Goal: Task Accomplishment & Management: Complete application form

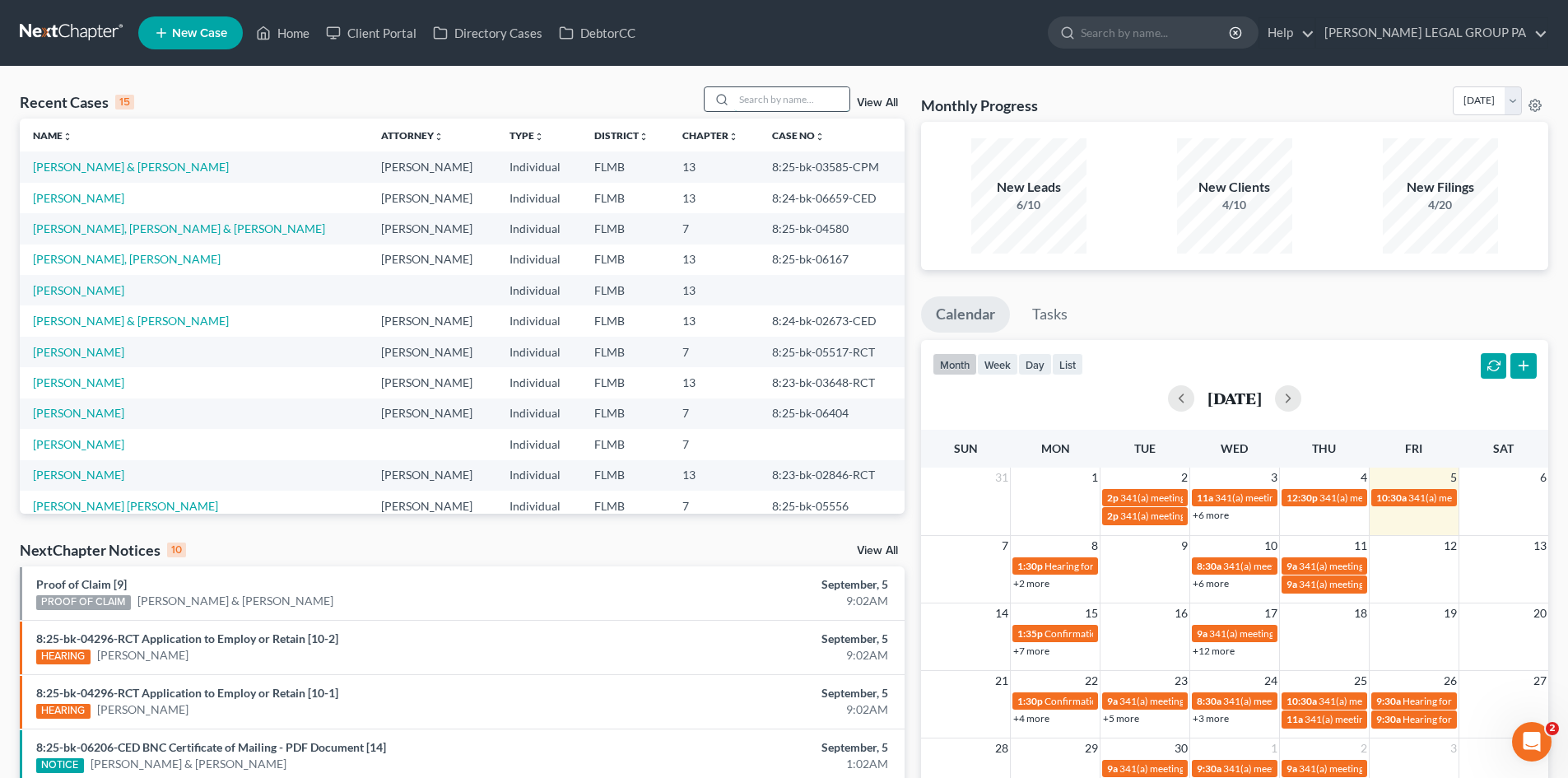
click at [786, 98] on input "search" at bounding box center [792, 99] width 116 height 24
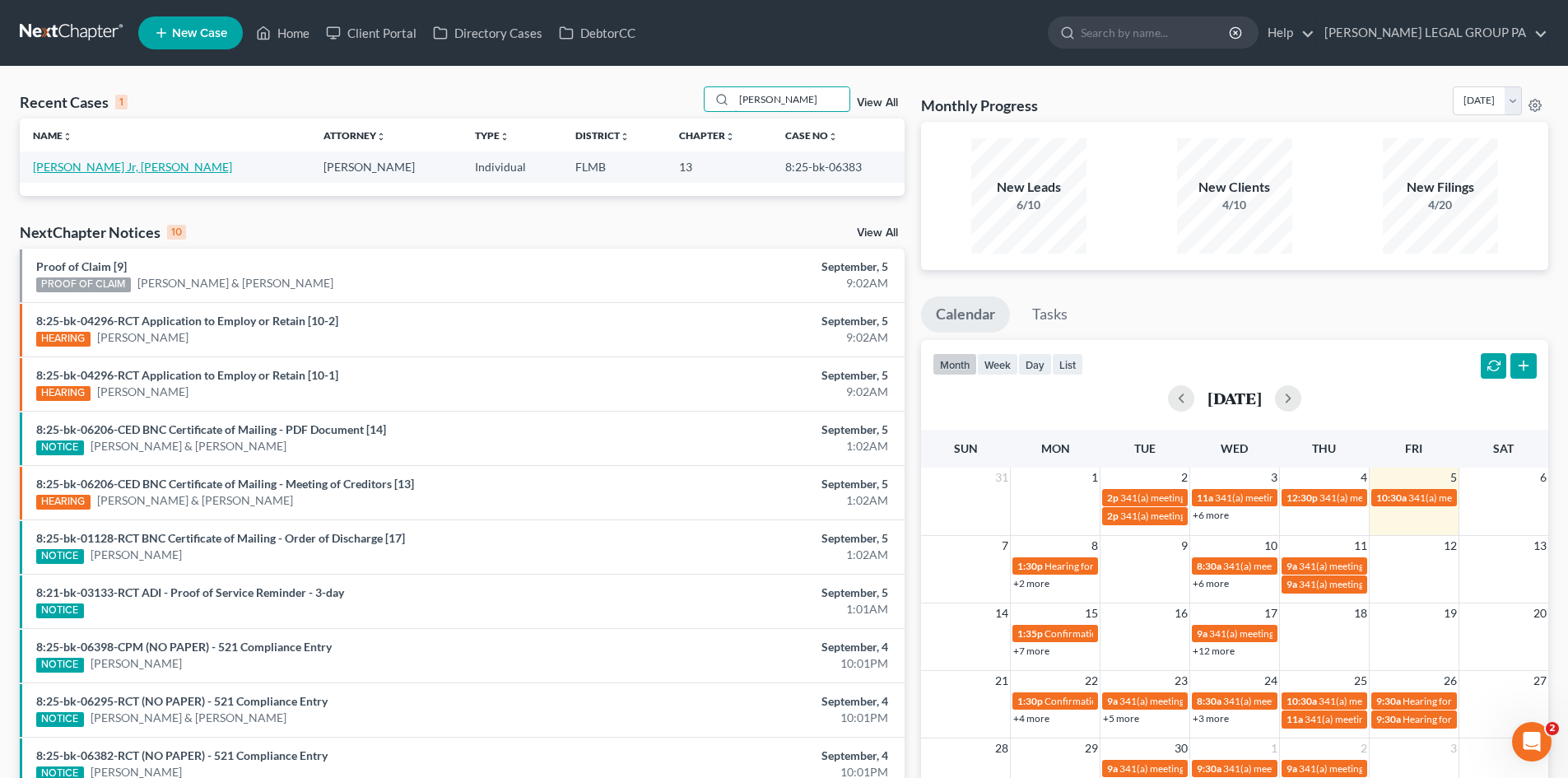
type input "BAKKER"
click at [86, 165] on link "[PERSON_NAME] Jr, [PERSON_NAME]" at bounding box center [132, 166] width 199 height 14
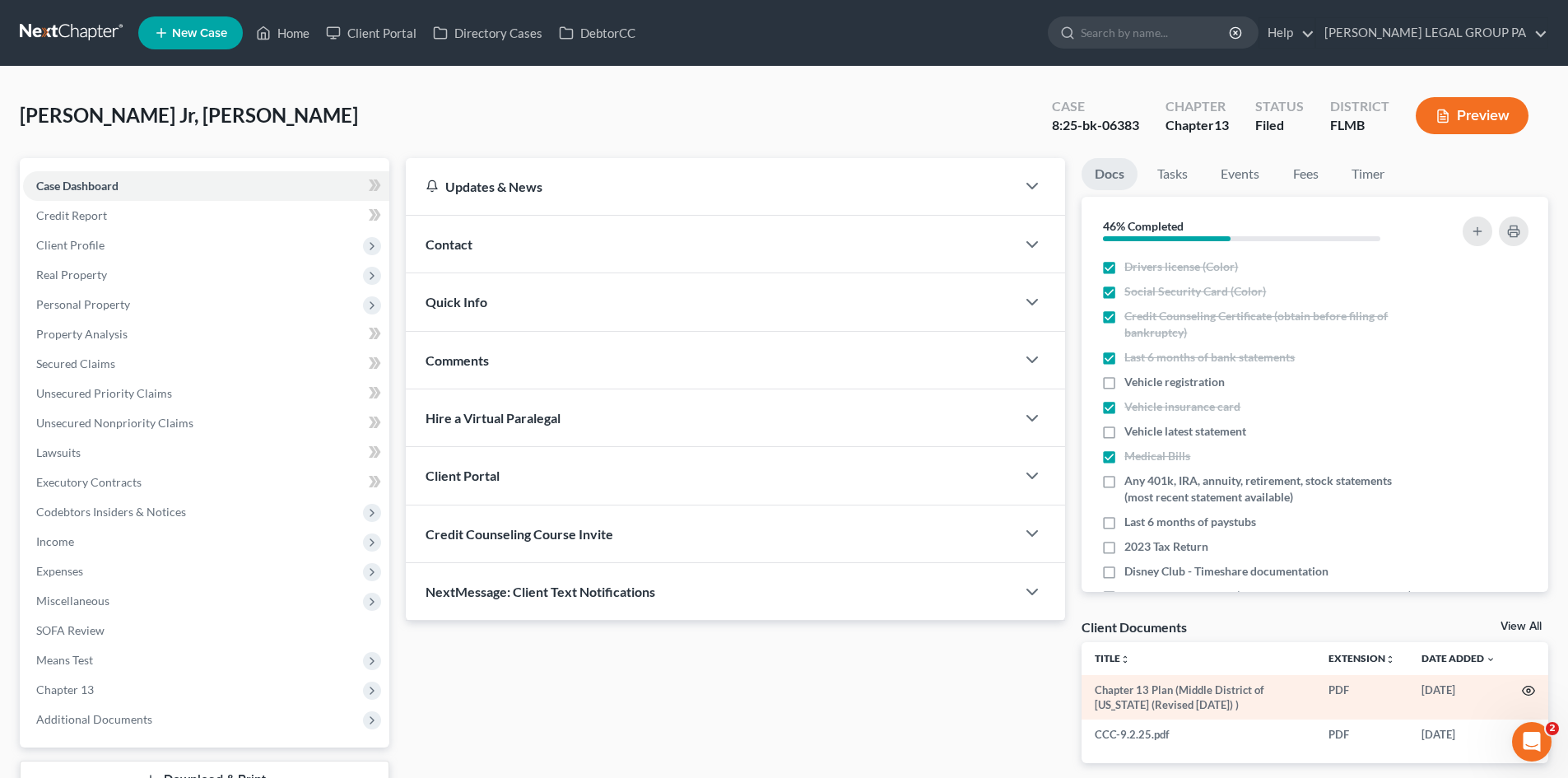
click at [1531, 687] on icon "button" at bounding box center [1529, 691] width 13 height 13
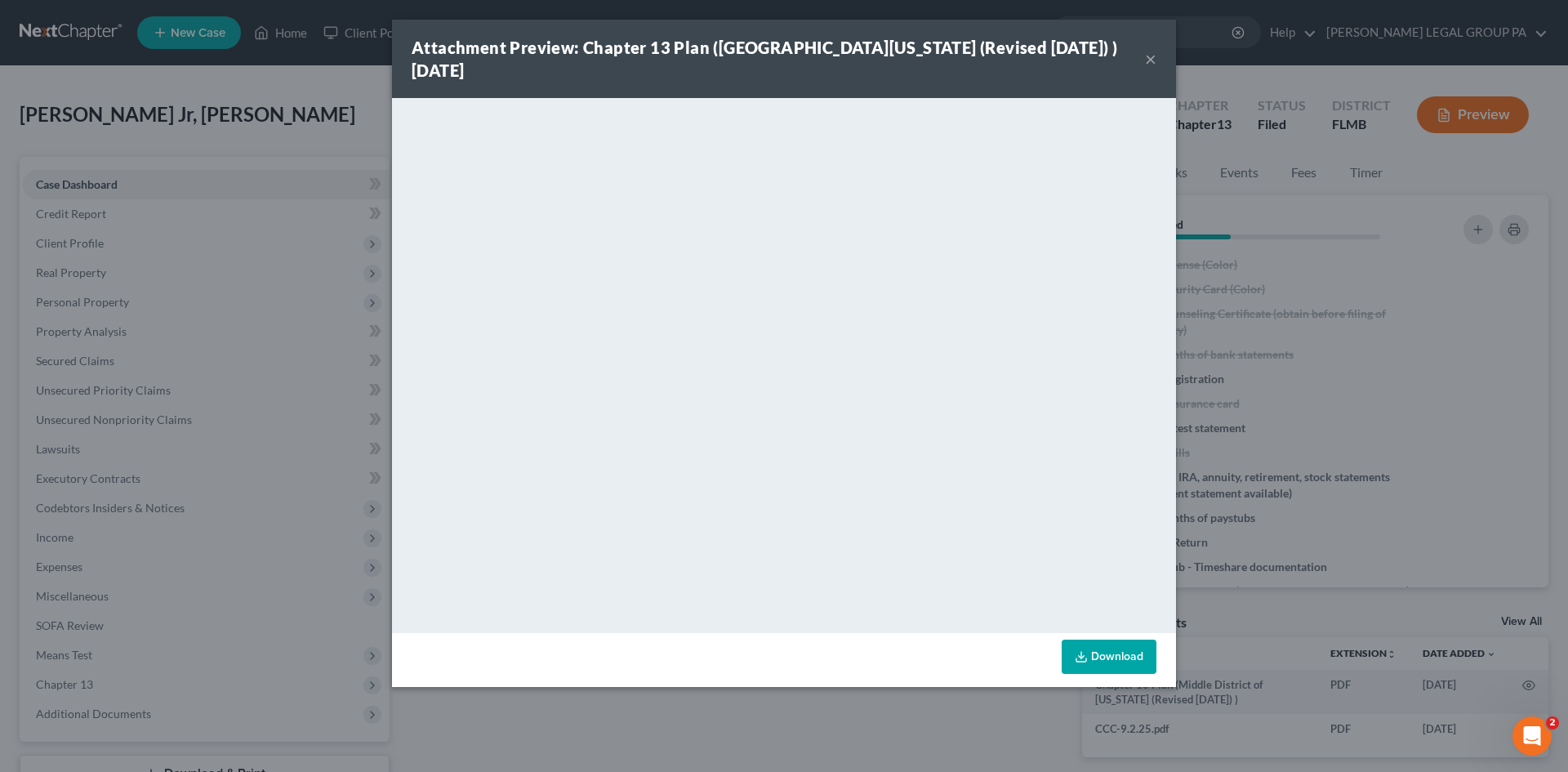
click at [1151, 58] on button "×" at bounding box center [1150, 59] width 12 height 20
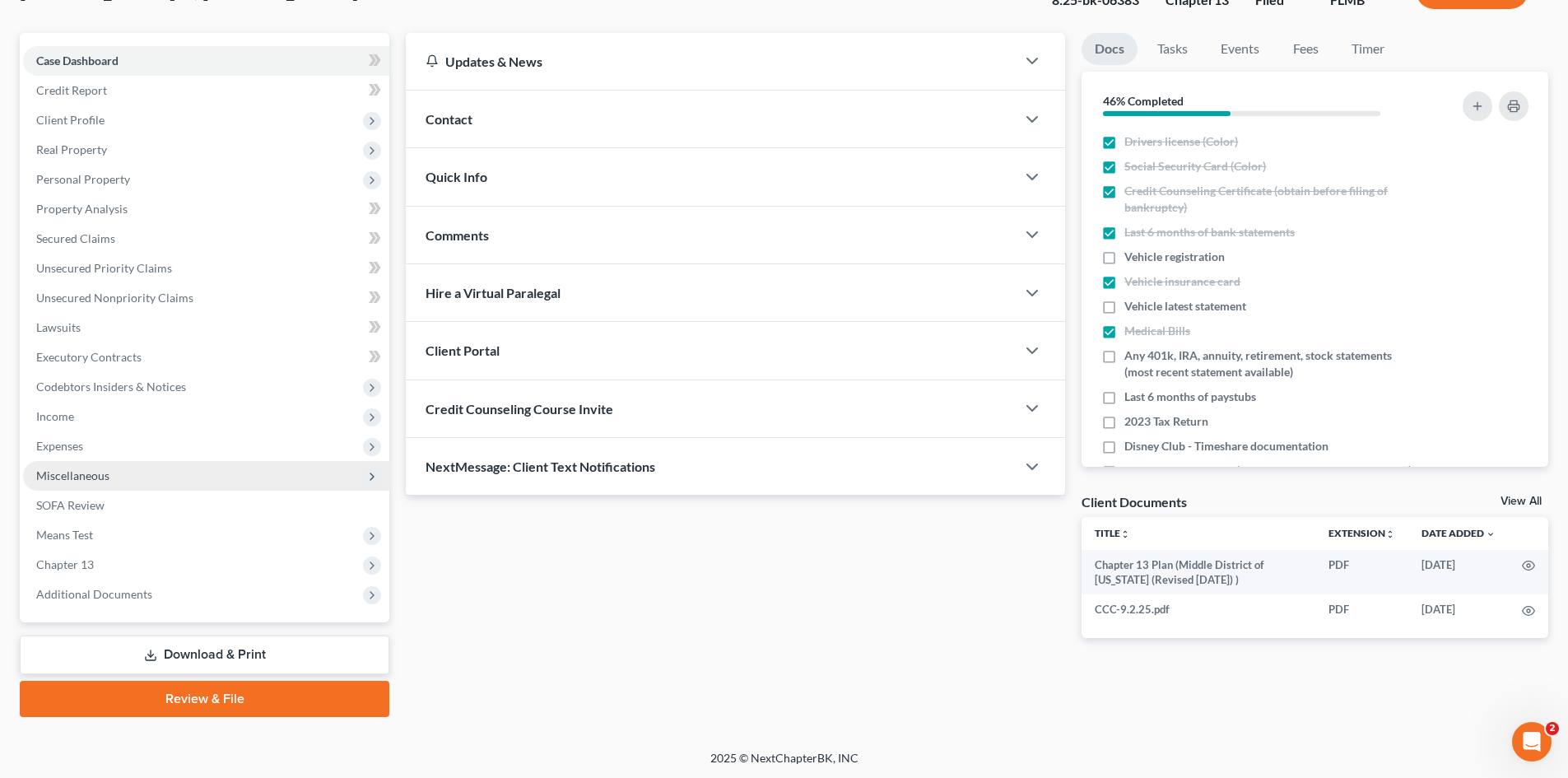
scroll to position [127, 0]
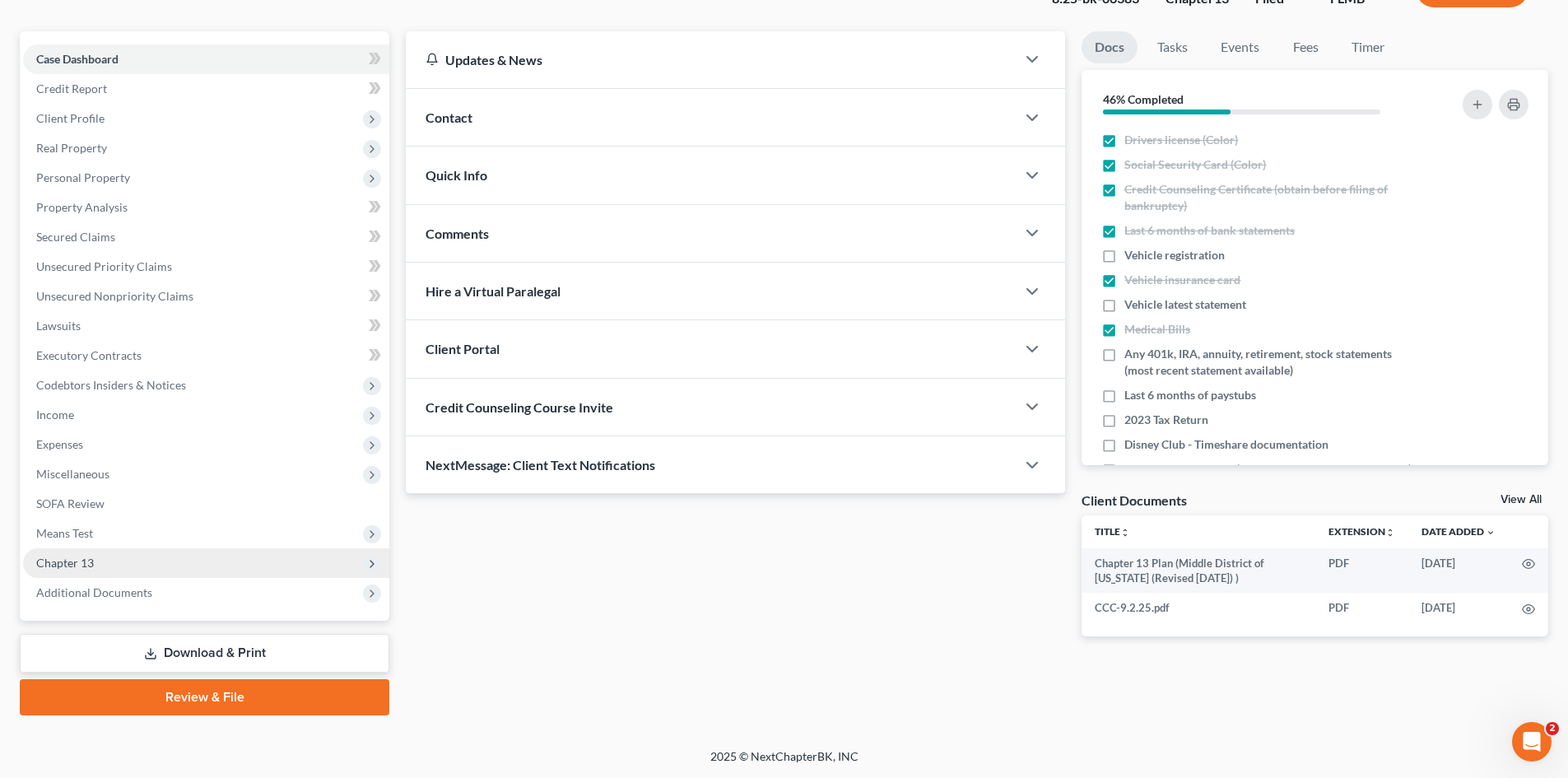
drag, startPoint x: 100, startPoint y: 586, endPoint x: 105, endPoint y: 565, distance: 21.6
click at [104, 573] on ul "Case Dashboard Payments Invoices Payments Payments Credit Report Client Profile" at bounding box center [205, 326] width 366 height 563
click at [104, 593] on span "Additional Documents" at bounding box center [94, 592] width 116 height 14
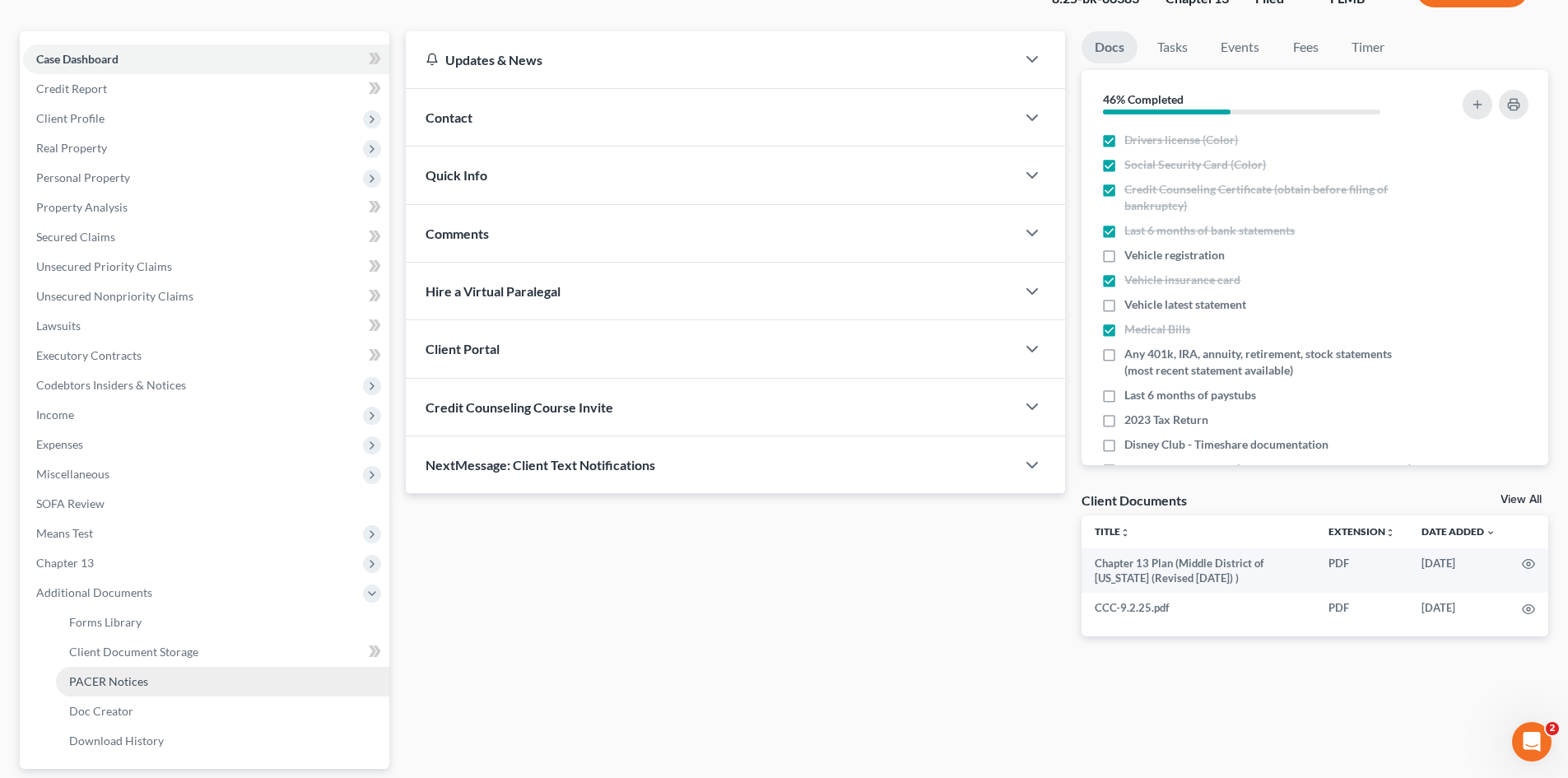
click at [130, 690] on link "PACER Notices" at bounding box center [222, 682] width 333 height 29
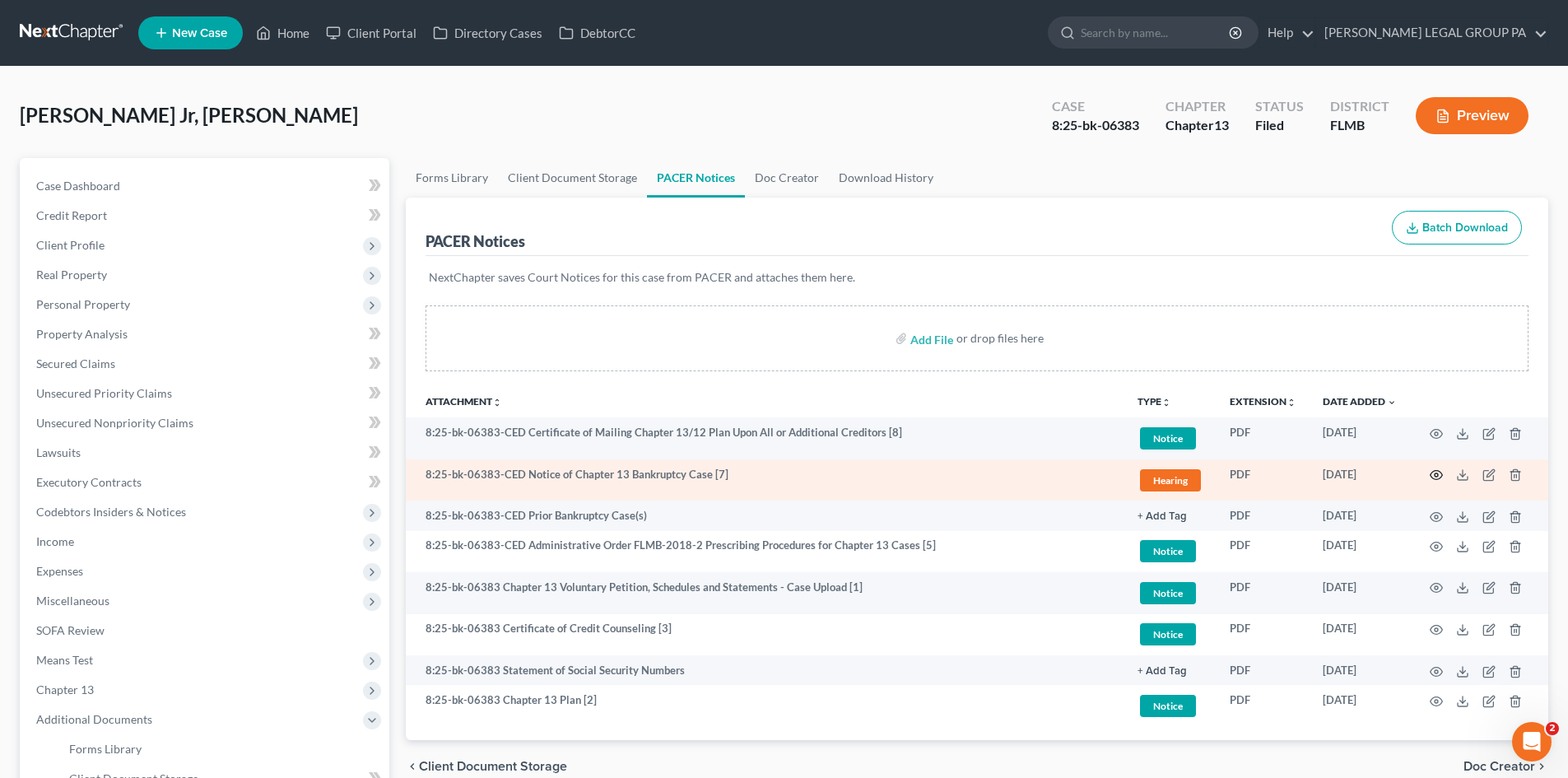
click at [1433, 471] on icon "button" at bounding box center [1436, 475] width 13 height 13
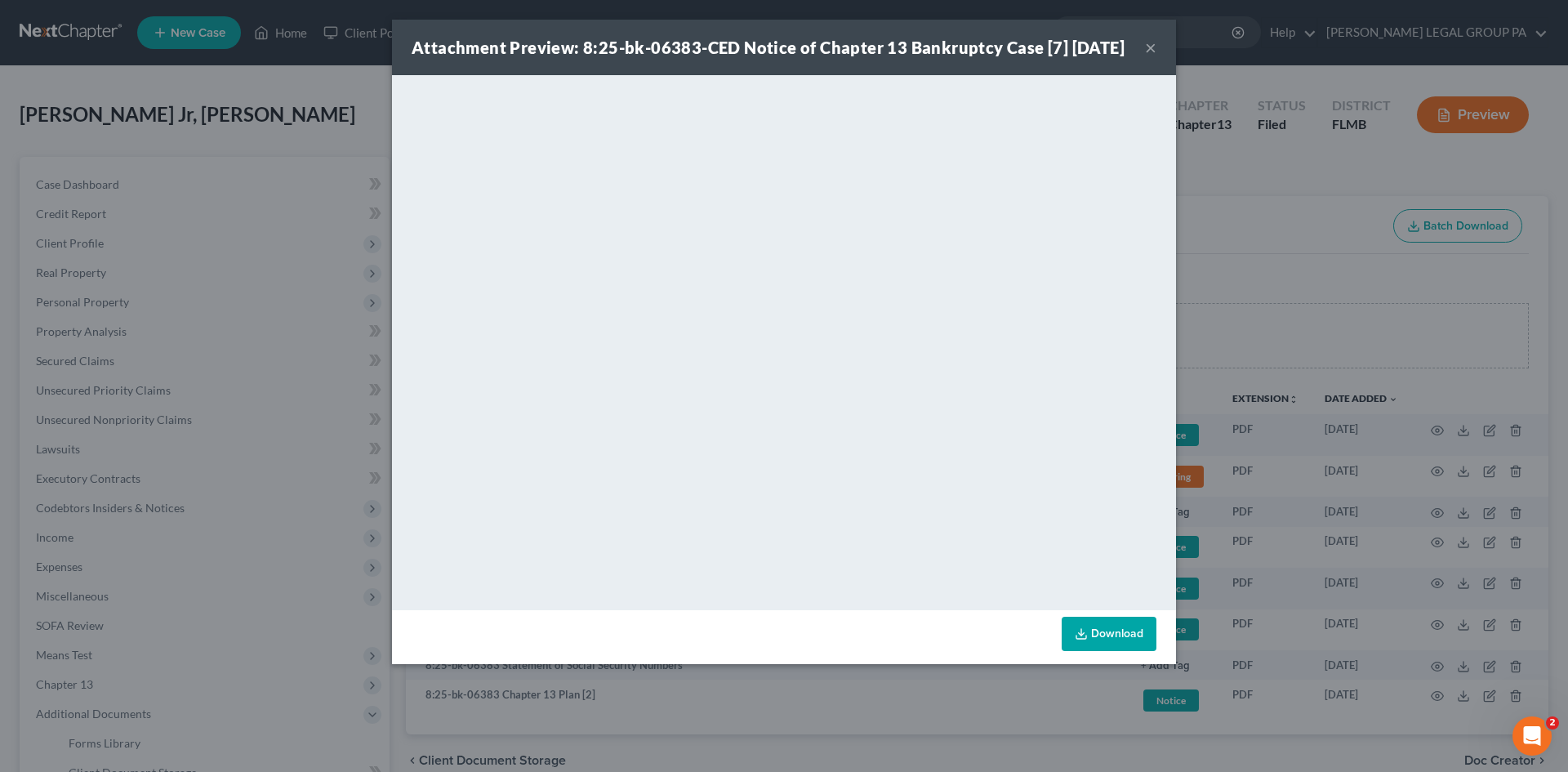
click at [1152, 52] on button "×" at bounding box center [1150, 47] width 12 height 20
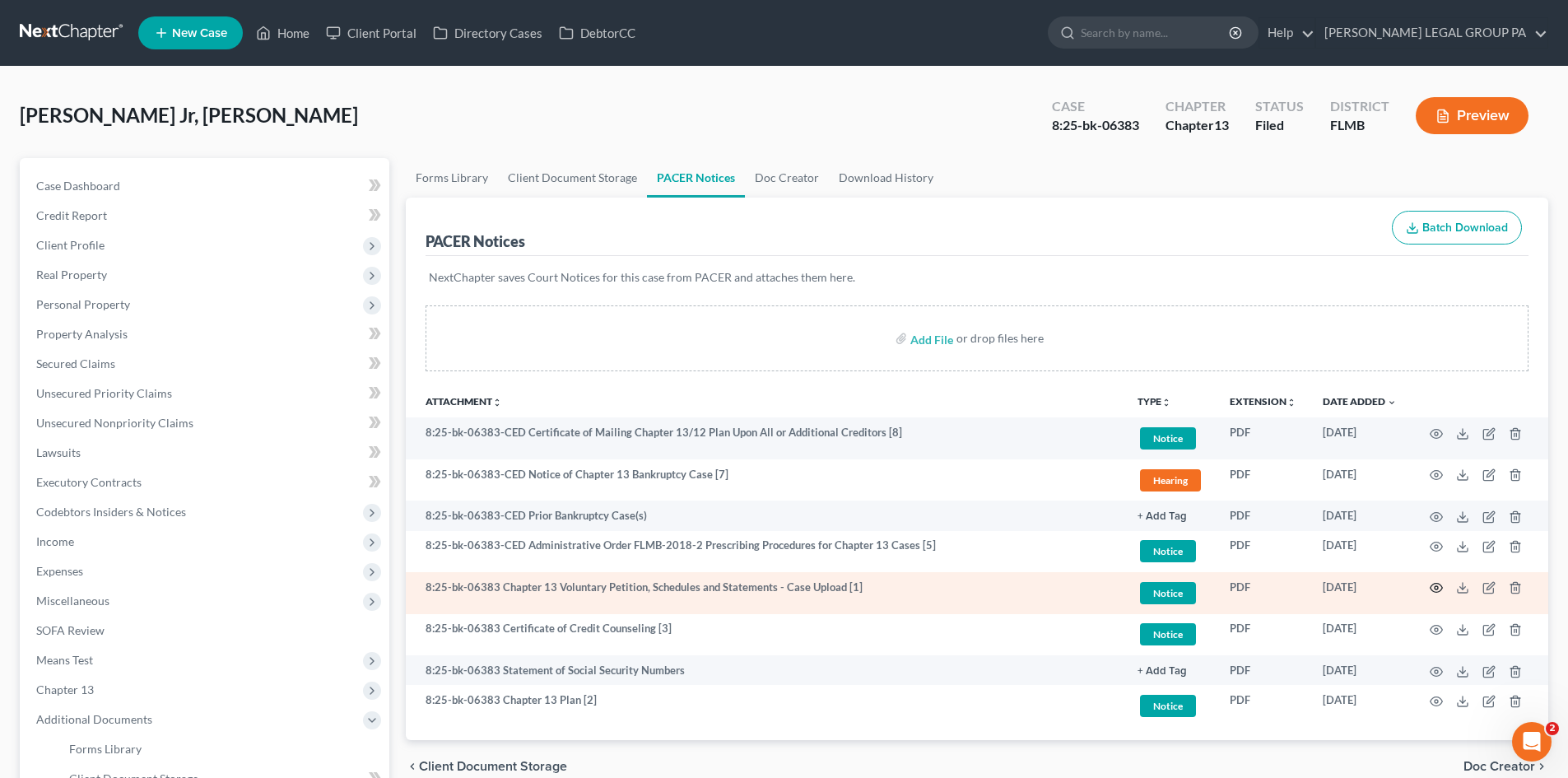
click at [1440, 587] on icon "button" at bounding box center [1436, 588] width 13 height 13
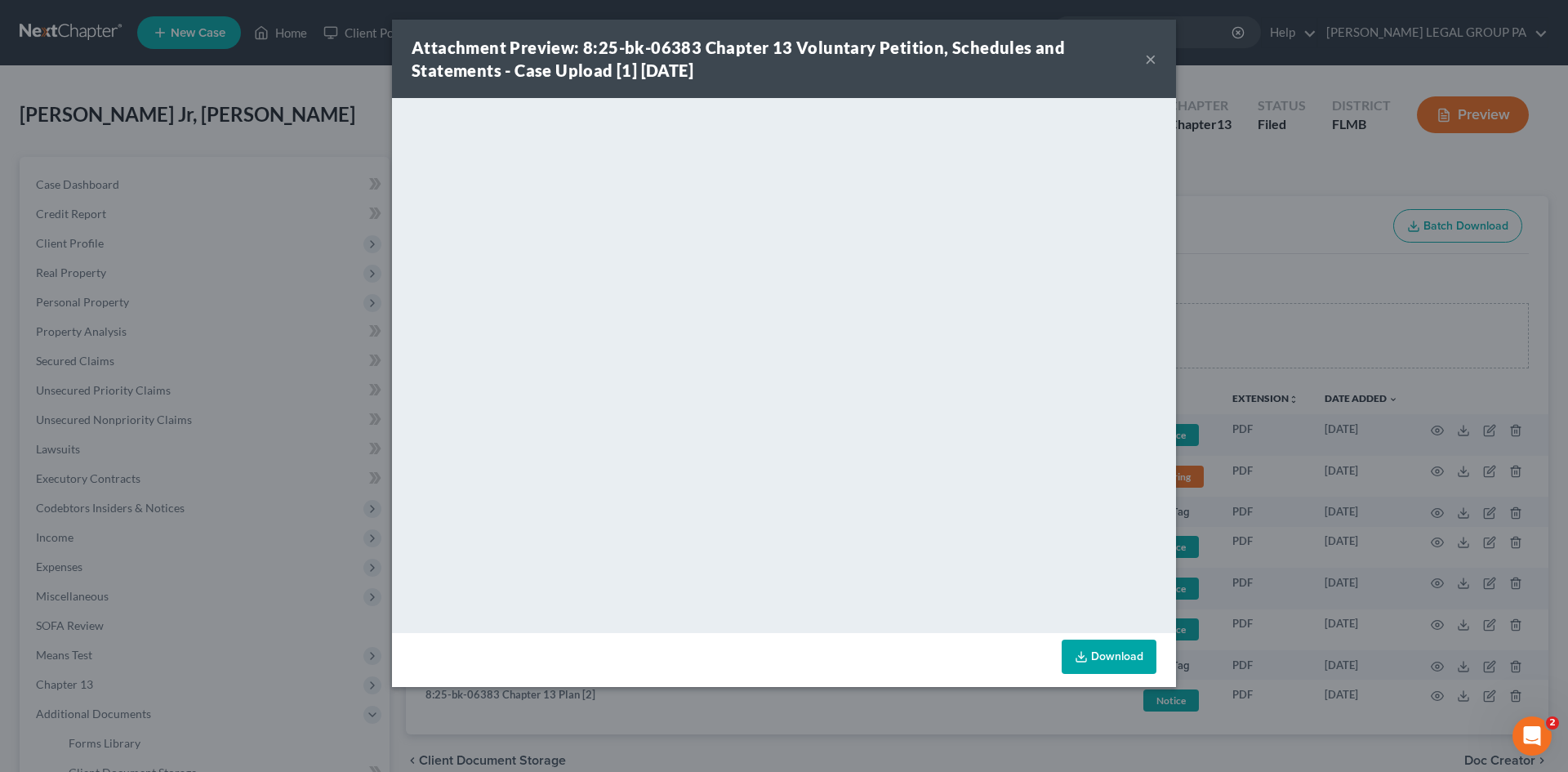
click at [1152, 52] on button "×" at bounding box center [1150, 59] width 12 height 20
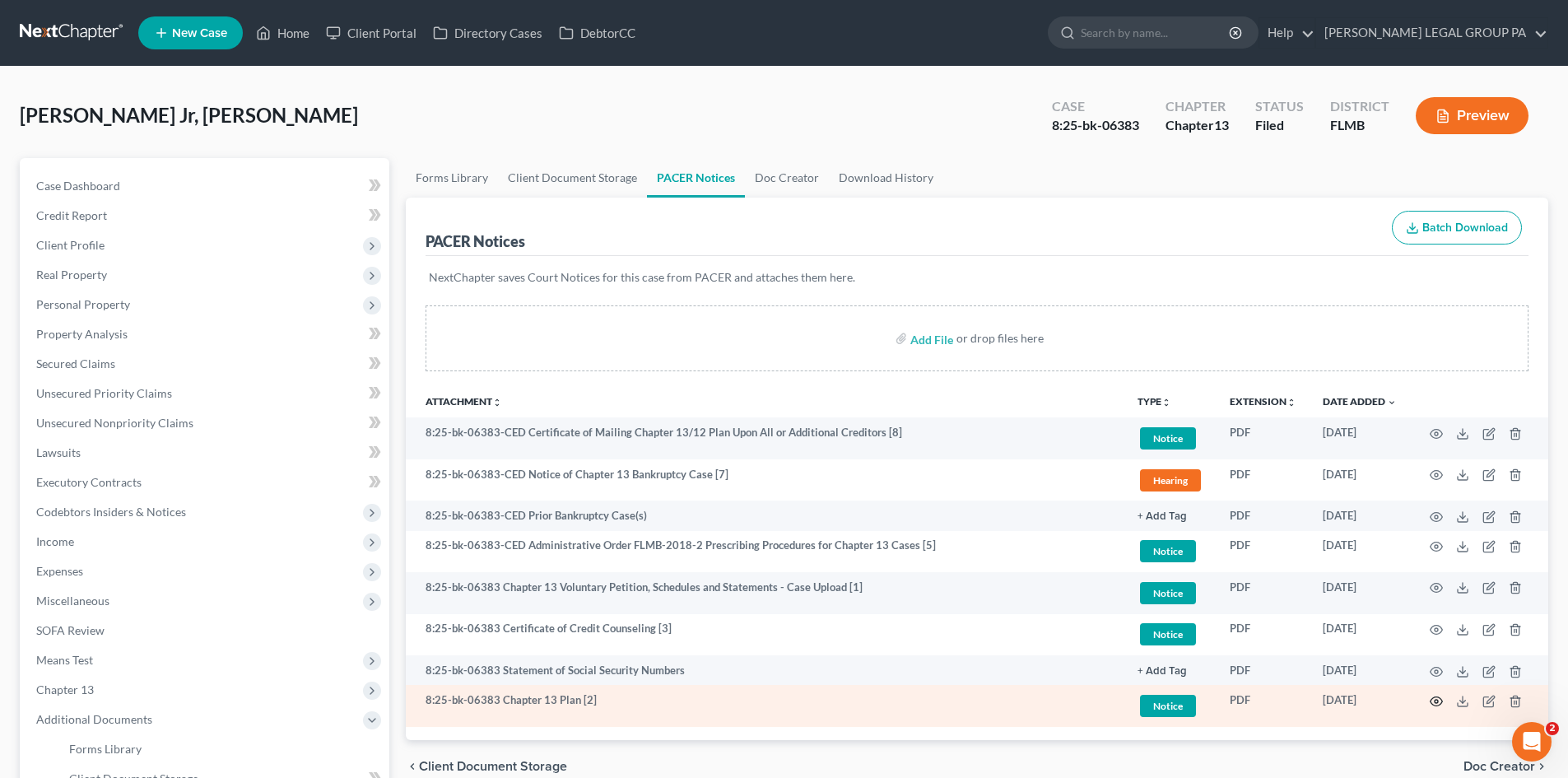
click at [1433, 700] on icon "button" at bounding box center [1436, 702] width 13 height 13
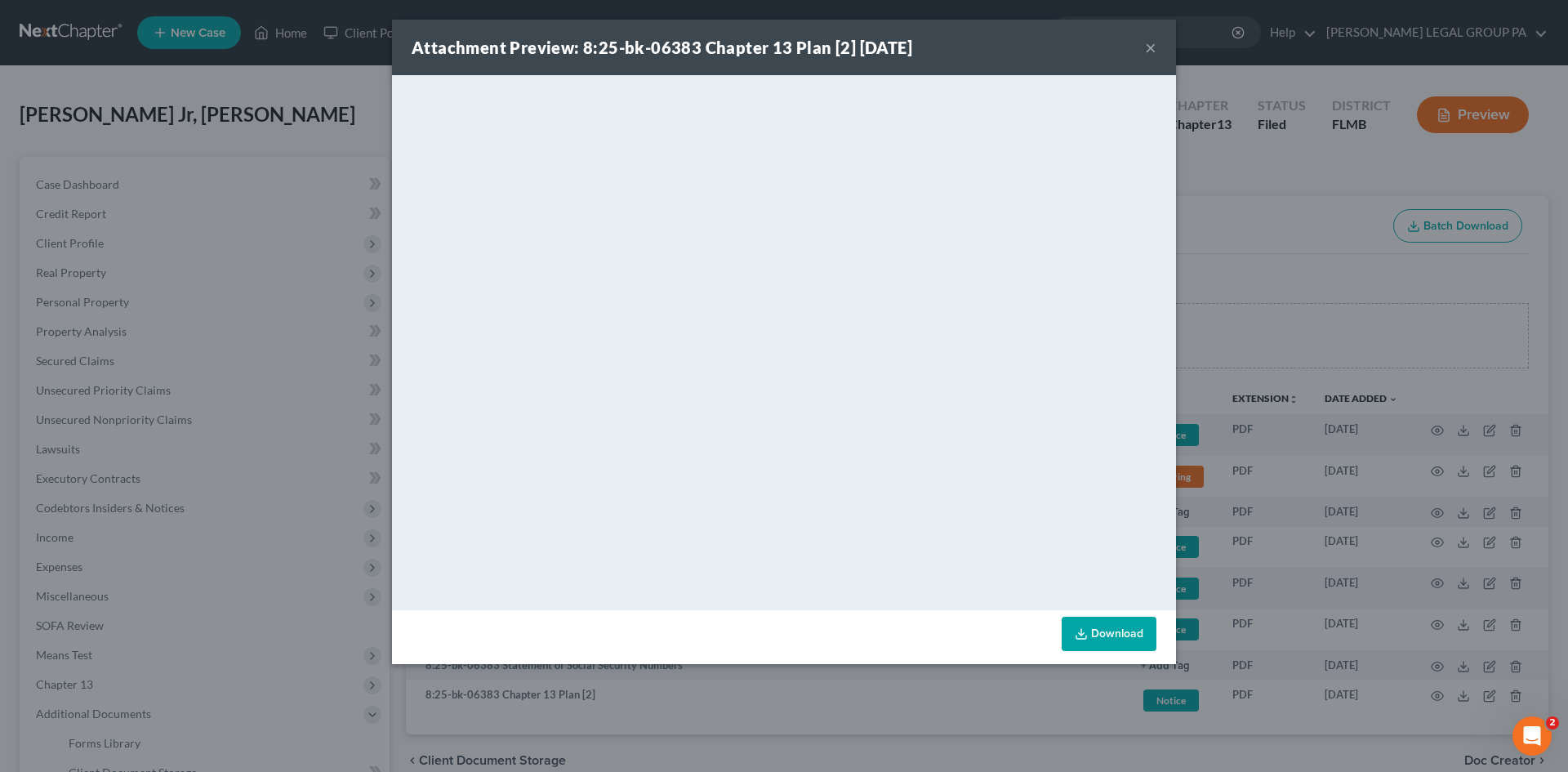
click at [1158, 45] on div "Attachment Preview: 8:25-bk-06383 Chapter 13 Plan [2] 09/02/2025 ×" at bounding box center [784, 47] width 784 height 56
click at [1154, 46] on button "×" at bounding box center [1150, 47] width 12 height 20
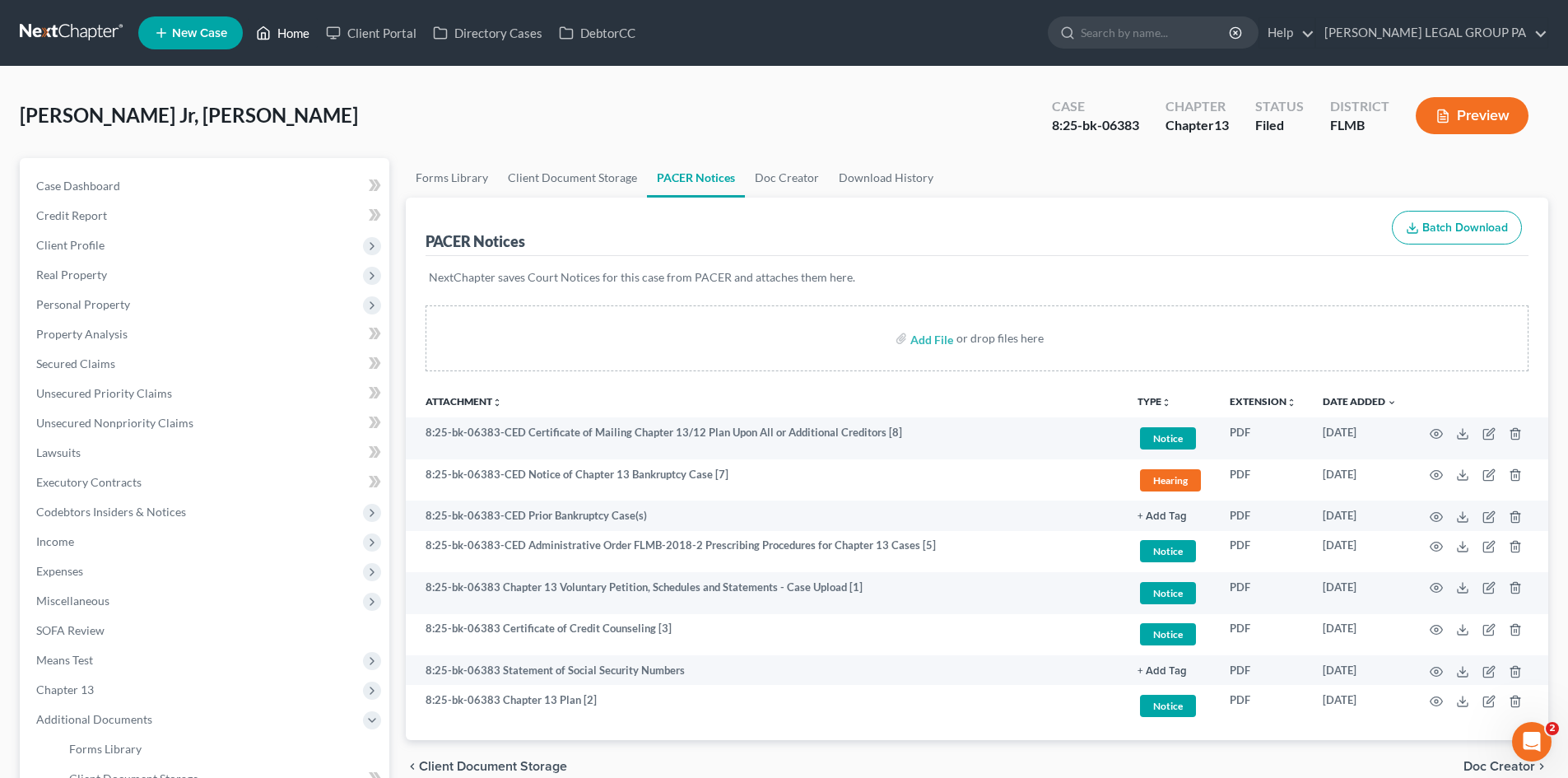
click at [308, 41] on link "Home" at bounding box center [282, 33] width 70 height 29
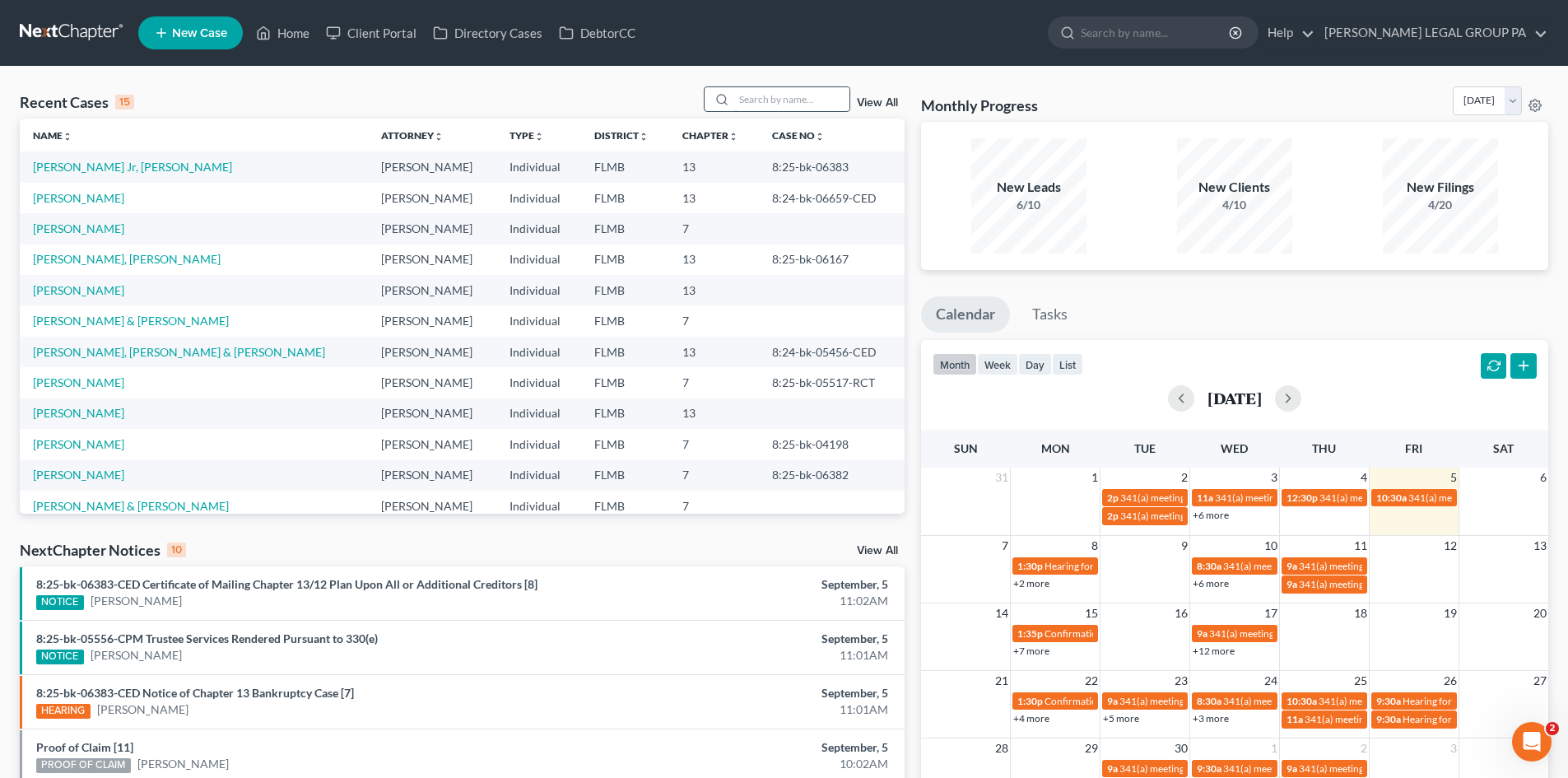
click at [760, 94] on input "search" at bounding box center [792, 99] width 116 height 24
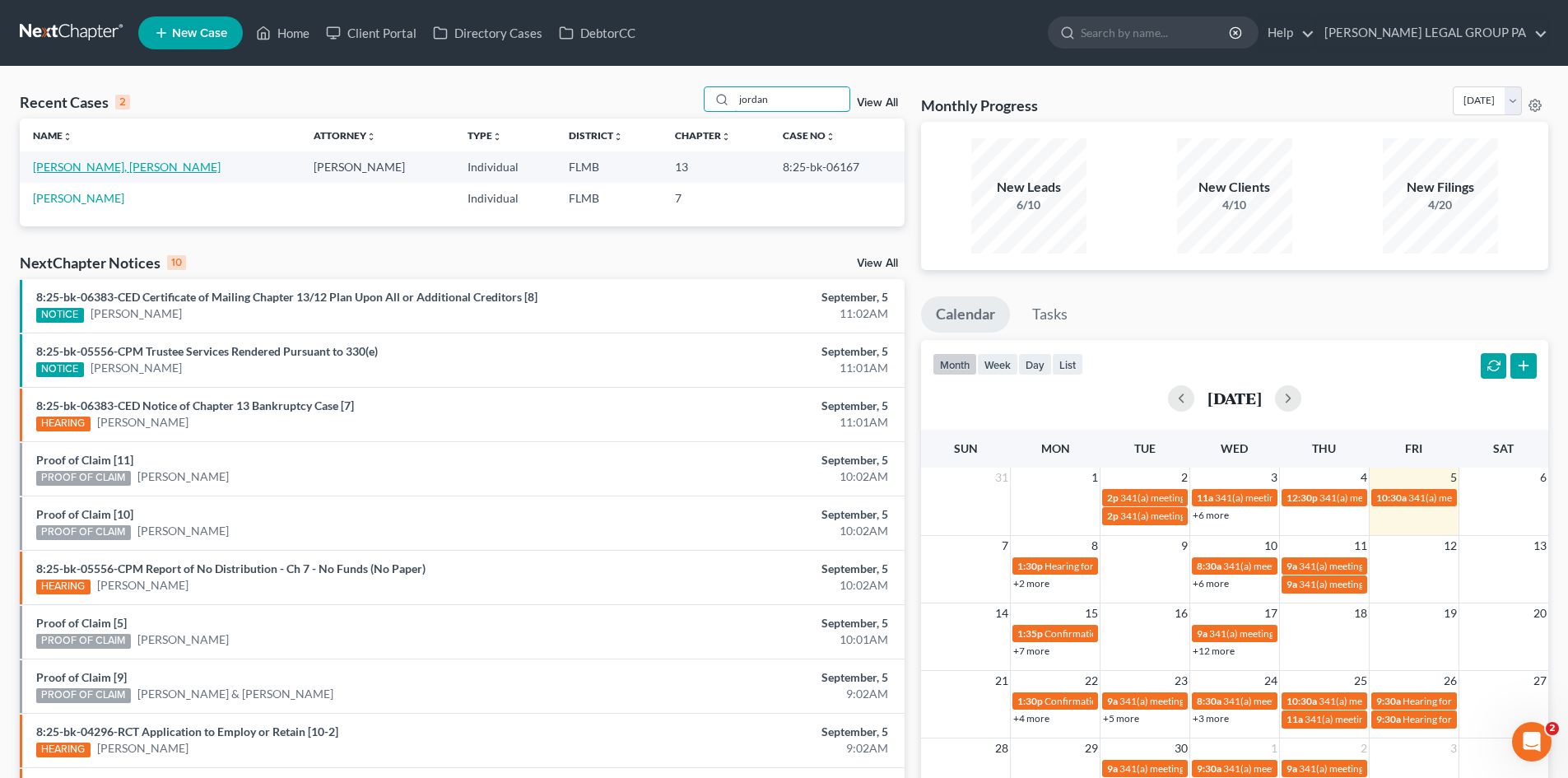
type input "jordan"
click at [87, 165] on link "[PERSON_NAME], [PERSON_NAME]" at bounding box center [127, 166] width 188 height 14
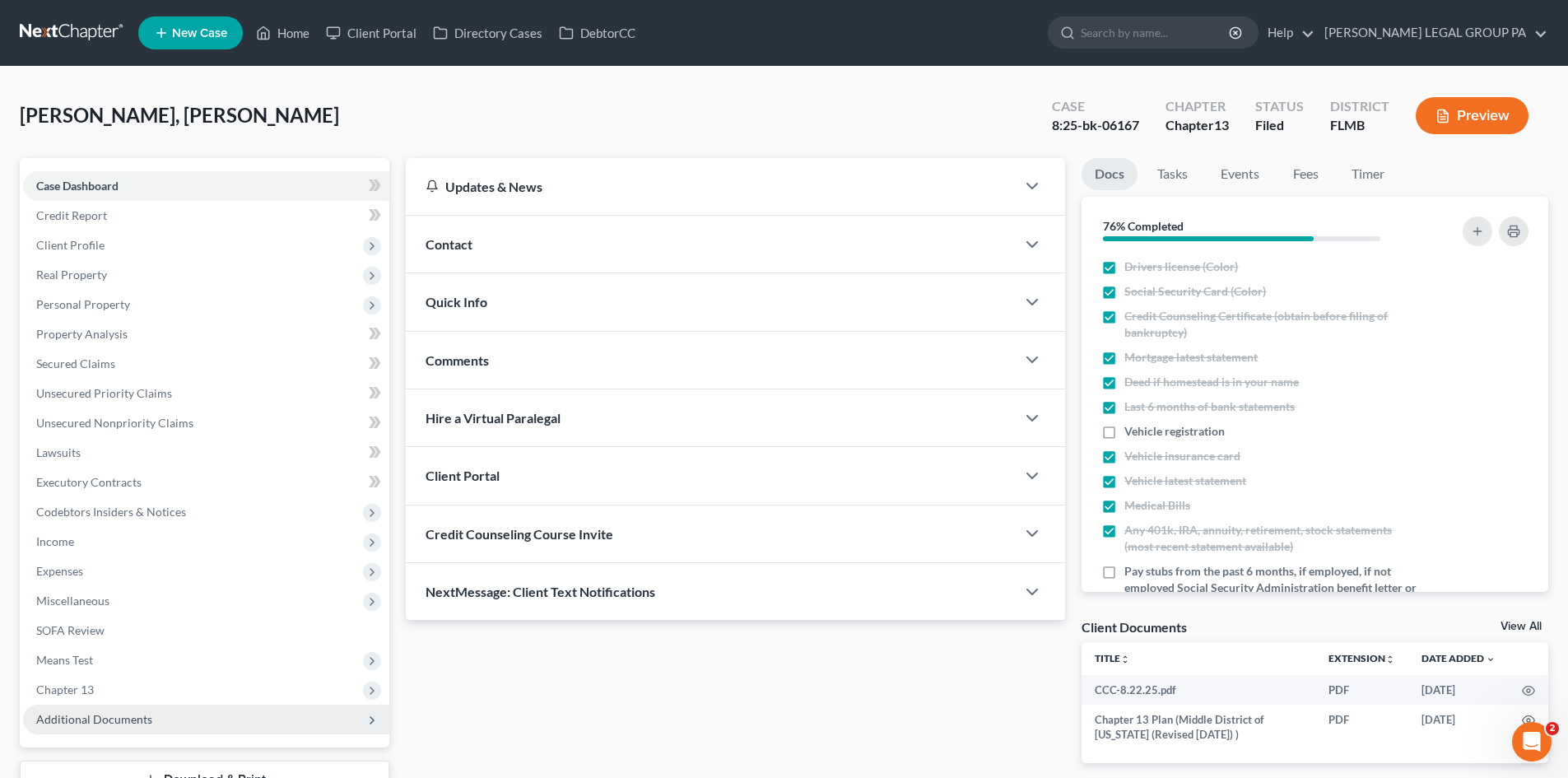
click at [116, 728] on span "Additional Documents" at bounding box center [205, 719] width 366 height 29
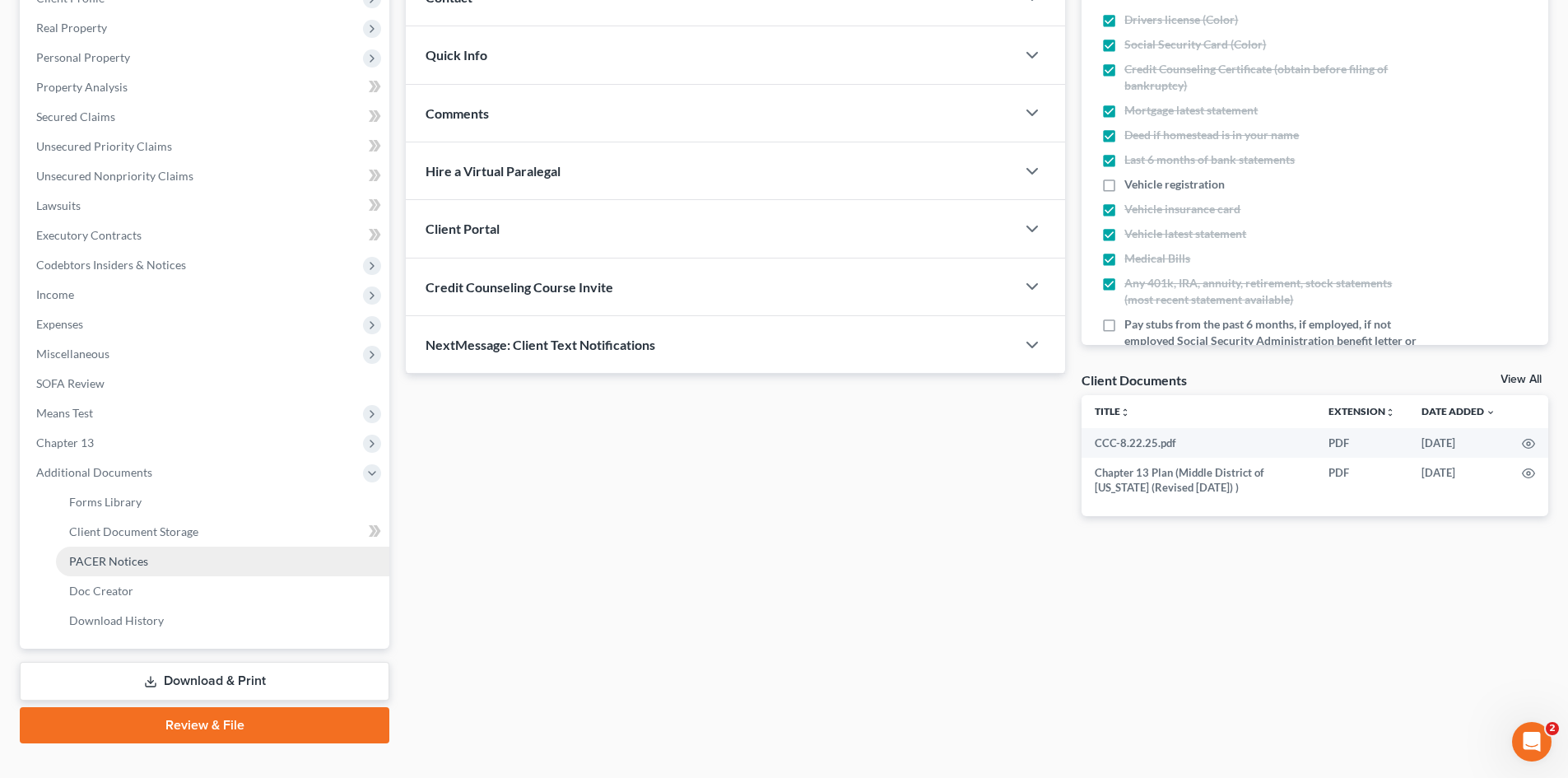
click at [103, 549] on link "PACER Notices" at bounding box center [222, 561] width 333 height 29
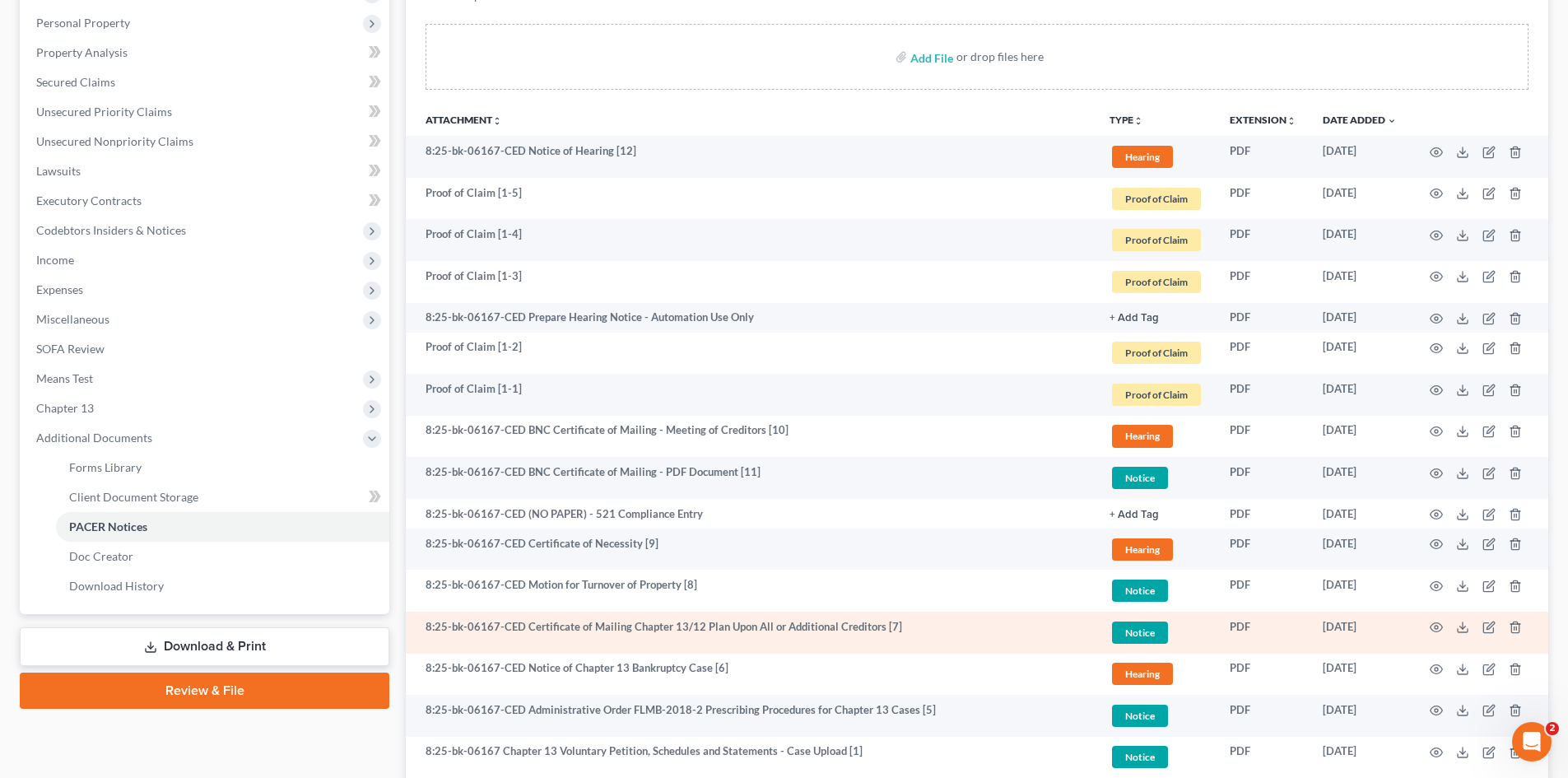
scroll to position [495, 0]
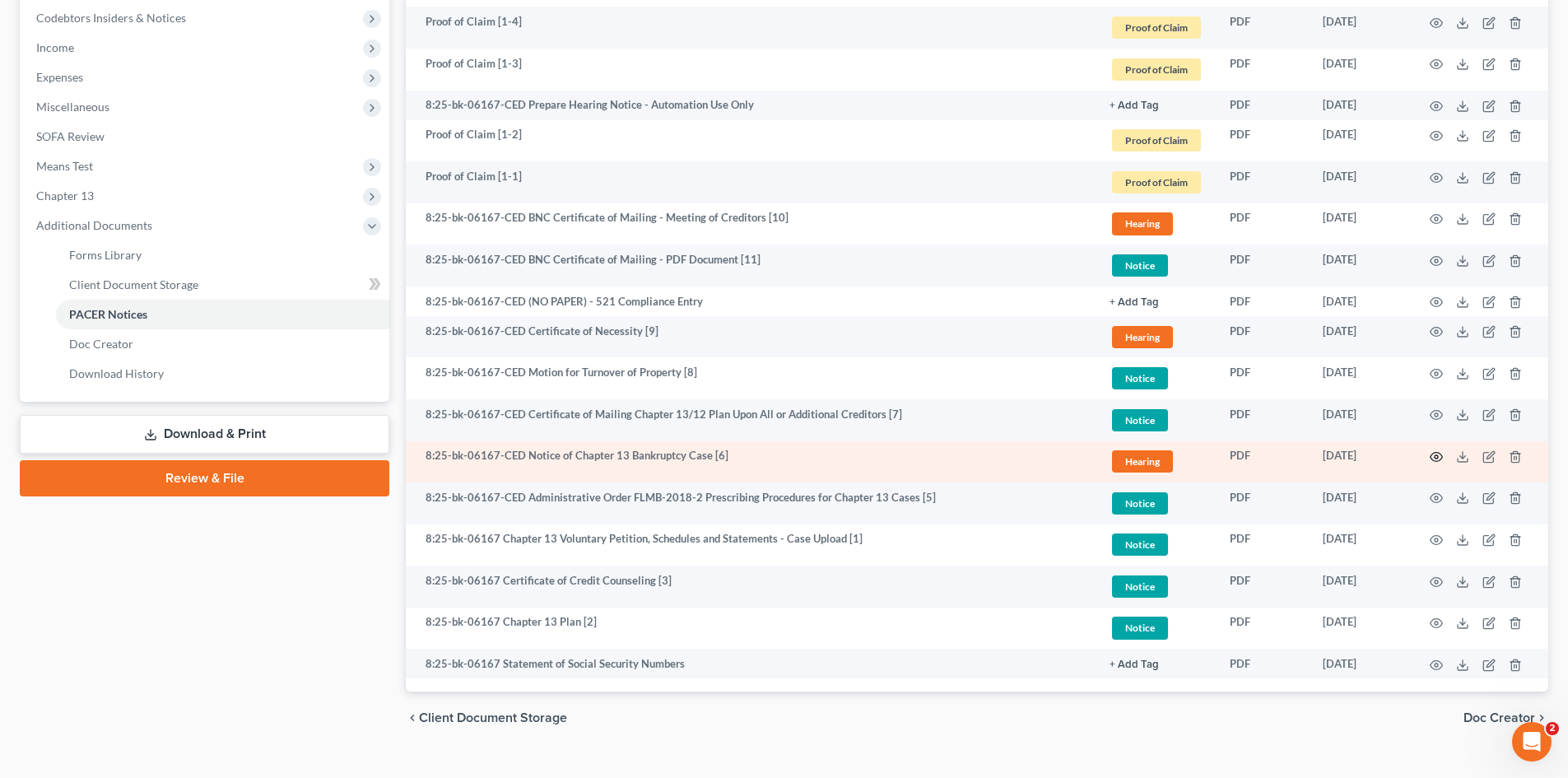
click at [1433, 458] on icon "button" at bounding box center [1436, 457] width 13 height 13
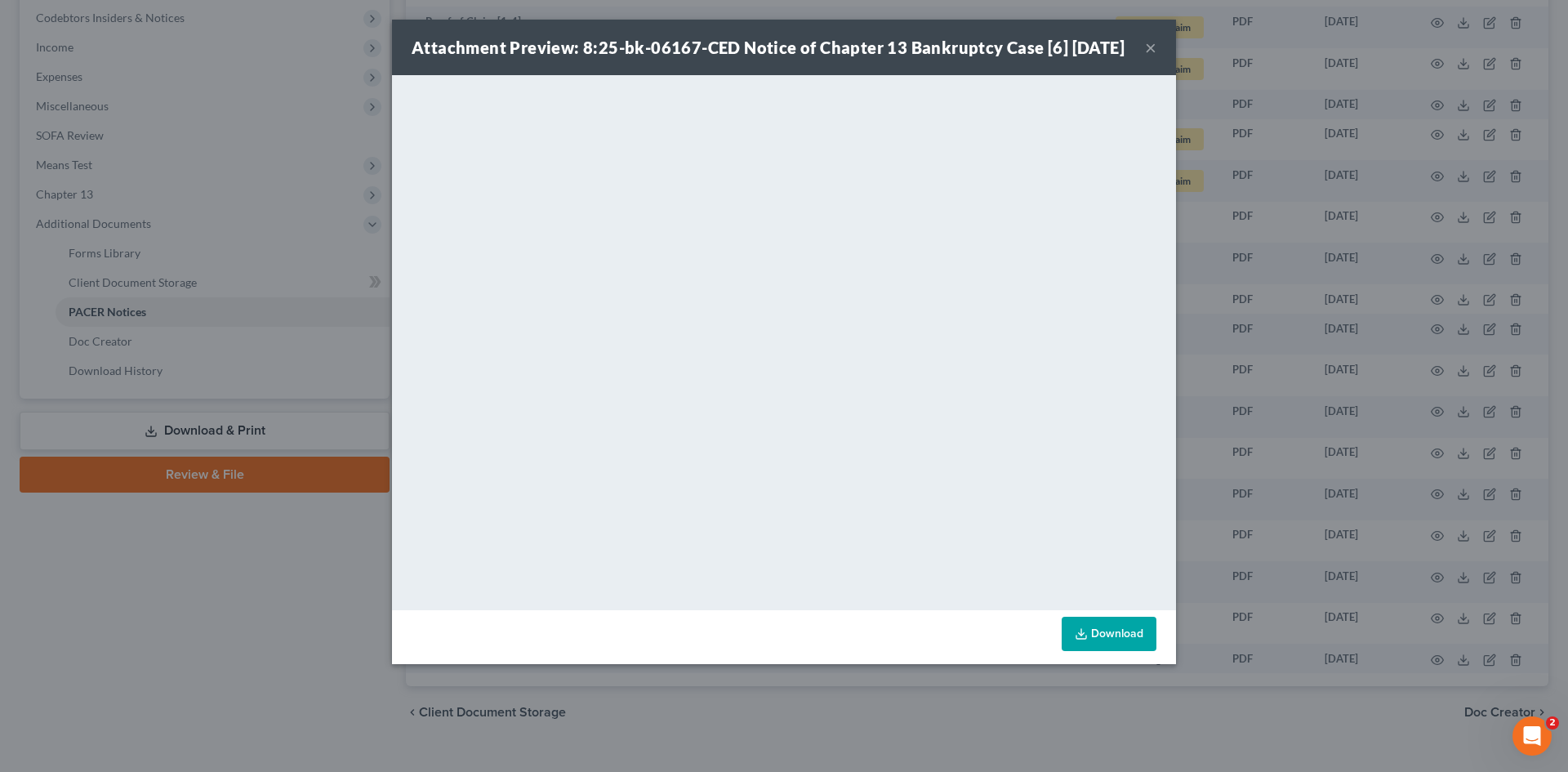
click at [1152, 57] on button "×" at bounding box center [1150, 47] width 12 height 20
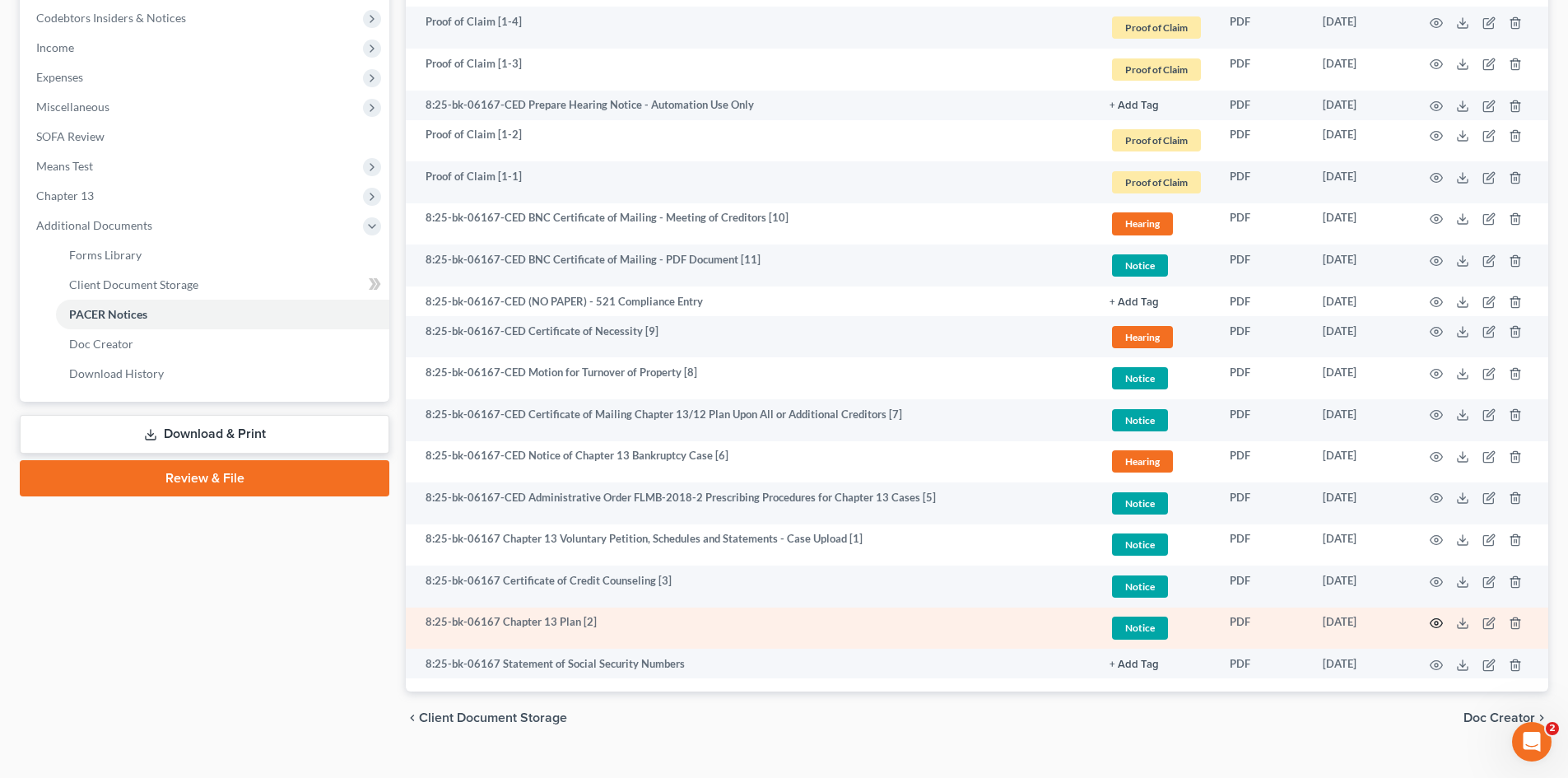
click at [1439, 623] on icon "button" at bounding box center [1436, 623] width 13 height 13
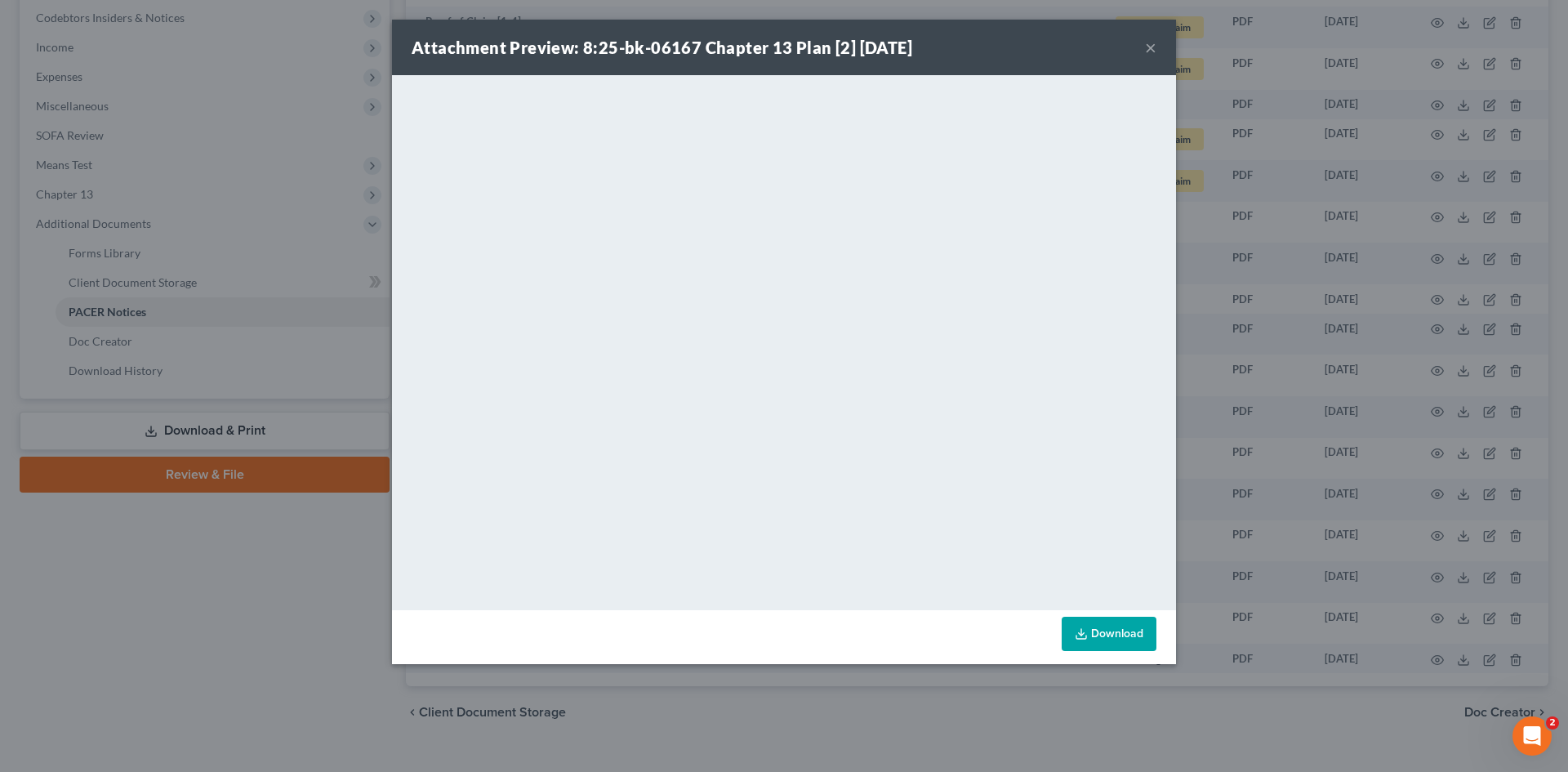
click at [1152, 55] on button "×" at bounding box center [1150, 47] width 12 height 20
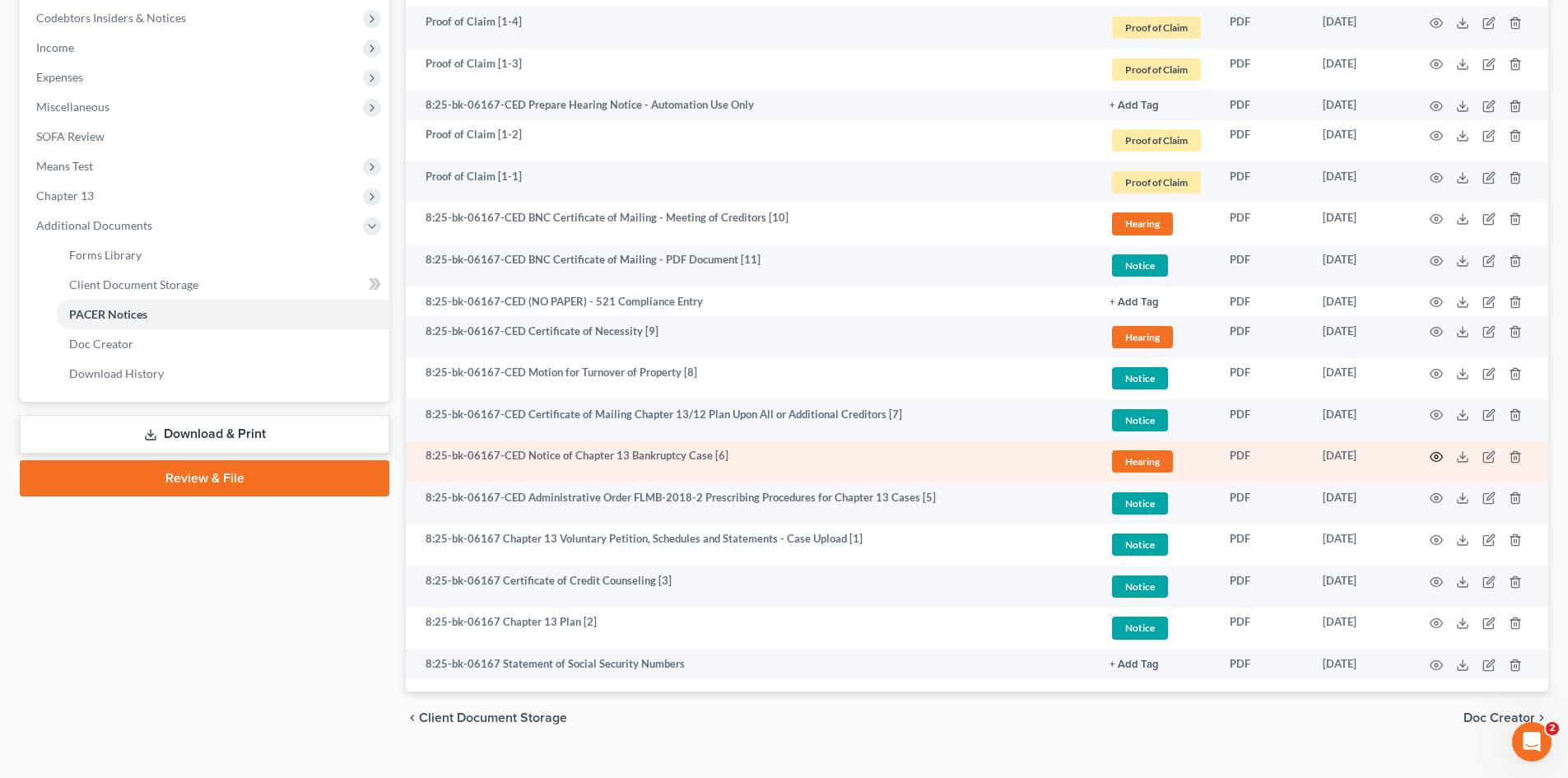
click at [1440, 454] on icon "button" at bounding box center [1436, 457] width 13 height 13
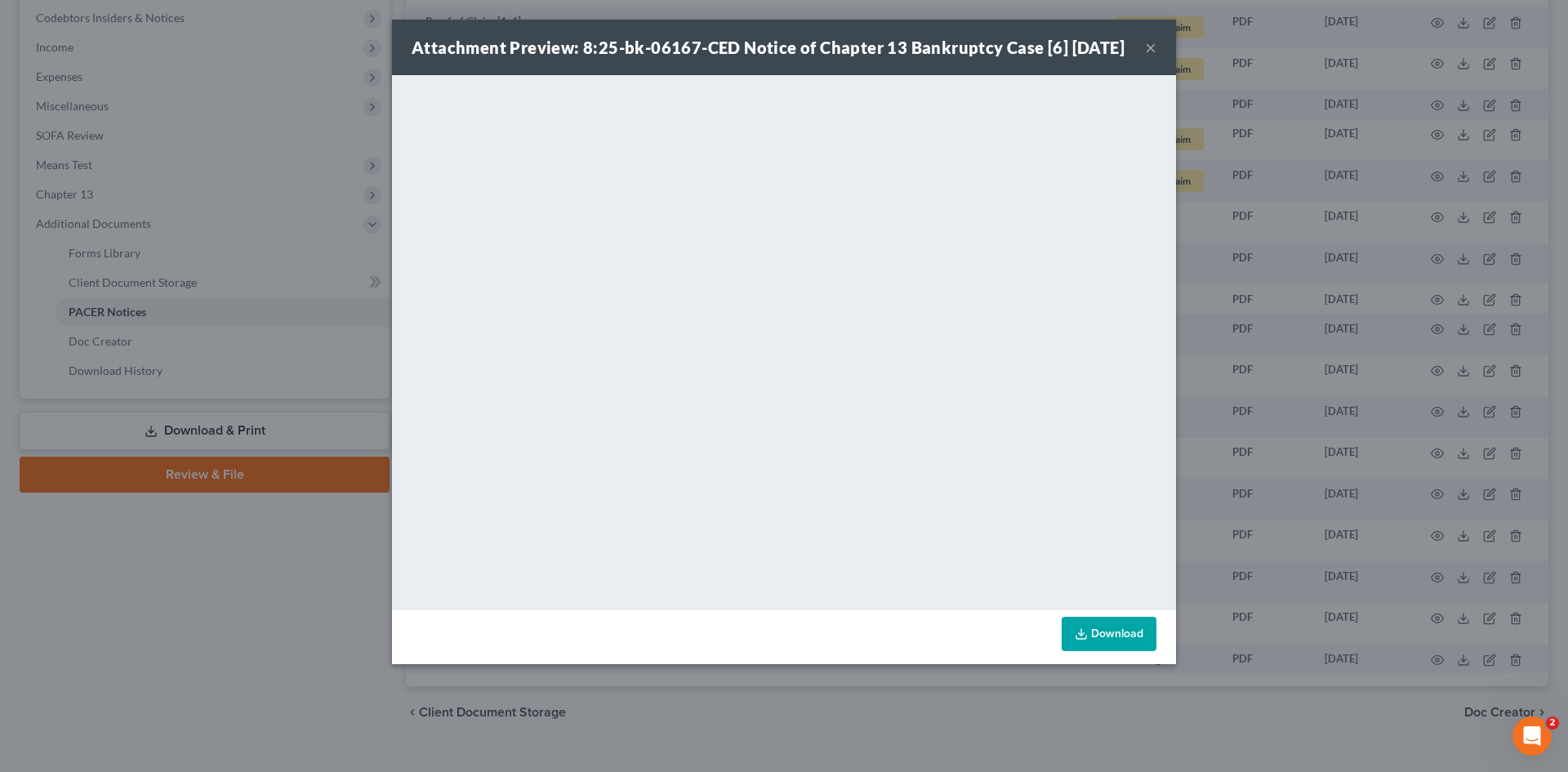
click at [1125, 59] on div "Attachment Preview: 8:25-bk-06167-CED Notice of Chapter 13 Bankruptcy Case [6] …" at bounding box center [768, 46] width 713 height 23
click at [1148, 57] on button "×" at bounding box center [1150, 47] width 12 height 20
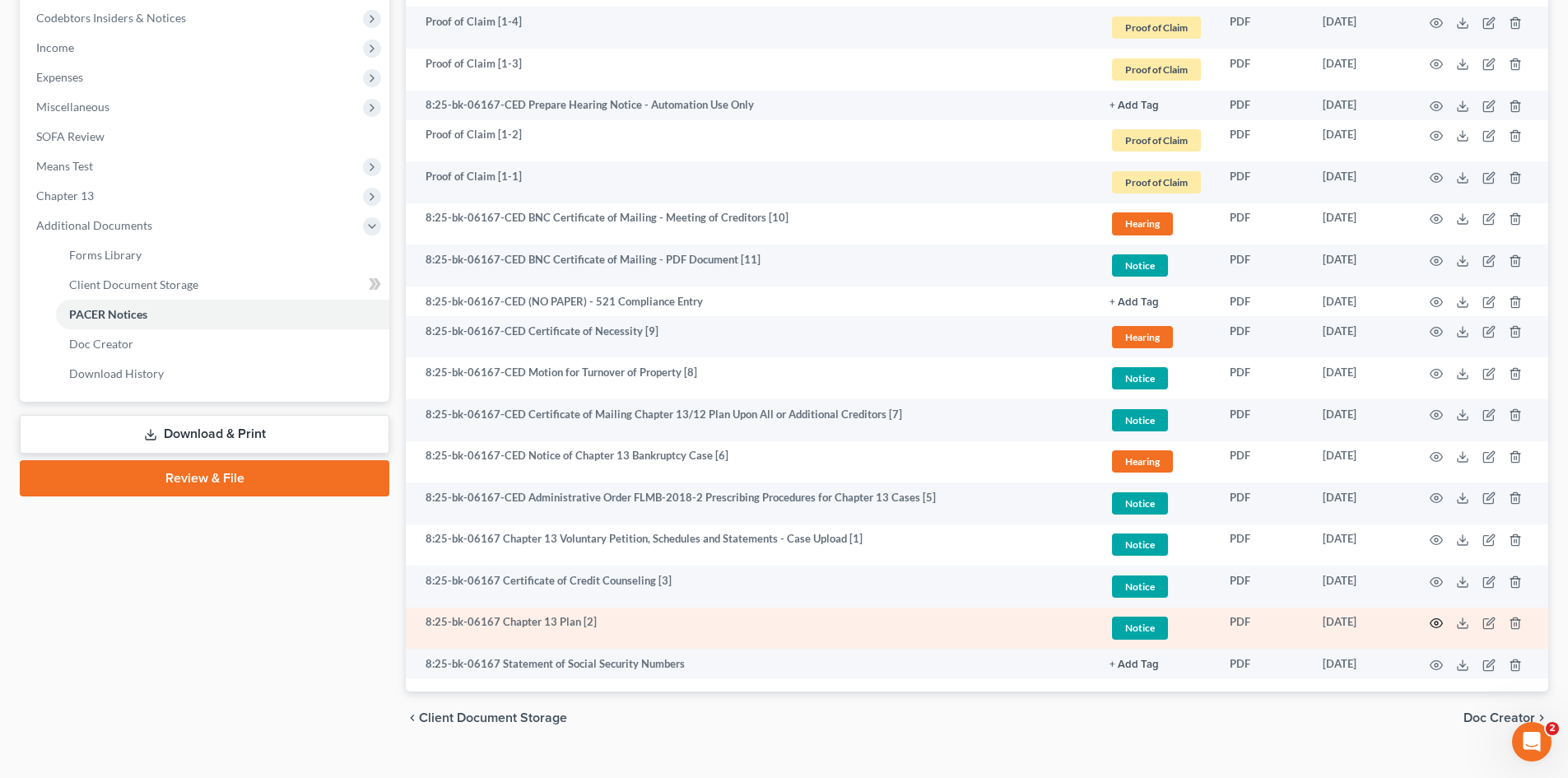
click at [1431, 621] on icon "button" at bounding box center [1436, 624] width 12 height 9
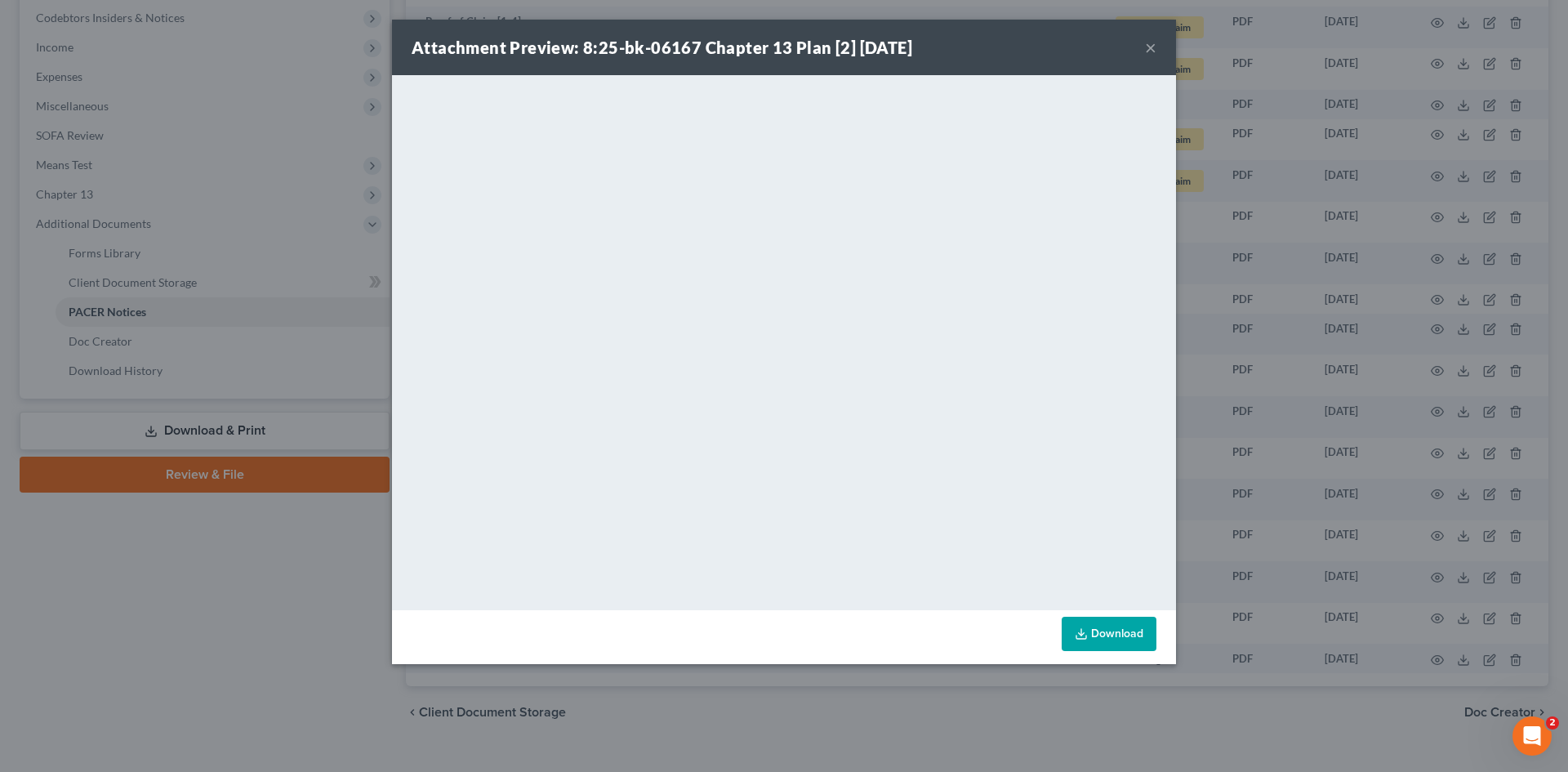
click at [1156, 46] on div "Attachment Preview: 8:25-bk-06167 Chapter 13 Plan [2] 08/27/2025 ×" at bounding box center [784, 47] width 784 height 56
click at [1149, 46] on button "×" at bounding box center [1150, 47] width 12 height 20
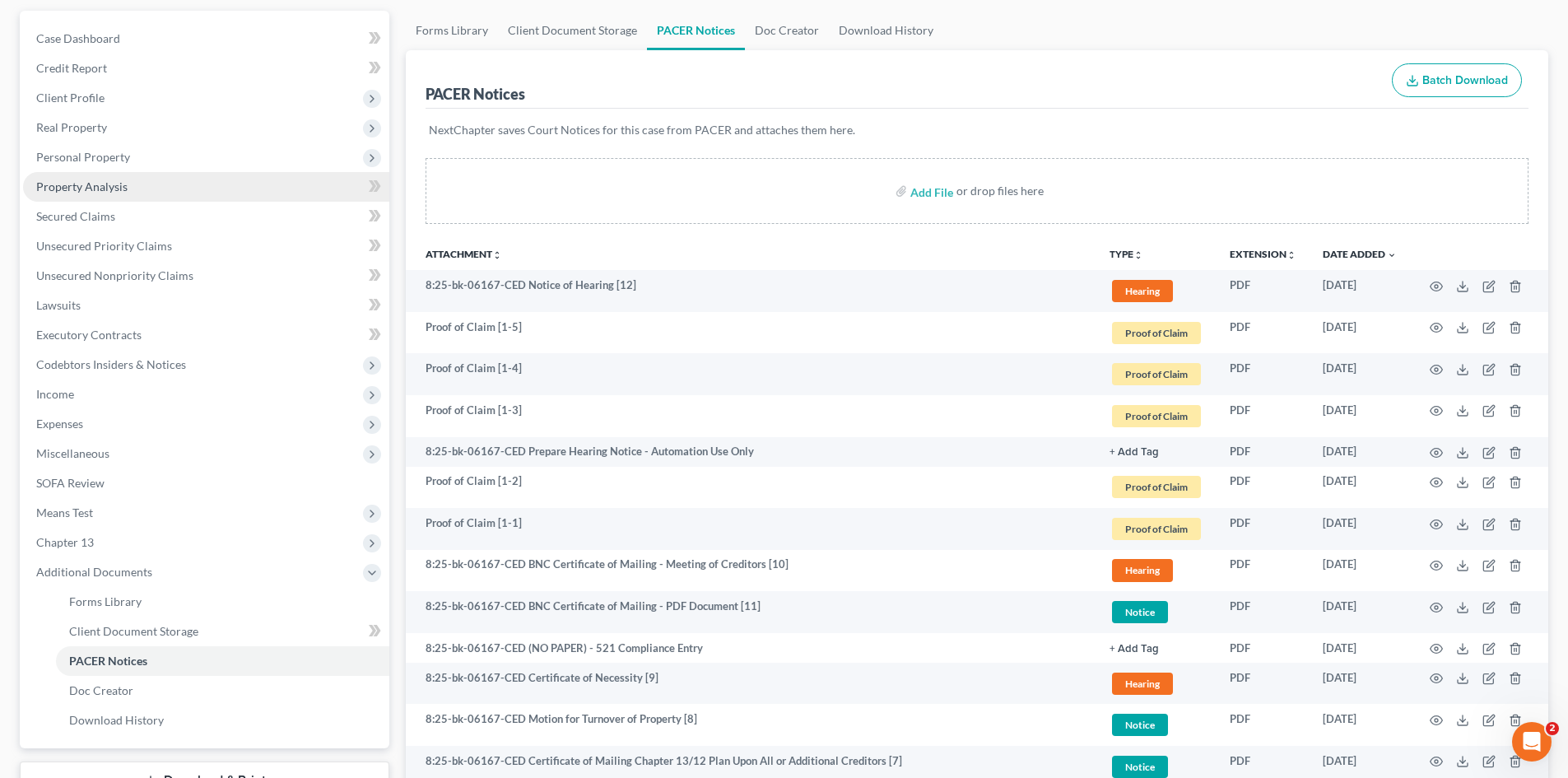
scroll to position [0, 0]
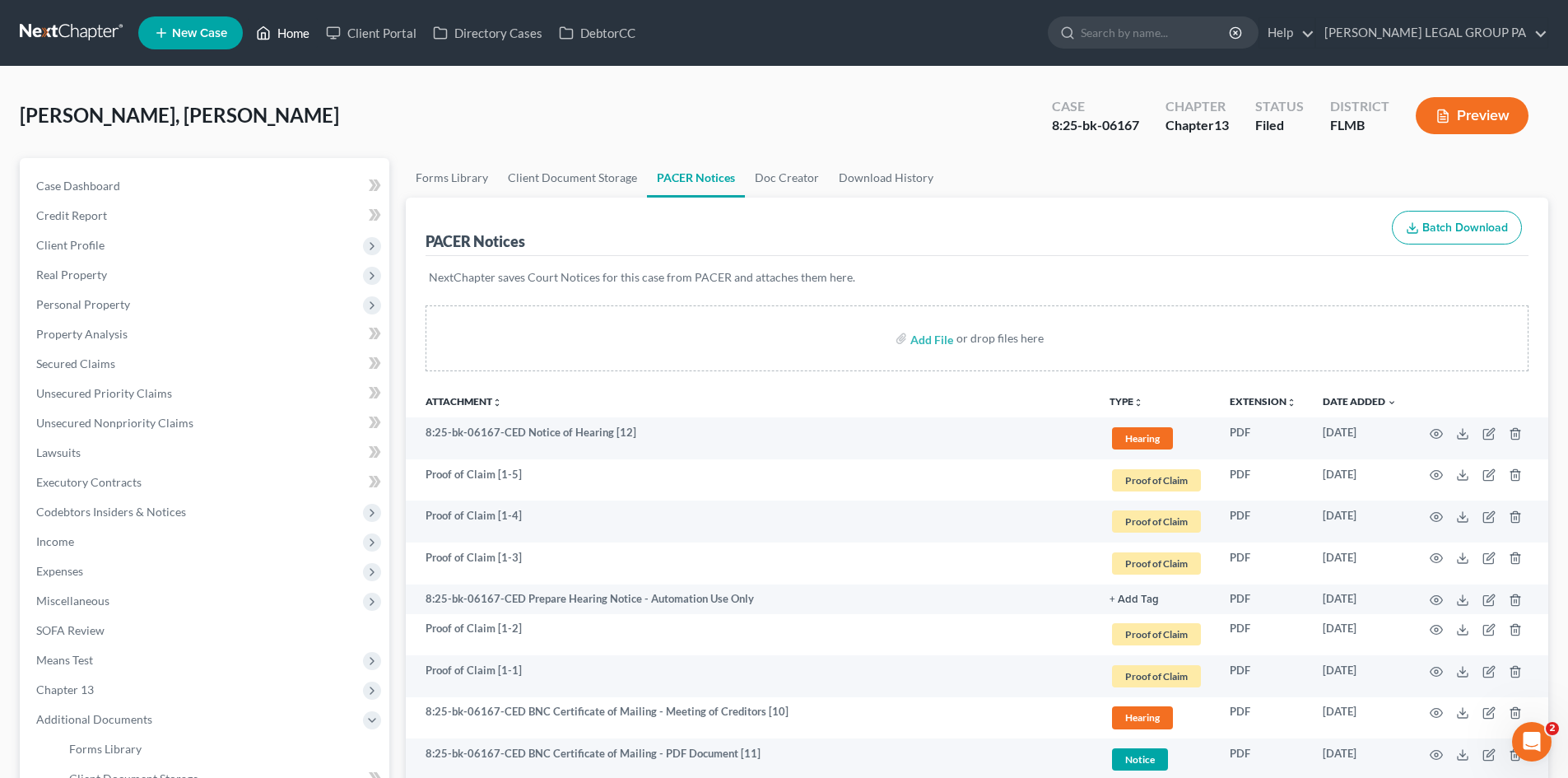
click at [272, 28] on link "Home" at bounding box center [282, 33] width 70 height 29
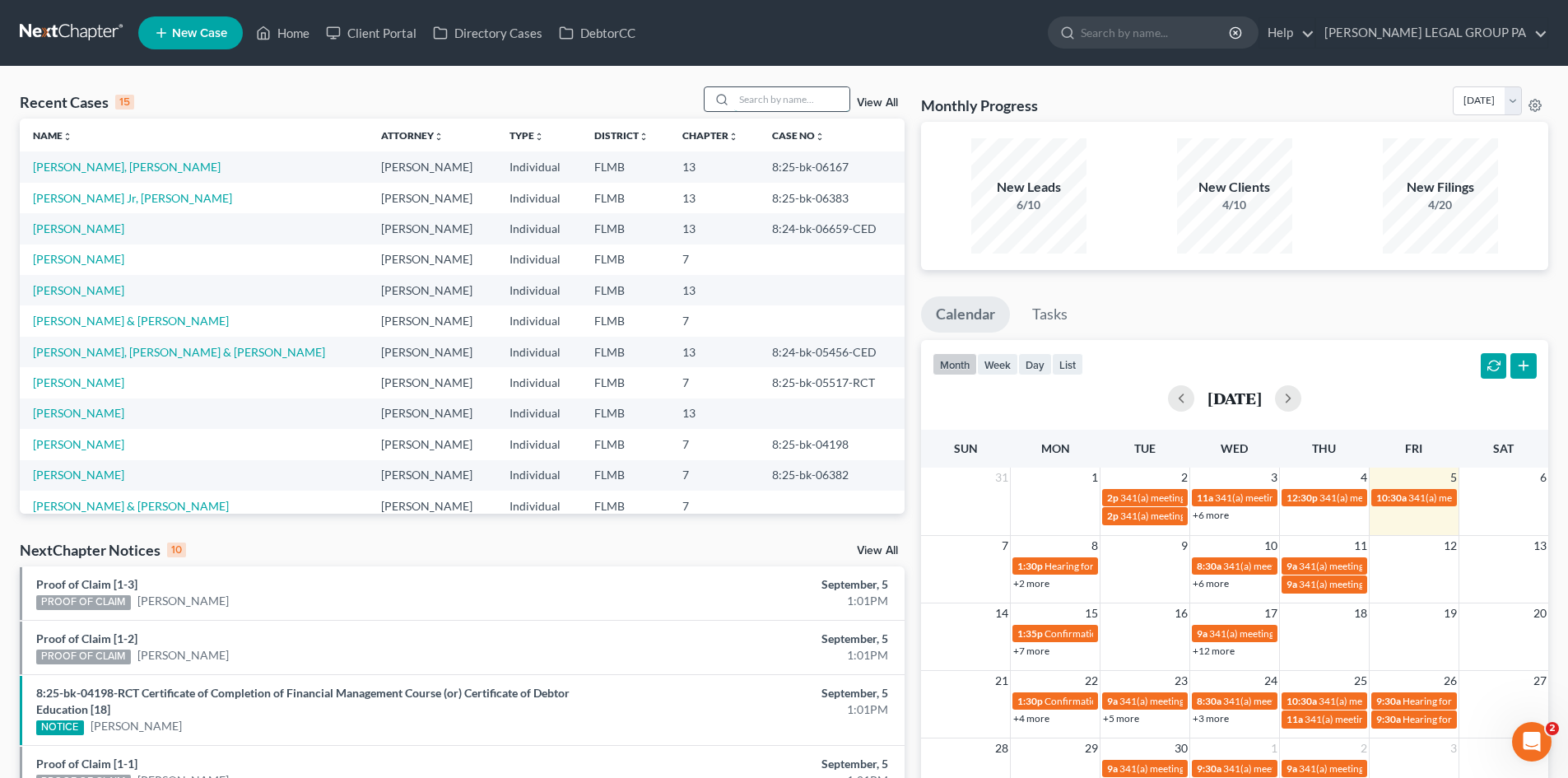
click at [759, 100] on input "search" at bounding box center [792, 99] width 116 height 24
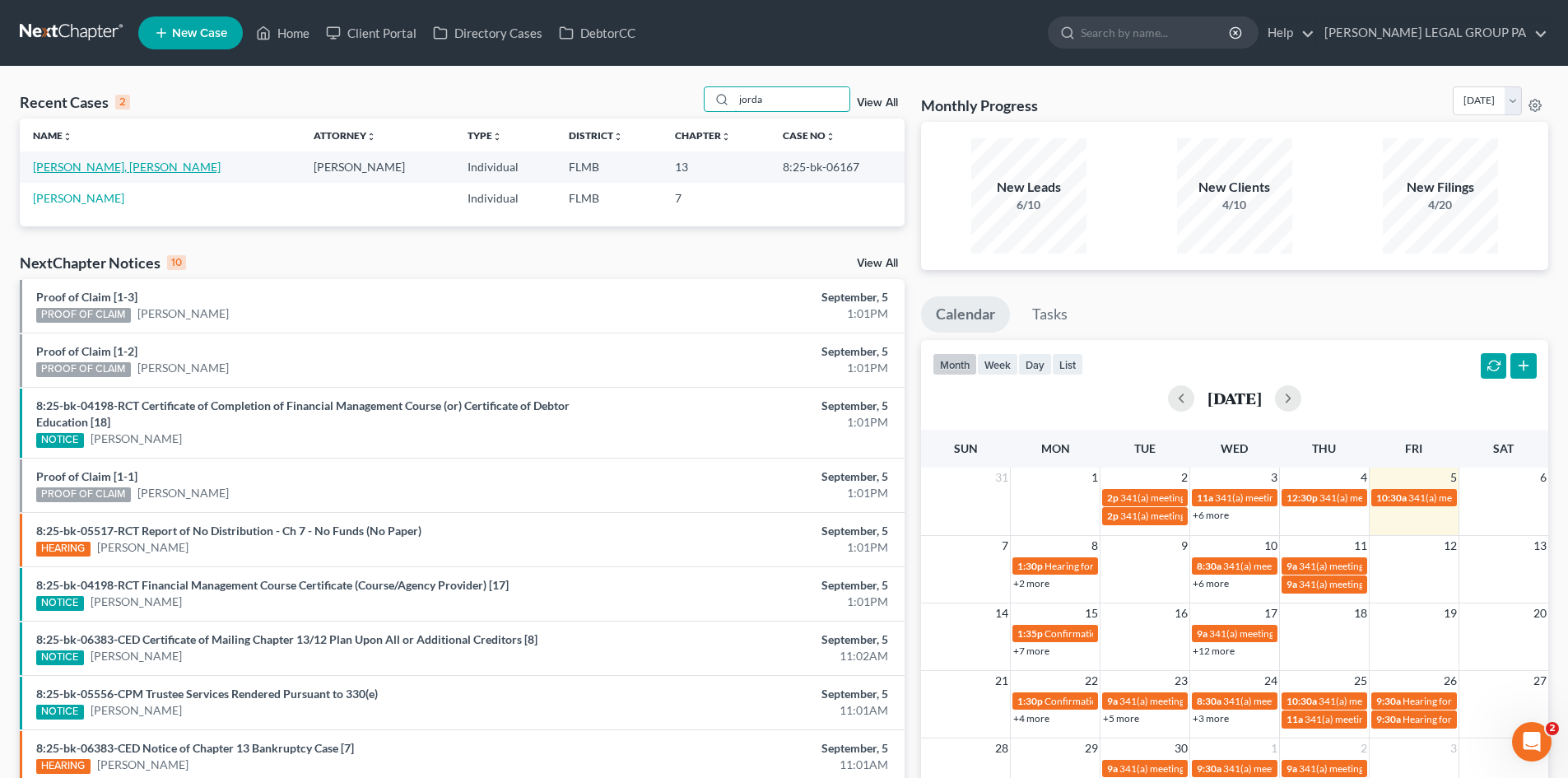
type input "jorda"
click at [90, 172] on link "[PERSON_NAME], [PERSON_NAME]" at bounding box center [127, 166] width 188 height 14
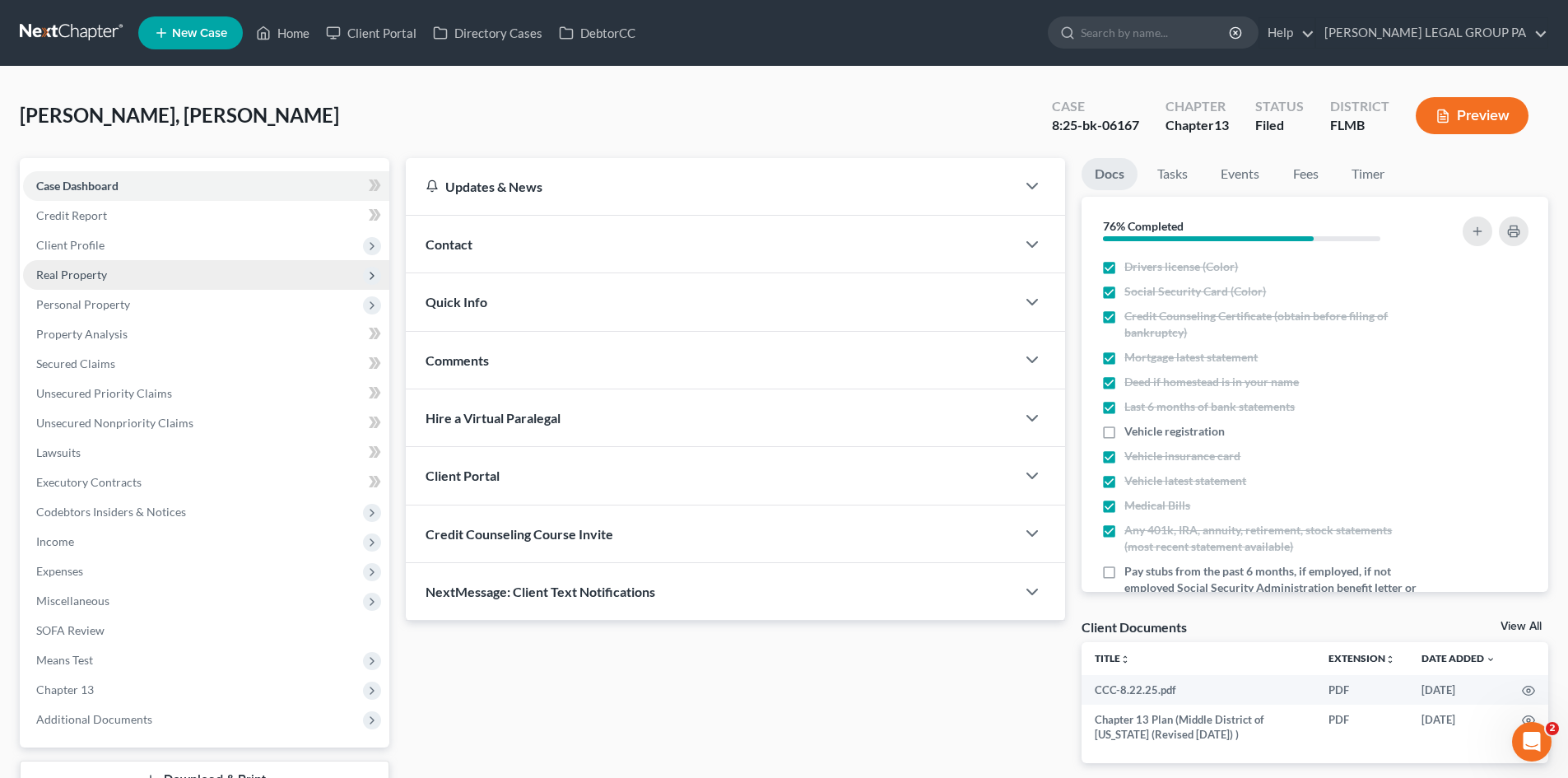
click at [90, 273] on span "Real Property" at bounding box center [71, 274] width 71 height 14
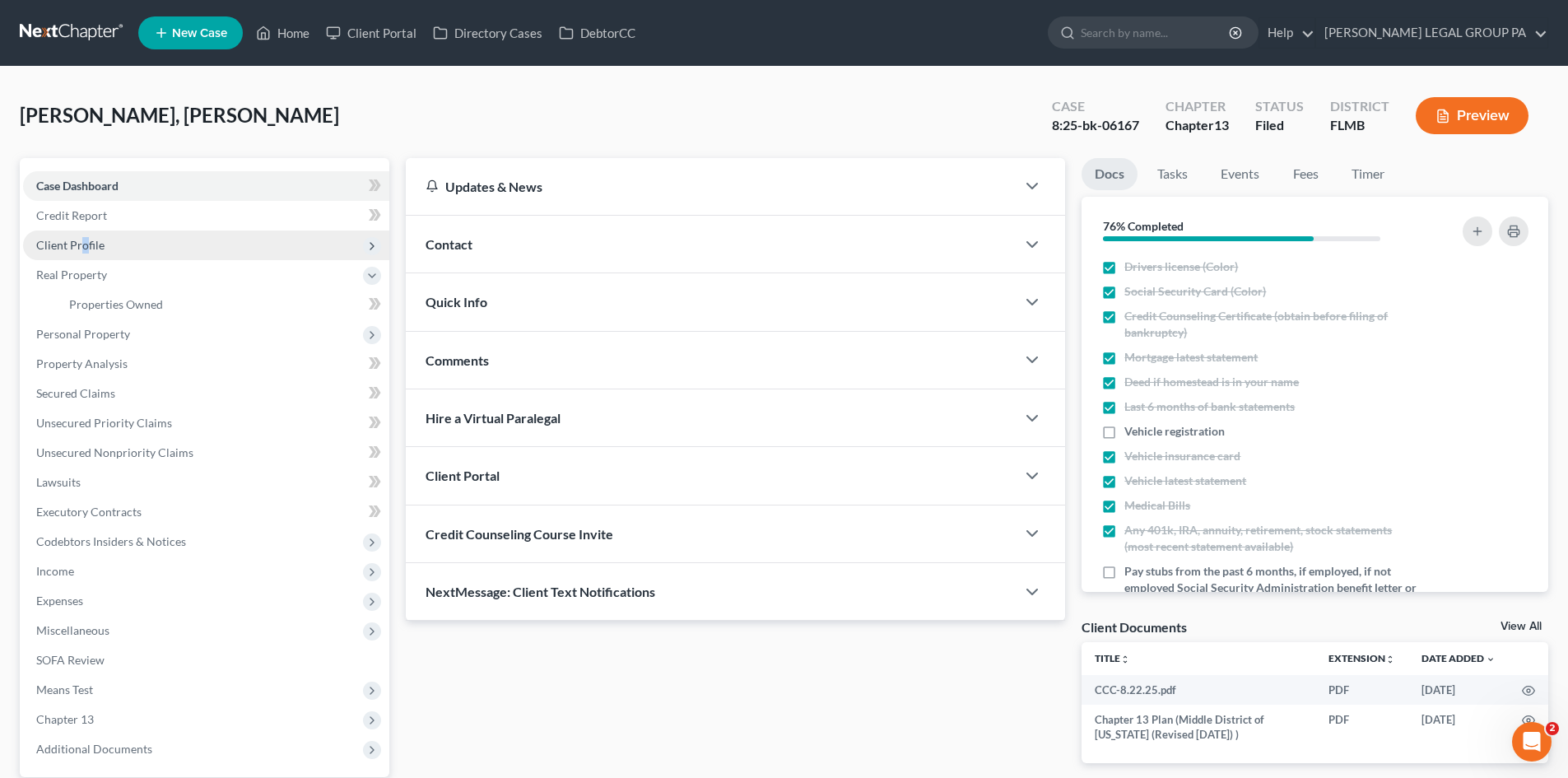
click at [84, 249] on span "Client Profile" at bounding box center [70, 244] width 68 height 14
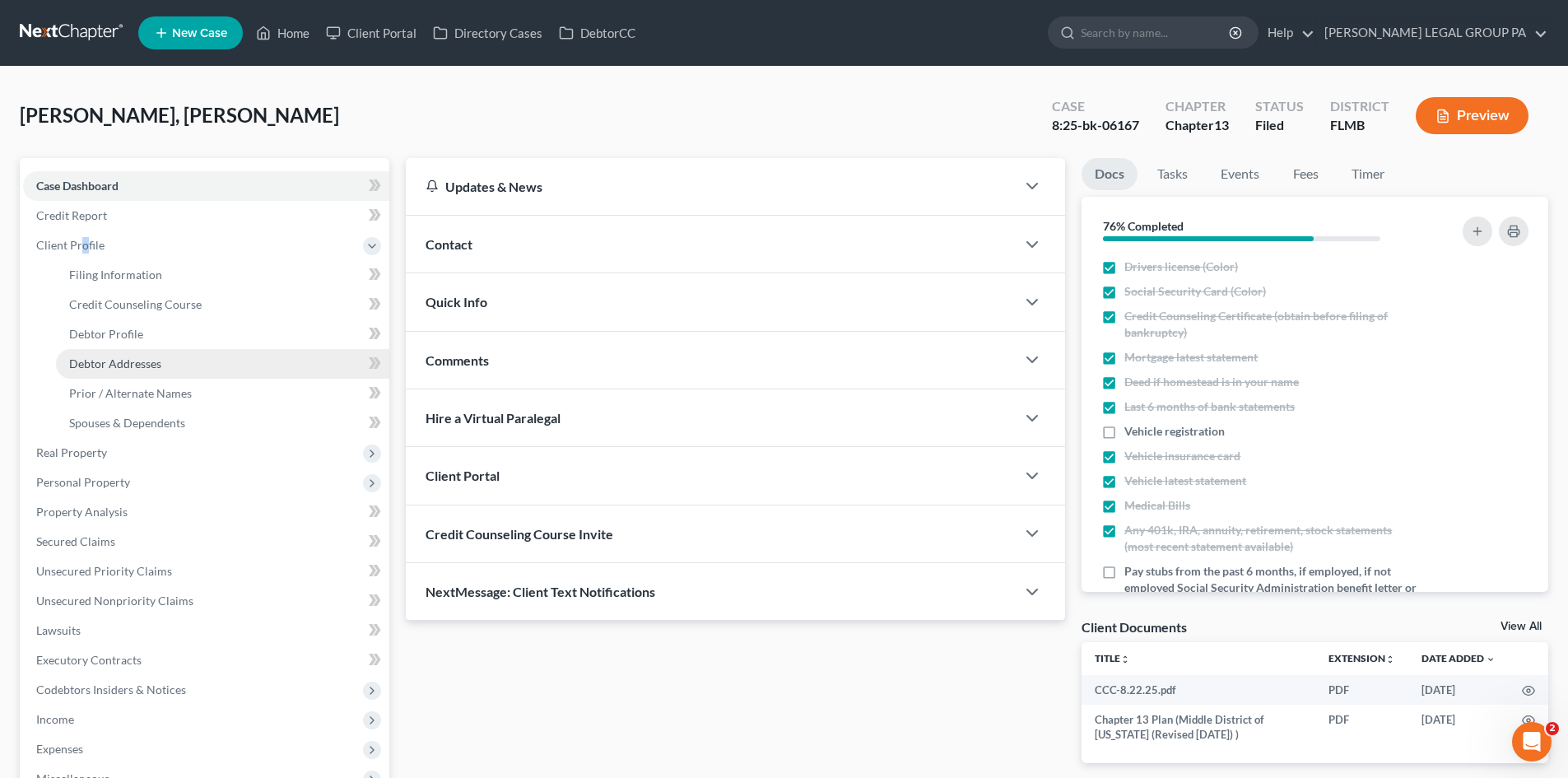
click at [127, 365] on span "Debtor Addresses" at bounding box center [115, 363] width 93 height 14
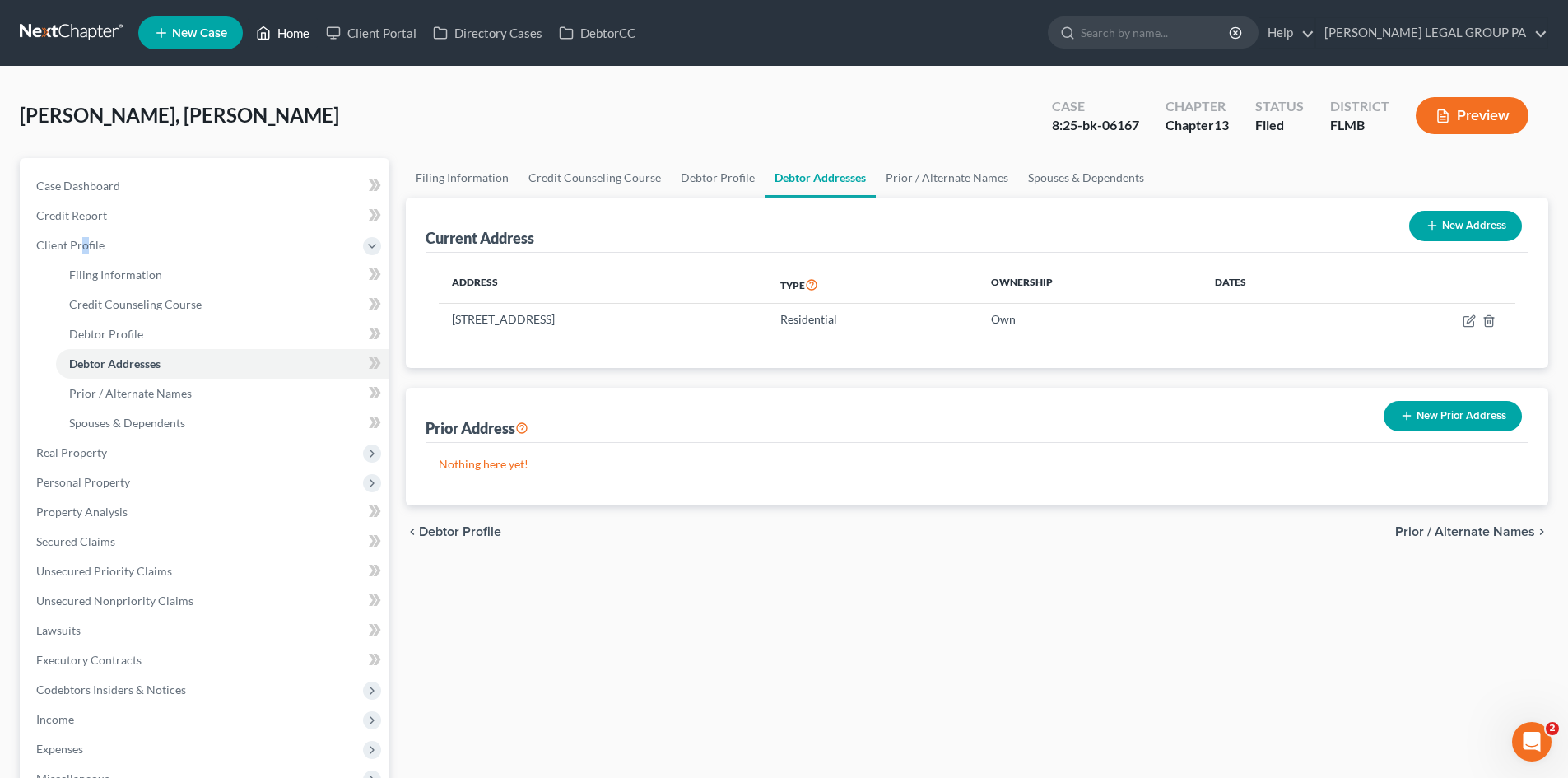
click at [264, 34] on icon at bounding box center [263, 33] width 15 height 20
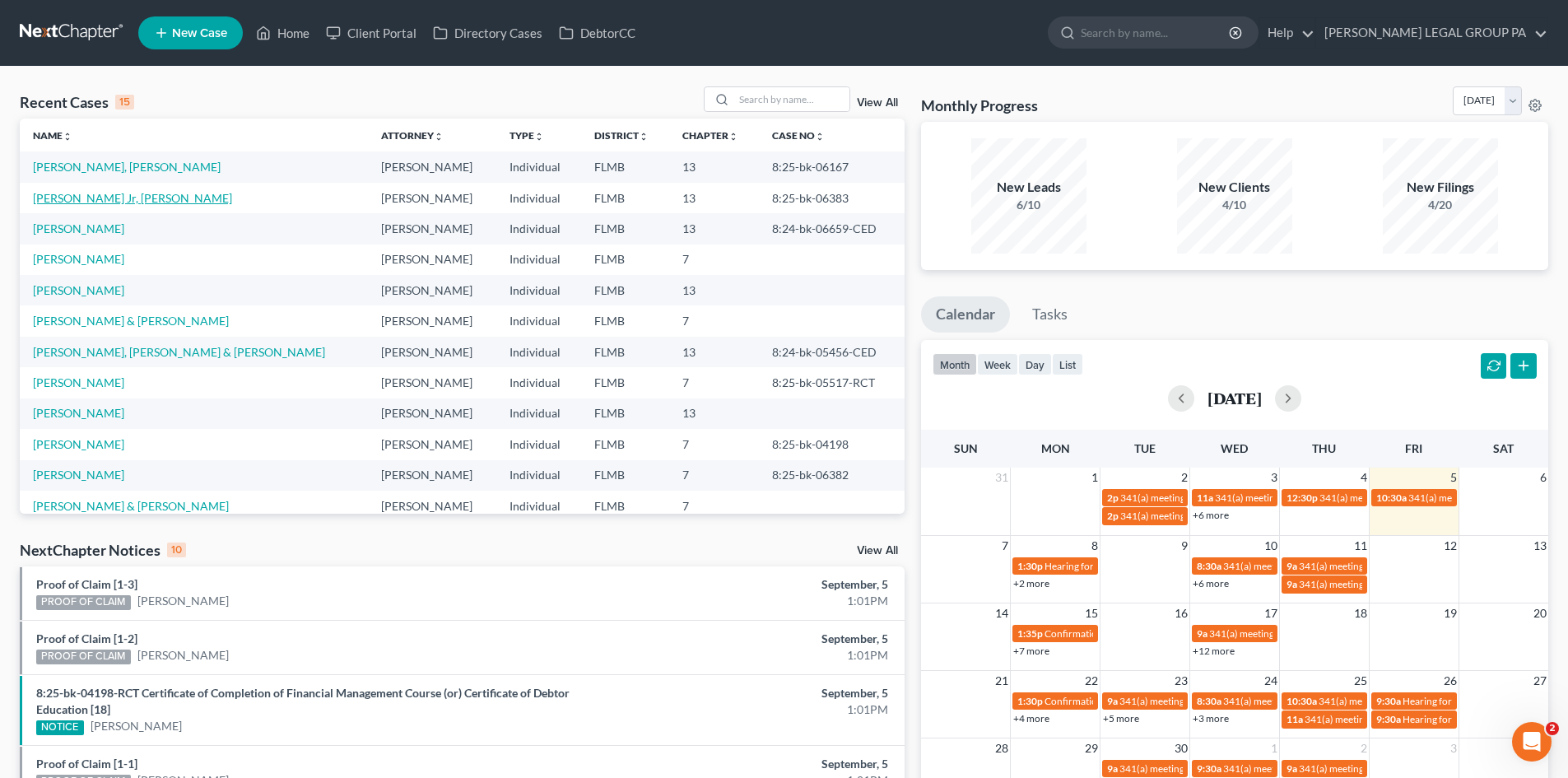
click at [61, 201] on link "[PERSON_NAME] Jr, [PERSON_NAME]" at bounding box center [132, 197] width 199 height 14
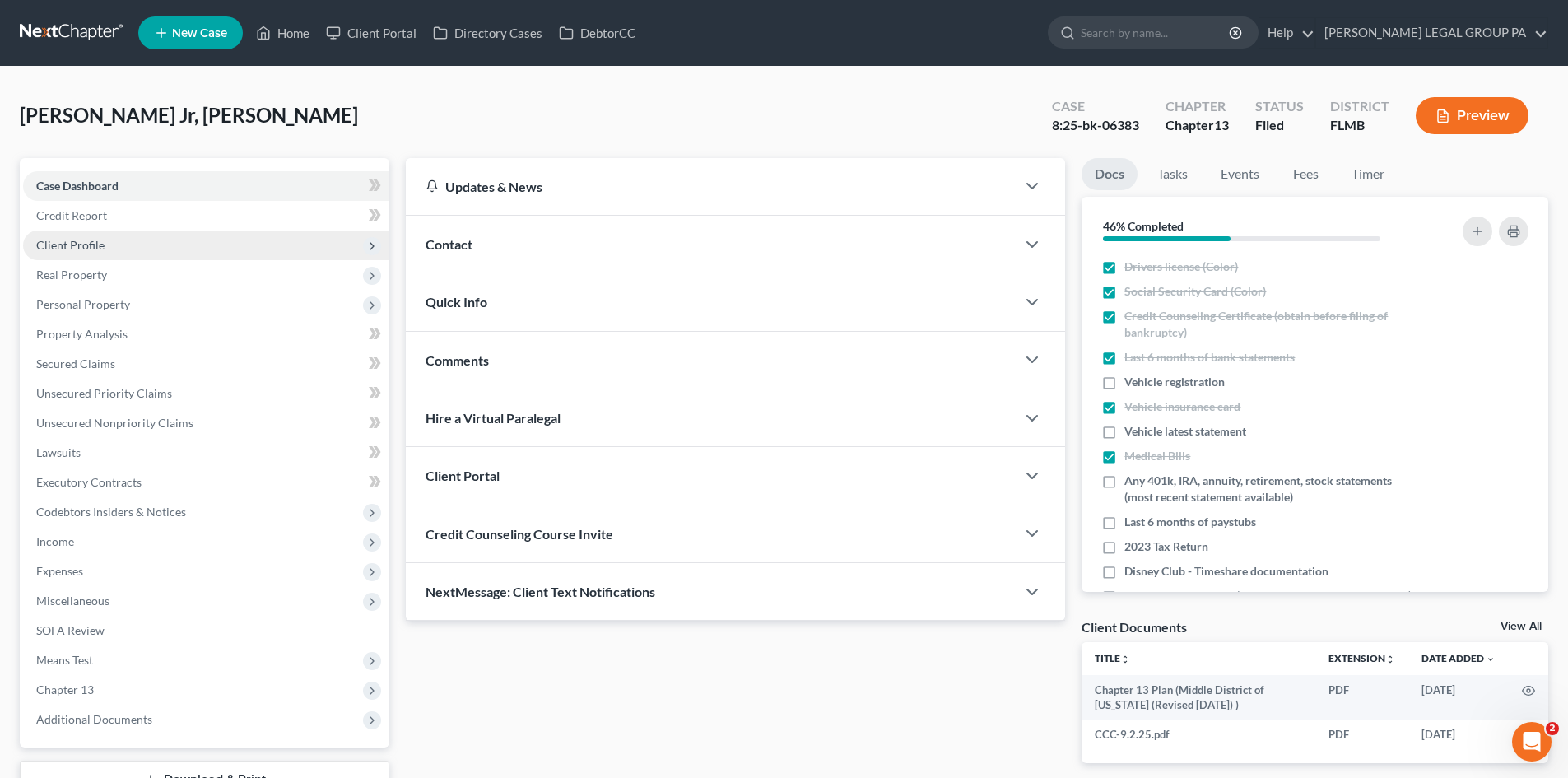
click at [78, 244] on span "Client Profile" at bounding box center [70, 244] width 68 height 14
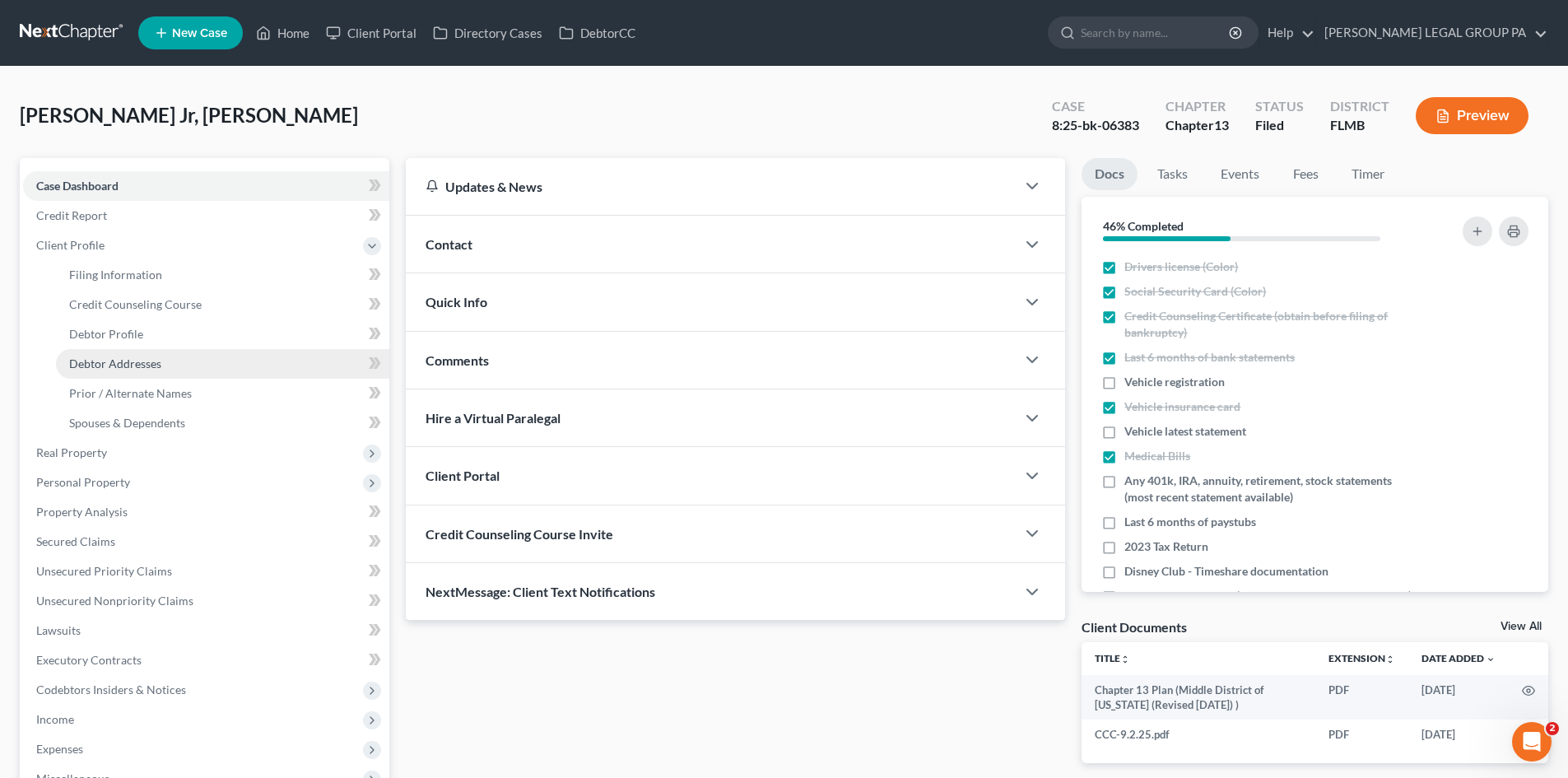
click at [116, 362] on span "Debtor Addresses" at bounding box center [115, 363] width 93 height 14
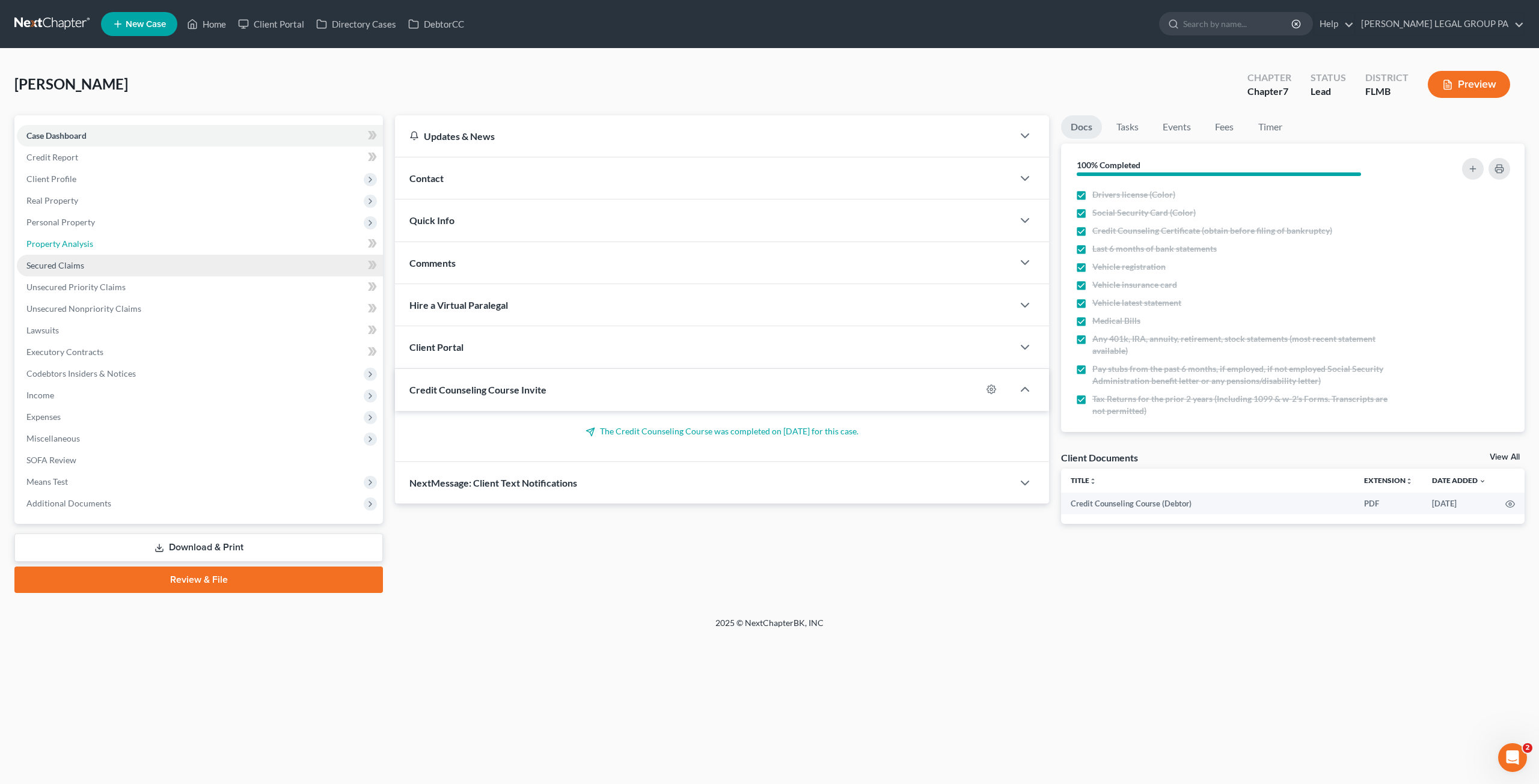
drag, startPoint x: 73, startPoint y: 248, endPoint x: 237, endPoint y: 260, distance: 164.4
click at [73, 248] on span "Property Analysis" at bounding box center [60, 243] width 67 height 10
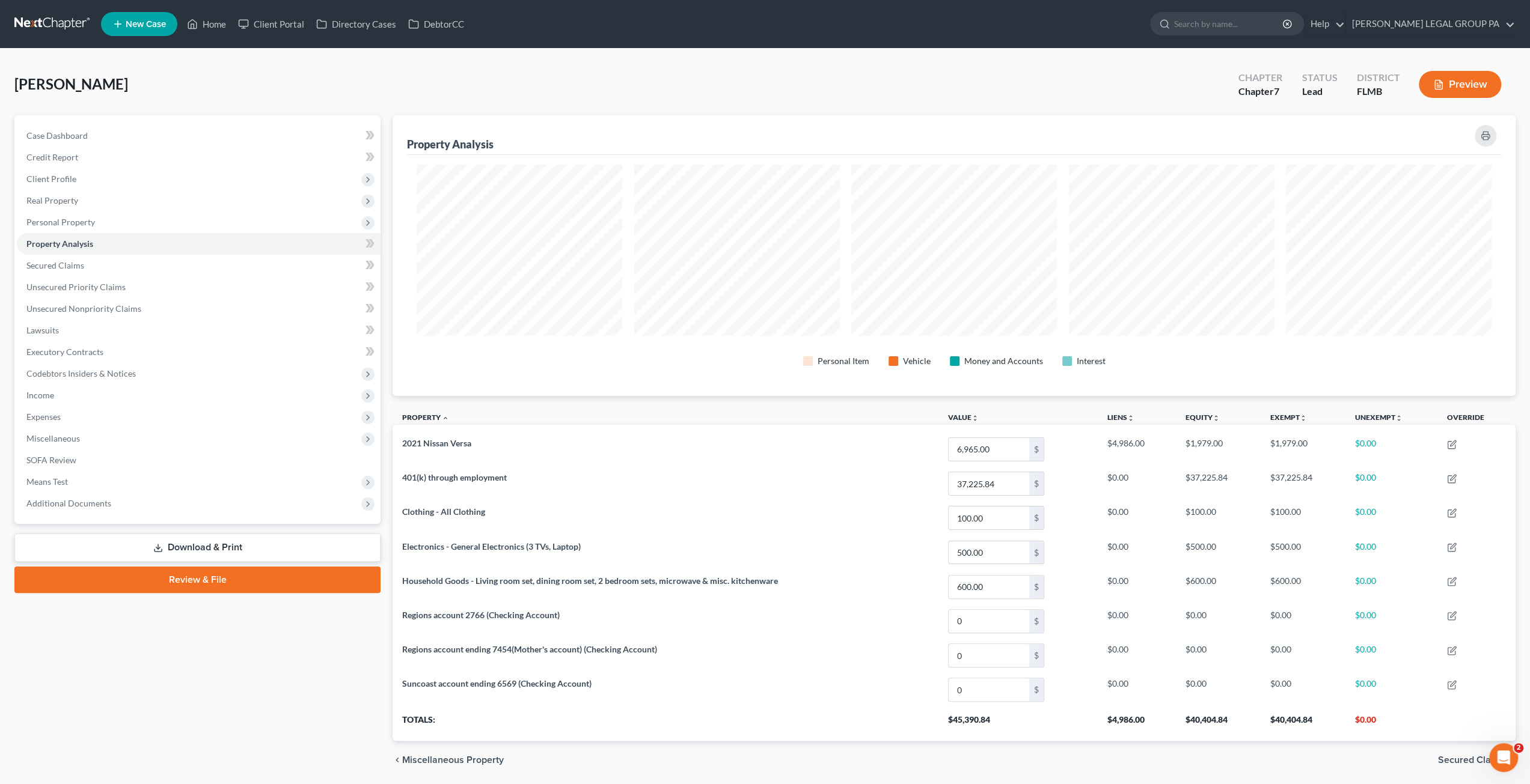
scroll to position [280, 1123]
click at [71, 262] on span "Secured Claims" at bounding box center [55, 265] width 58 height 10
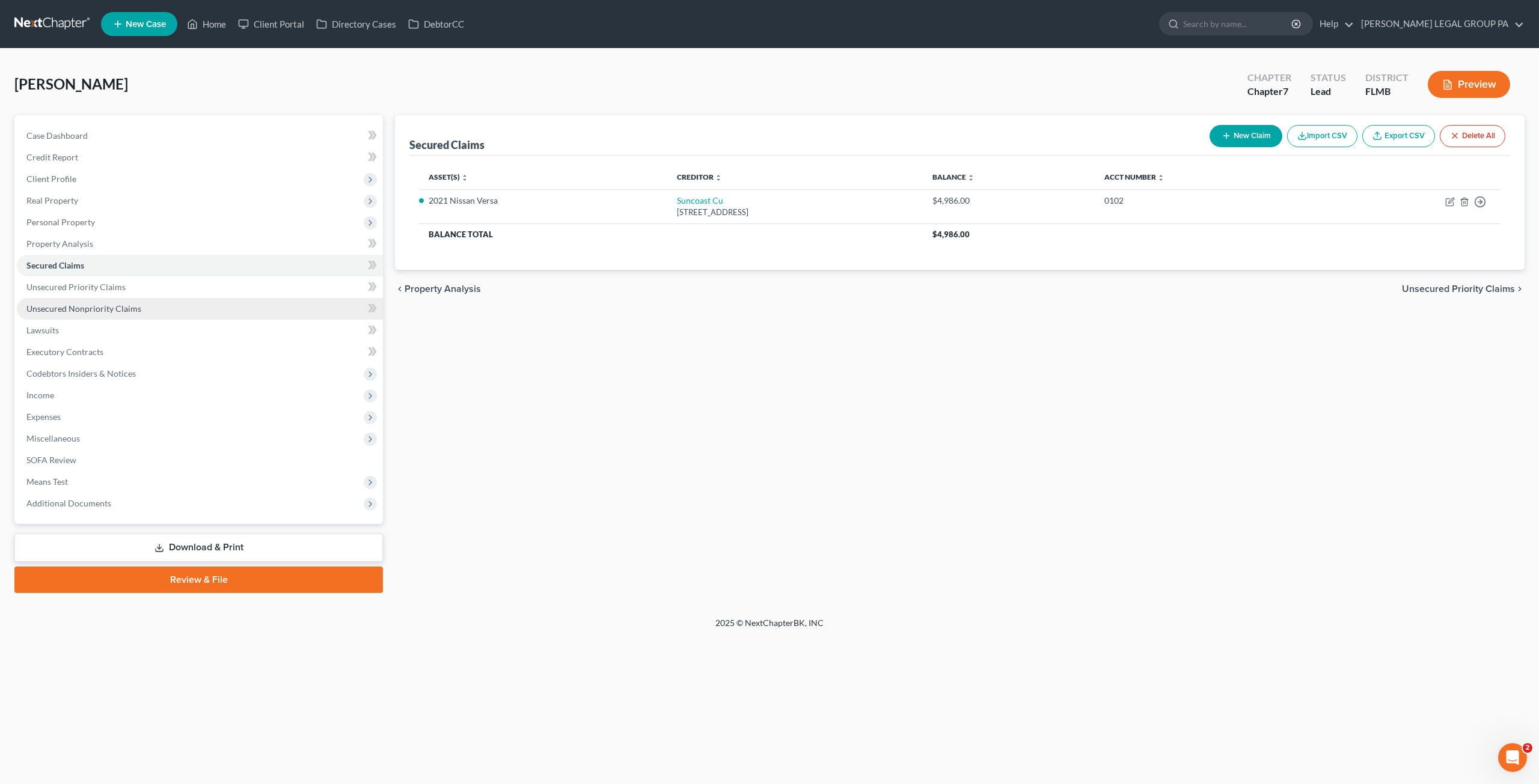
click at [47, 306] on span "Unsecured Nonpriority Claims" at bounding box center [83, 308] width 115 height 10
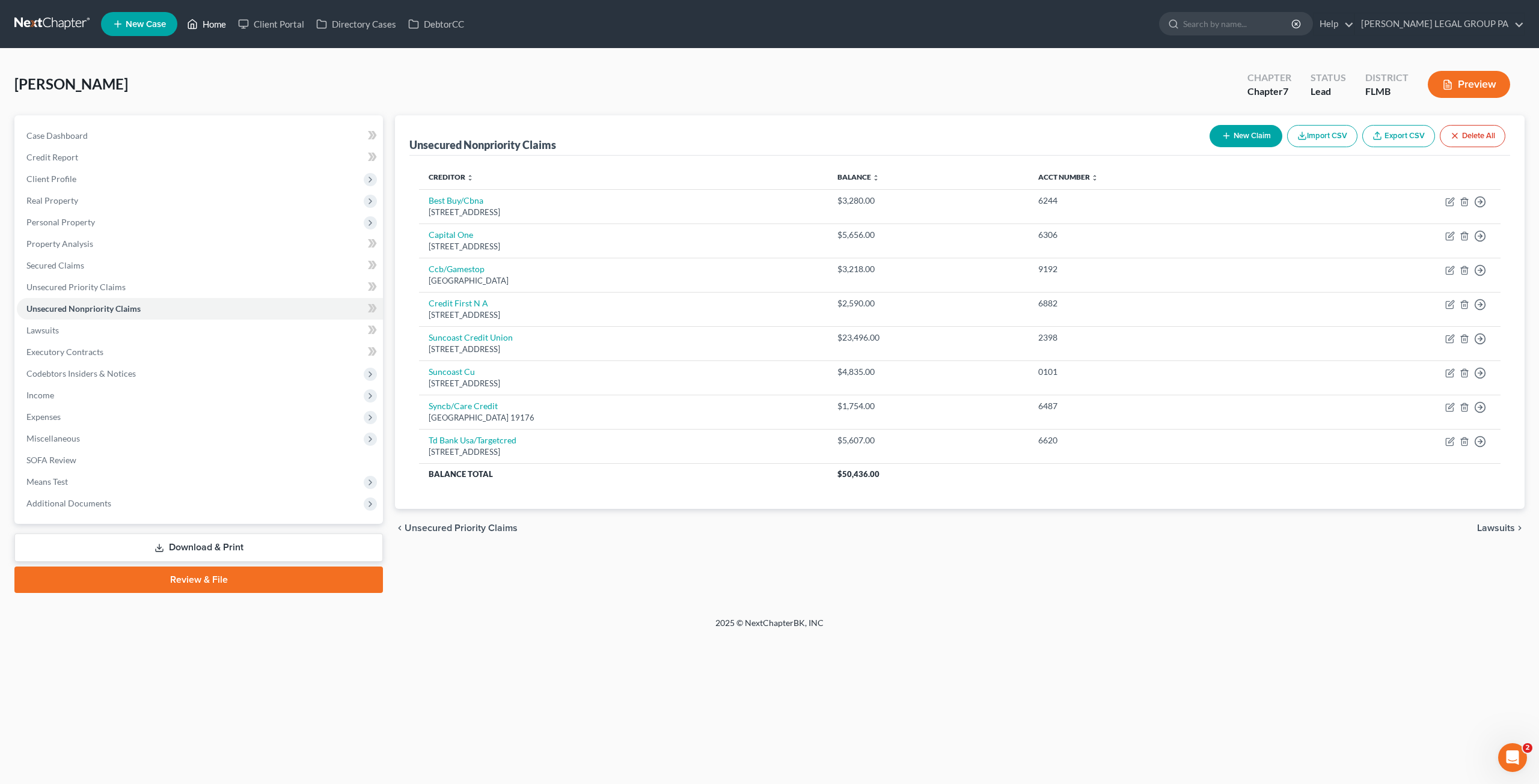
click at [214, 25] on link "Home" at bounding box center [206, 24] width 51 height 21
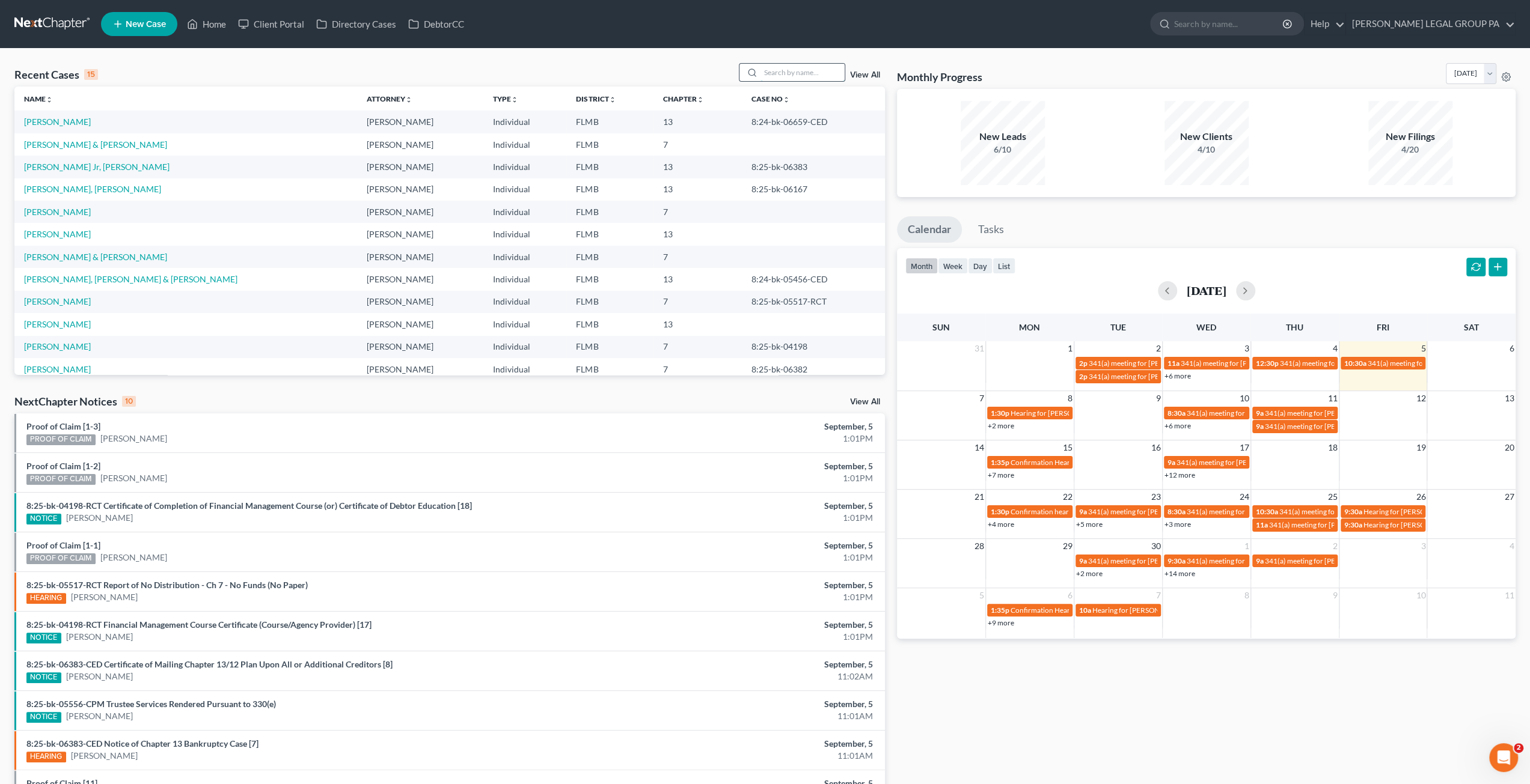
click at [768, 68] on input "search" at bounding box center [803, 72] width 84 height 17
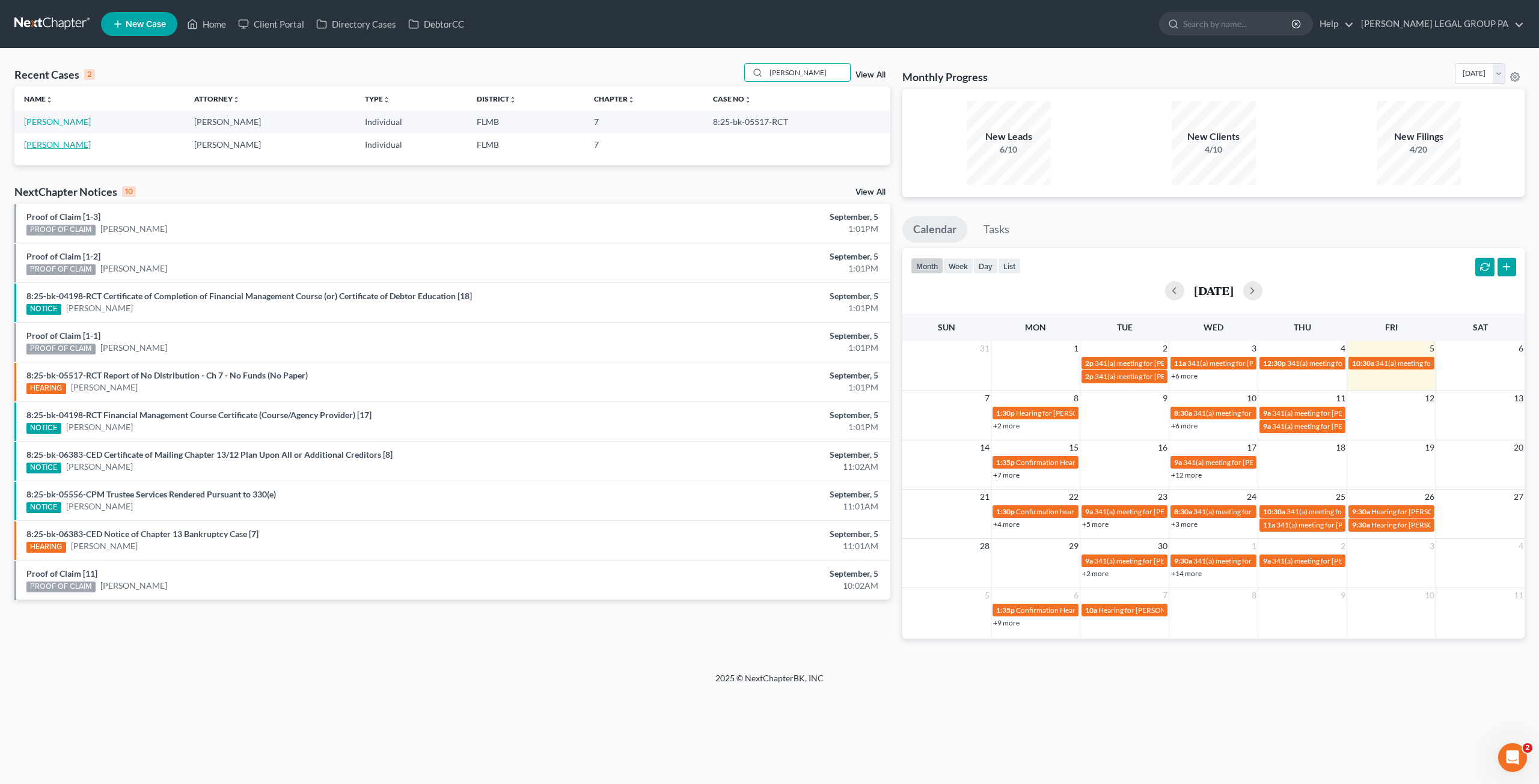
type input "[PERSON_NAME]"
click at [54, 144] on link "[PERSON_NAME]" at bounding box center [58, 144] width 67 height 10
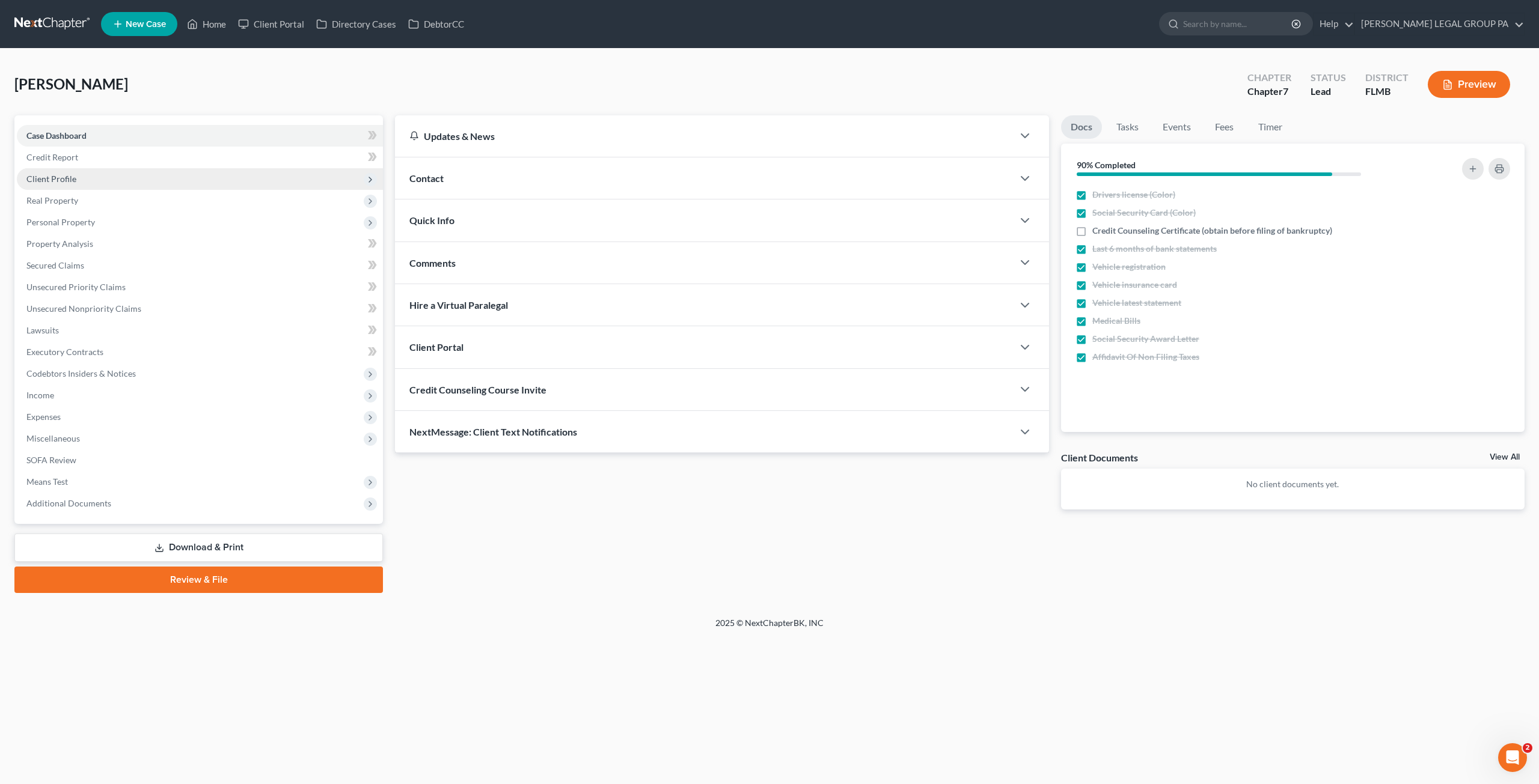
click at [78, 177] on span "Client Profile" at bounding box center [200, 179] width 366 height 21
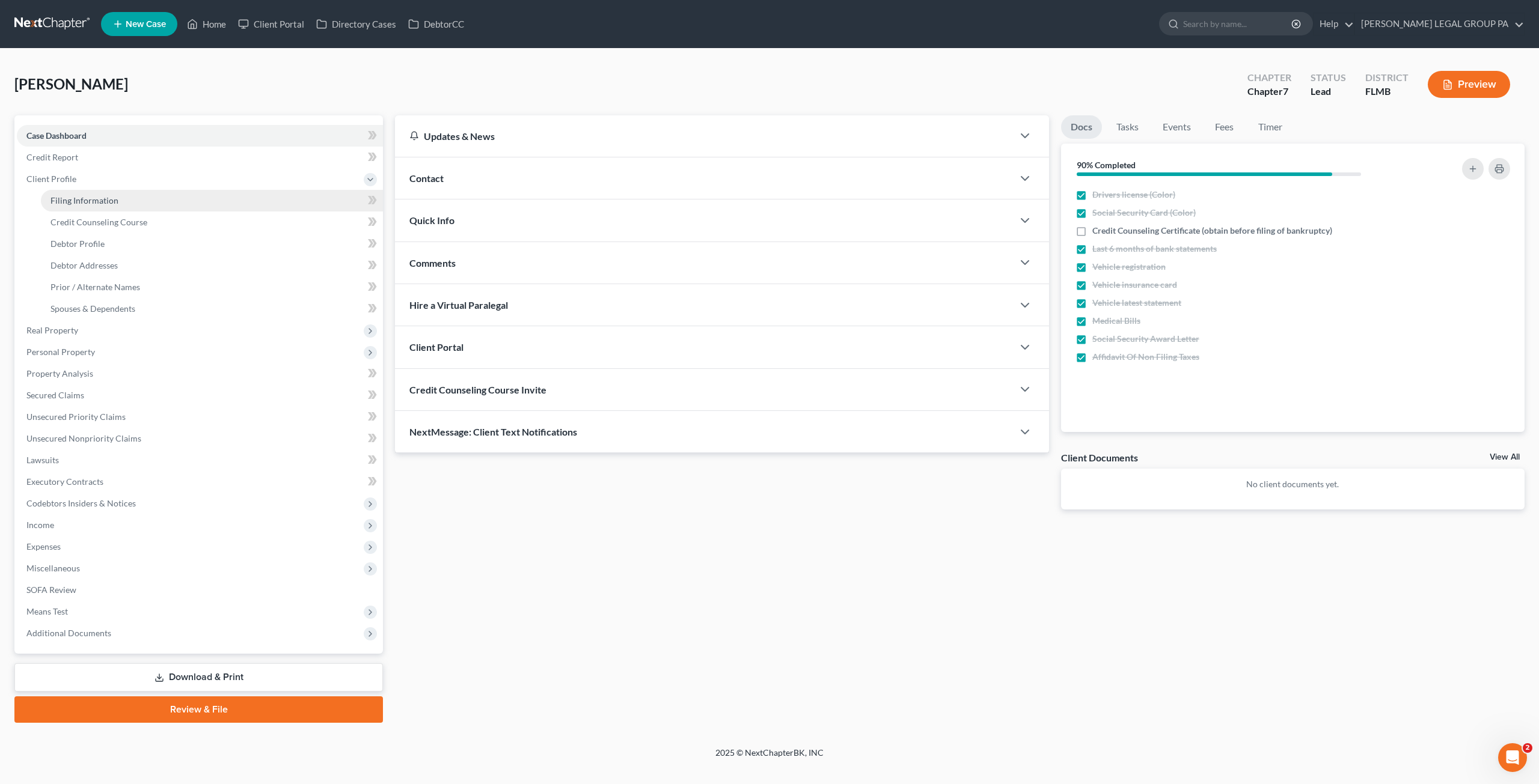
click at [89, 207] on link "Filing Information" at bounding box center [212, 201] width 342 height 21
select select "1"
select select "0"
select select "9"
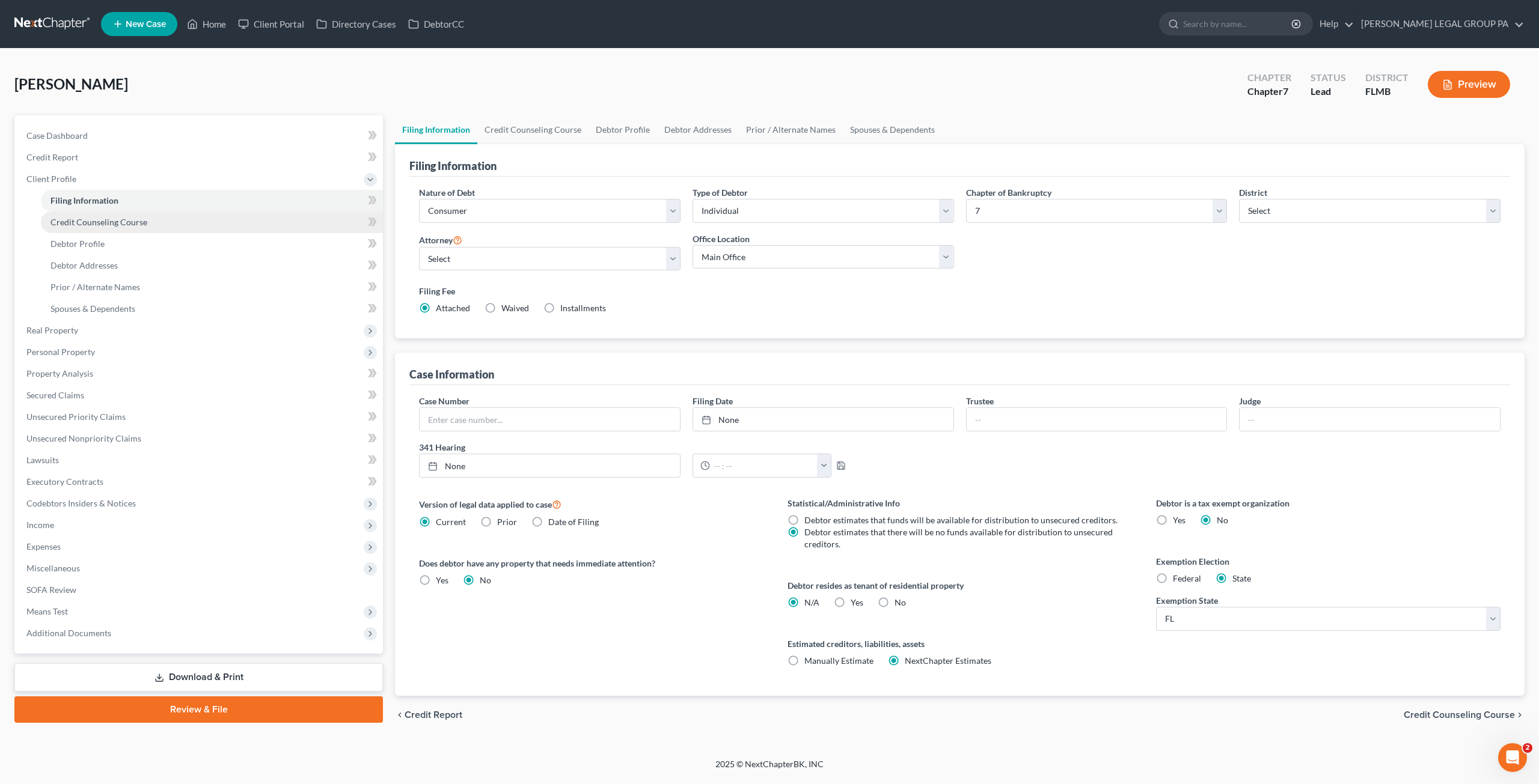
click at [86, 220] on span "Credit Counseling Course" at bounding box center [98, 222] width 97 height 10
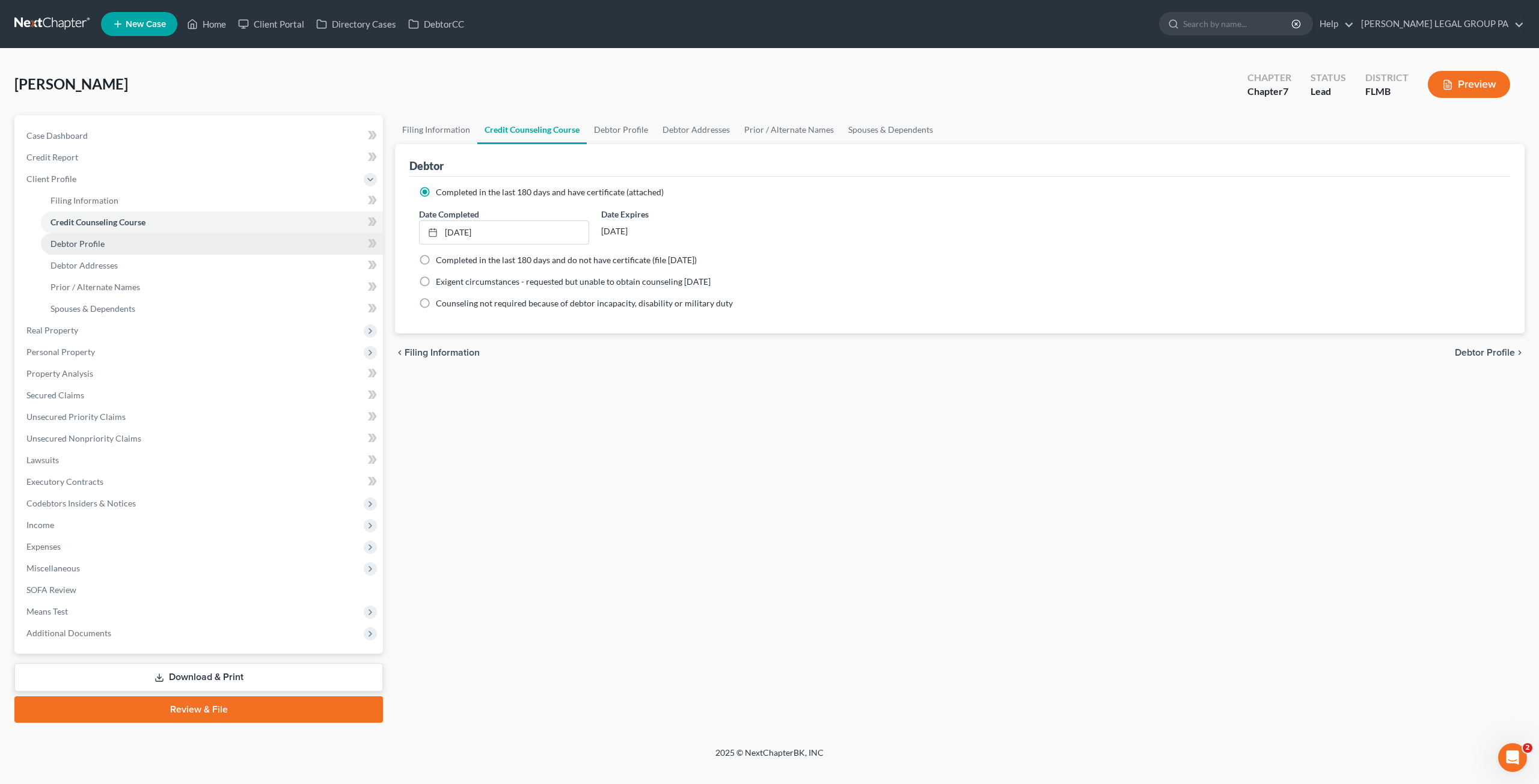
click at [91, 248] on link "Debtor Profile" at bounding box center [212, 244] width 342 height 21
select select "0"
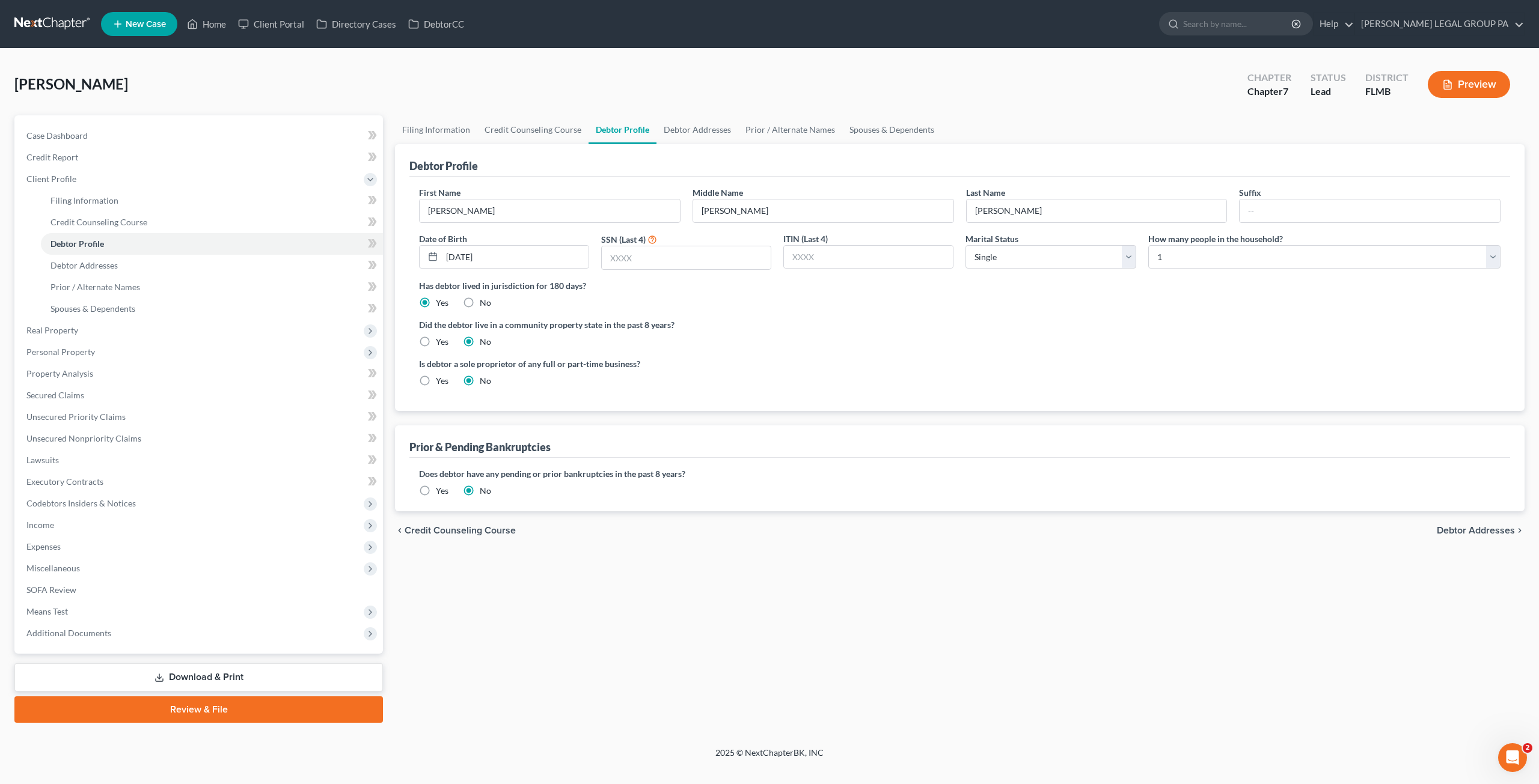
click at [436, 485] on label "Yes" at bounding box center [442, 491] width 13 height 12
click at [441, 485] on input "Yes" at bounding box center [445, 489] width 8 height 8
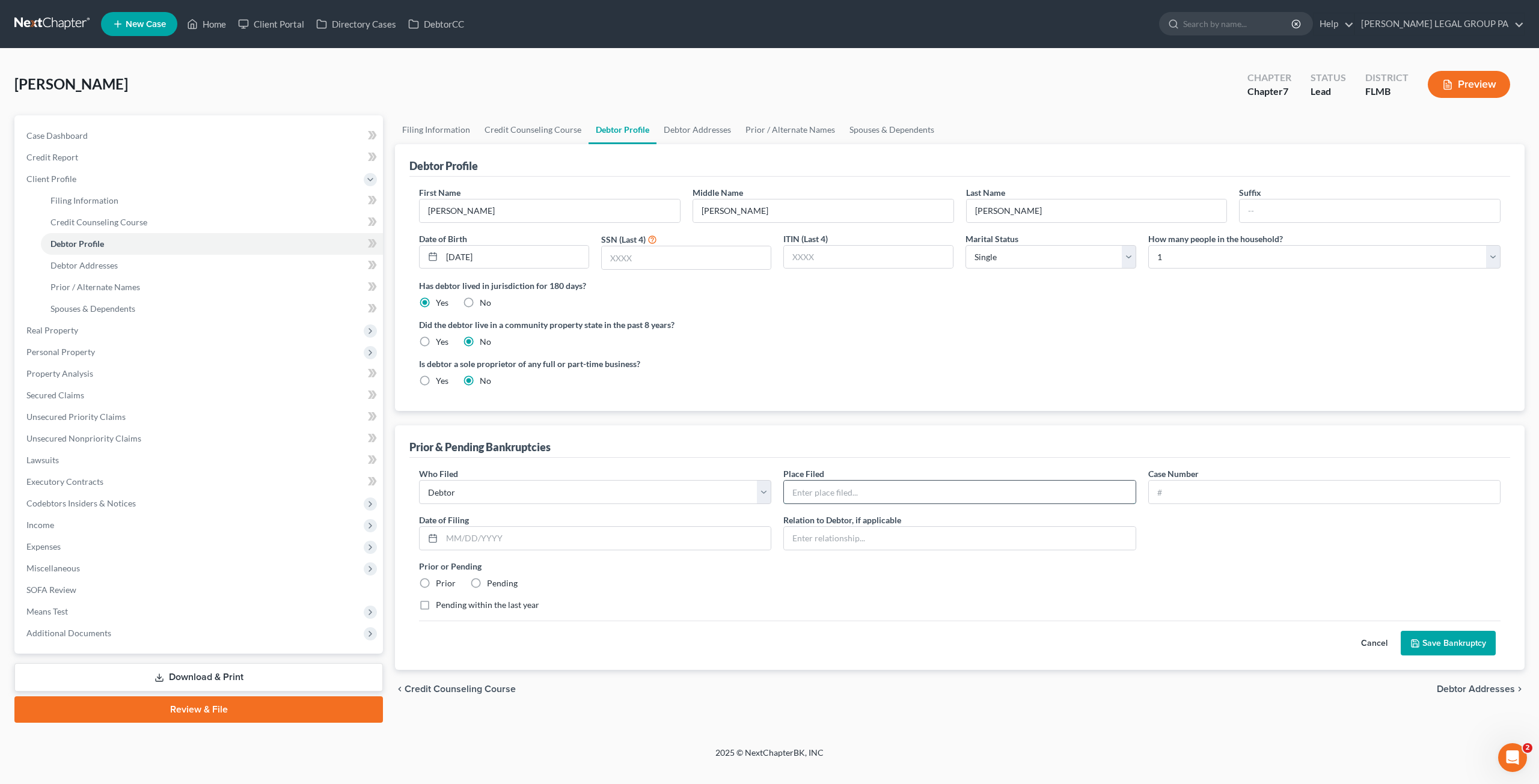
click at [767, 495] on input "text" at bounding box center [959, 492] width 351 height 23
type input "[US_STATE] Northern Bankruptcy Court"
click at [767, 491] on input "text" at bounding box center [1324, 492] width 351 height 23
paste input "1:2000bk27366"
type input "1:2000bk27366"
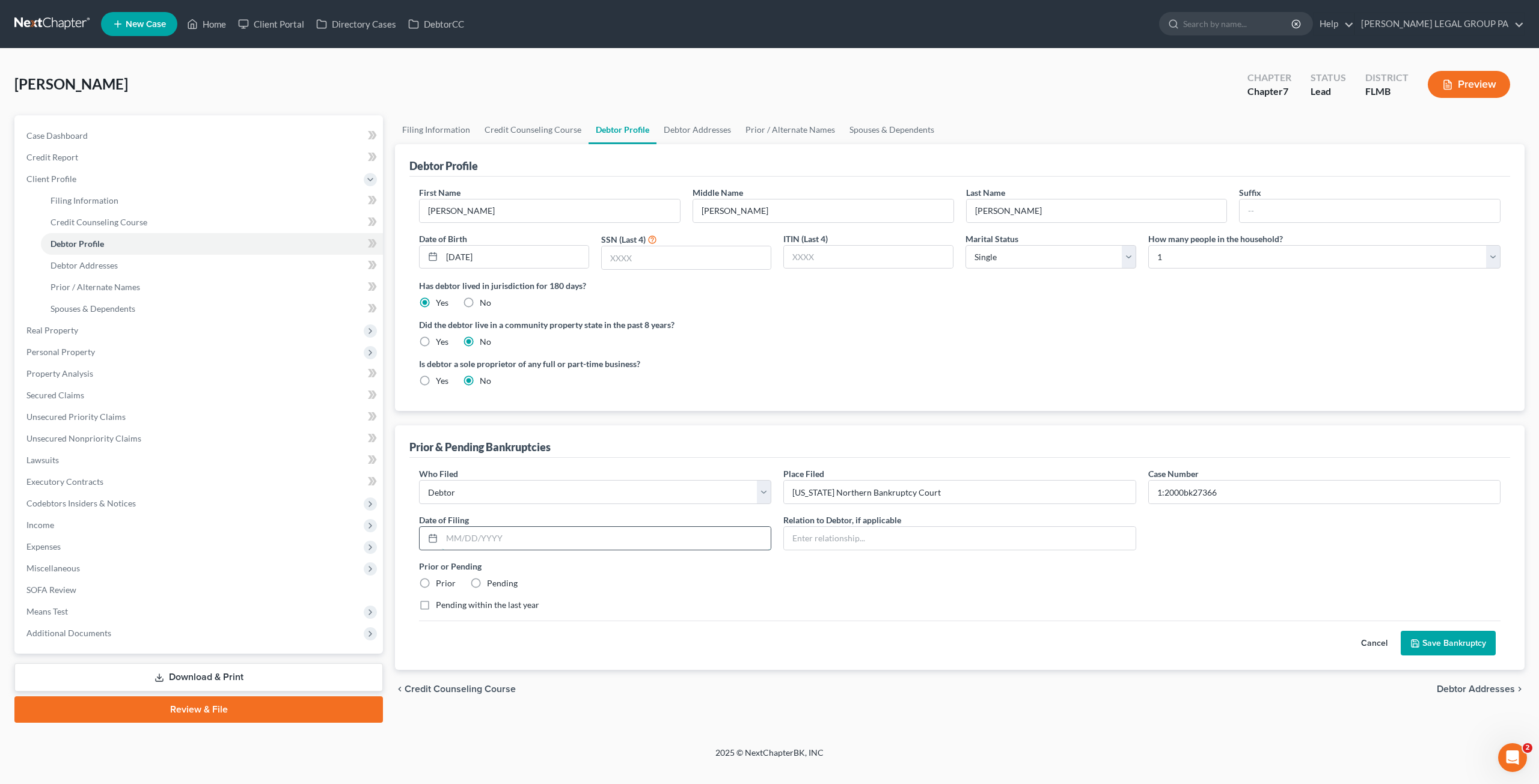
click at [487, 538] on input "text" at bounding box center [606, 538] width 329 height 23
type input "[DATE]"
click at [436, 580] on label "Prior" at bounding box center [446, 584] width 20 height 12
click at [441, 580] on input "Prior" at bounding box center [445, 582] width 8 height 8
radio input "true"
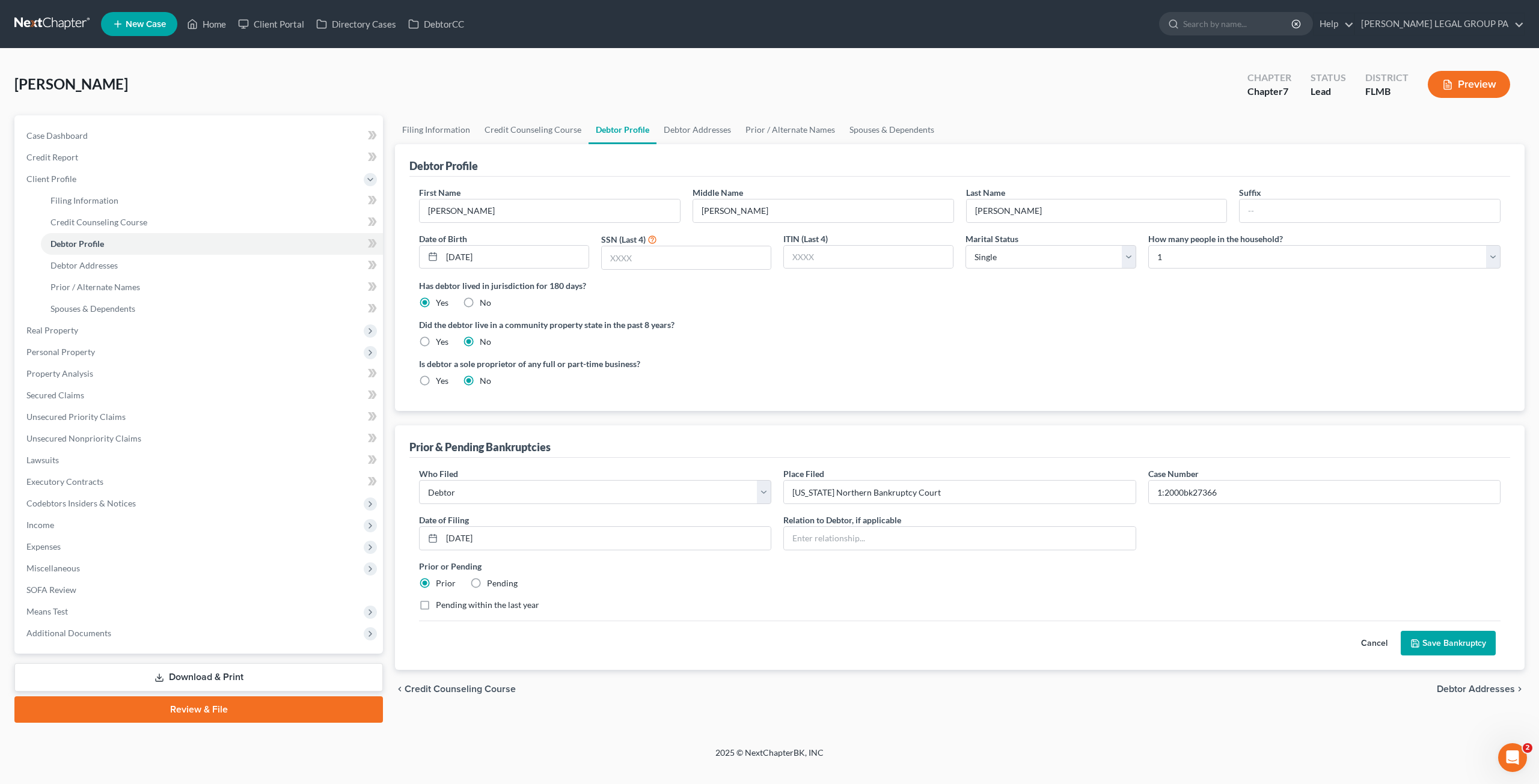
click at [767, 640] on button "Save Bankruptcy" at bounding box center [1448, 643] width 95 height 25
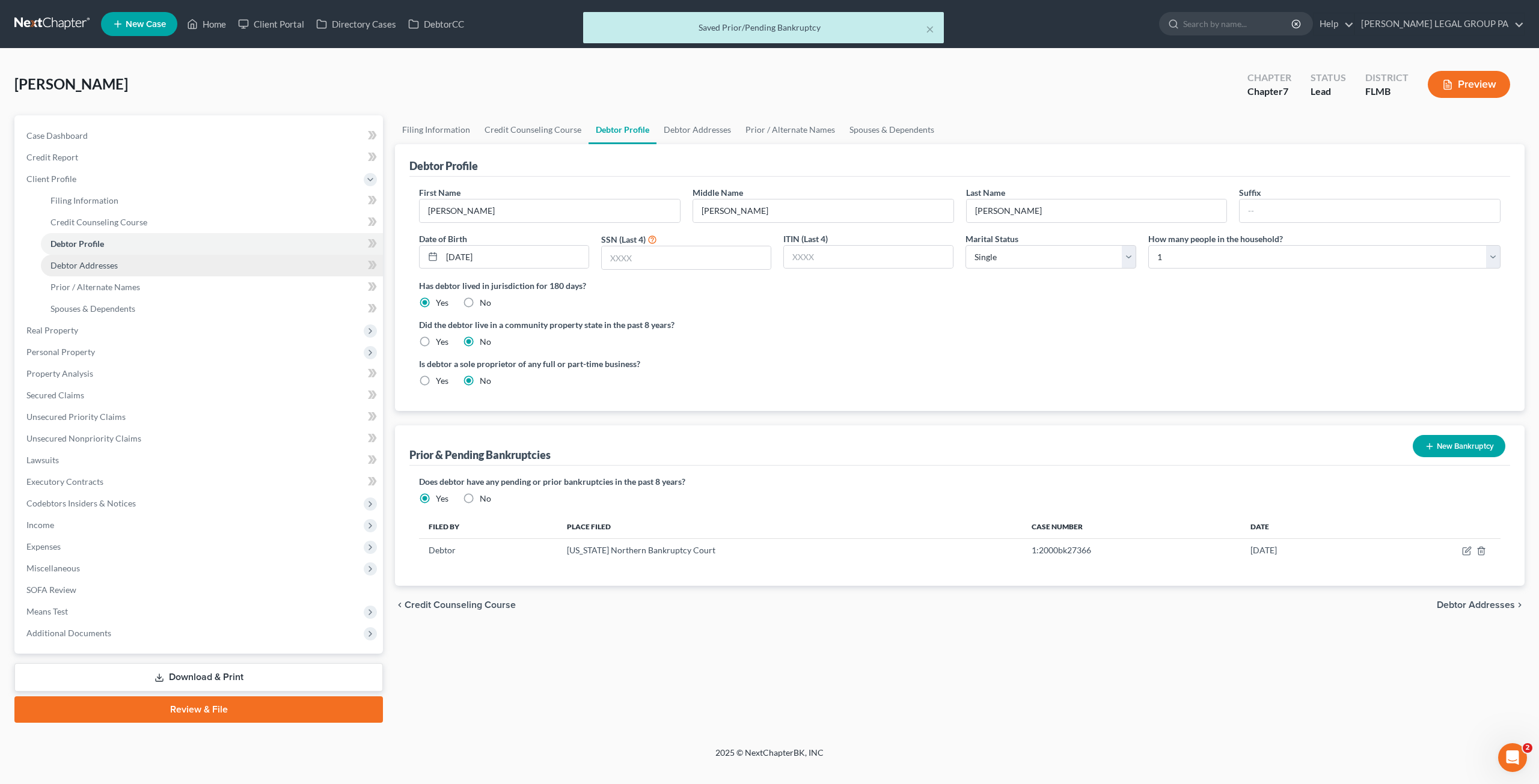
click at [82, 262] on span "Debtor Addresses" at bounding box center [84, 265] width 68 height 10
select select "0"
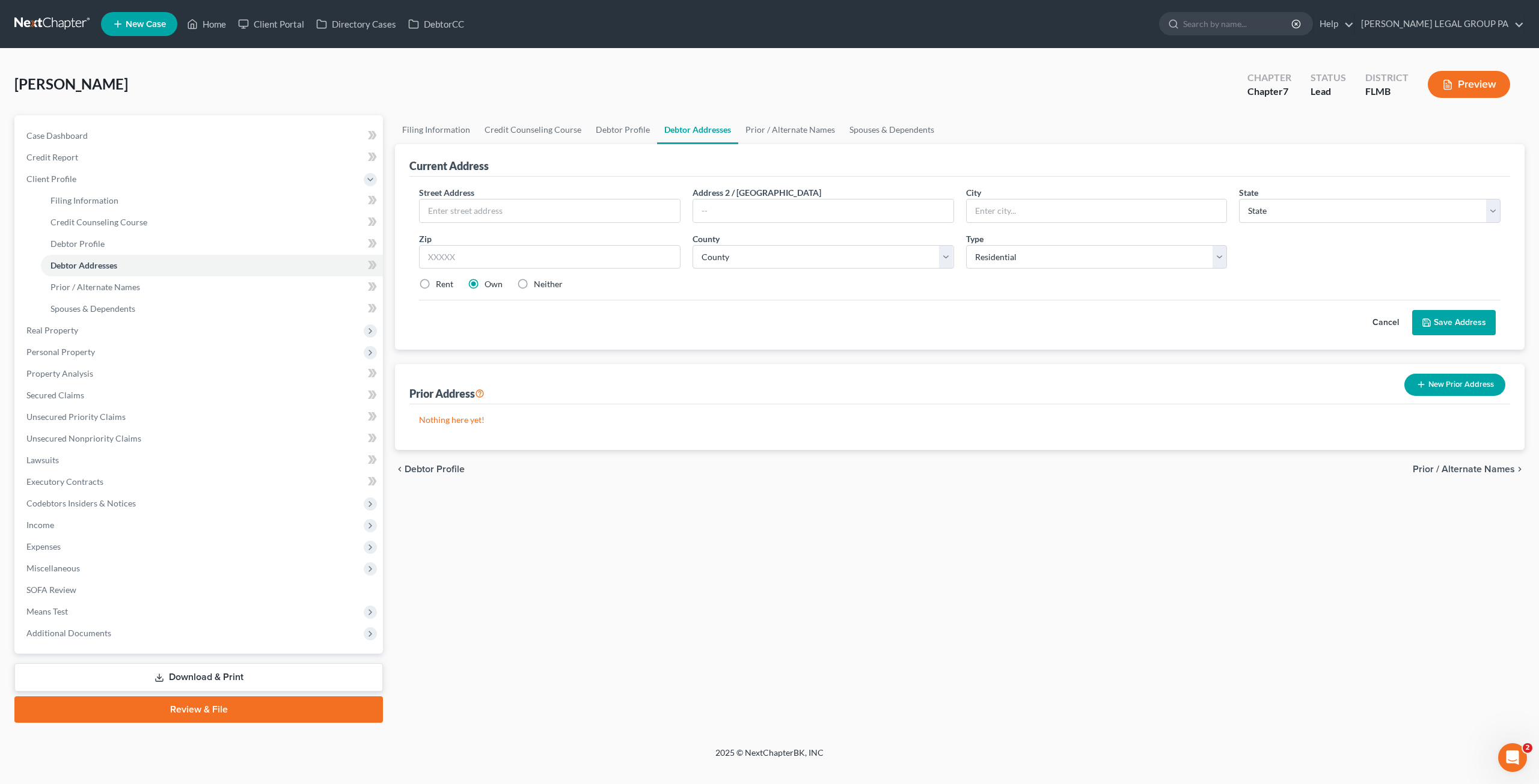
click at [379, 72] on div "[PERSON_NAME] Upgraded Chapter Chapter 7 Status Lead District FLMB Preview" at bounding box center [770, 89] width 1510 height 52
click at [463, 203] on input "text" at bounding box center [549, 211] width 261 height 23
type input "[STREET_ADDRESS][US_STATE]"
type input "Apt 5"
type input "34652"
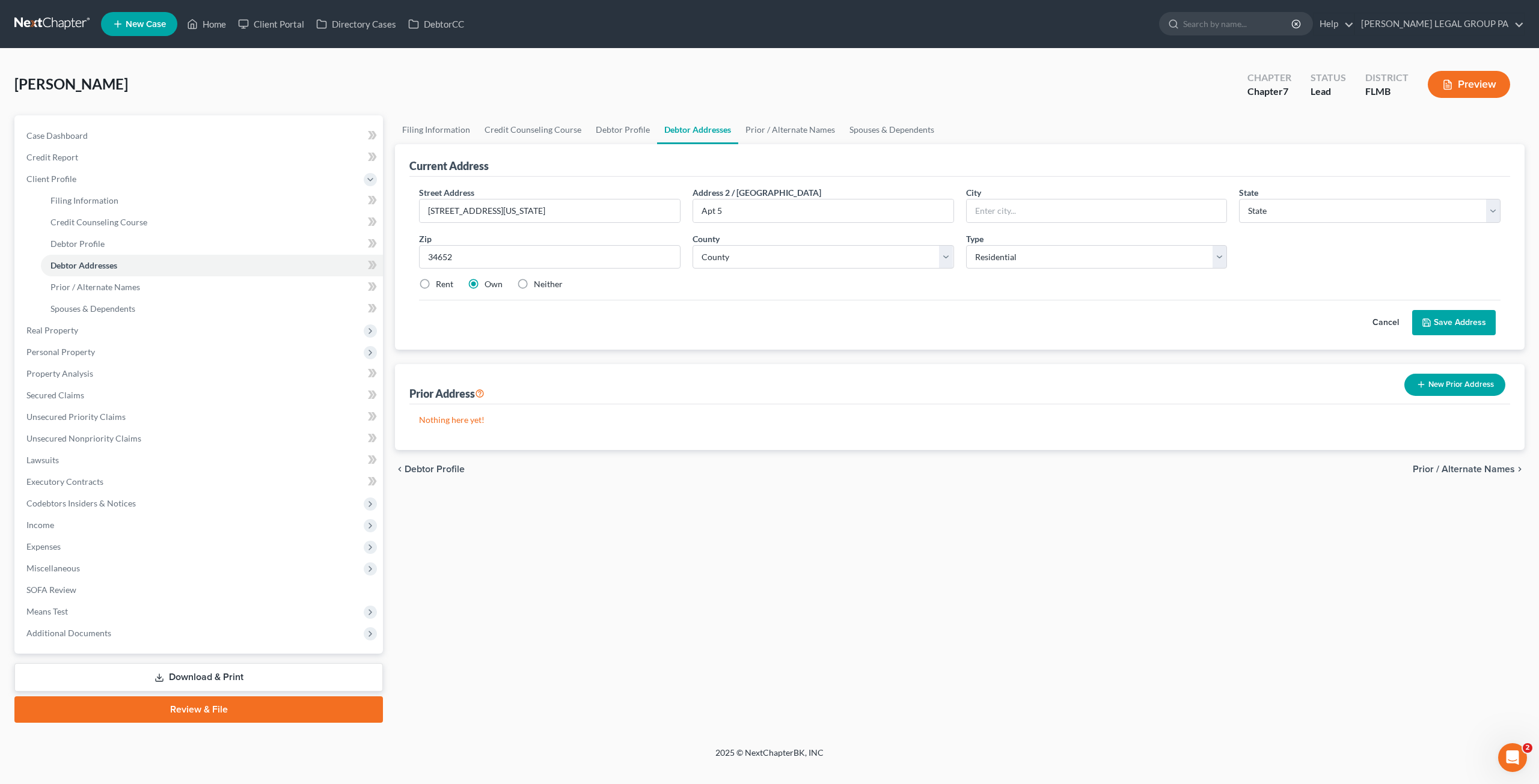
click at [710, 283] on div "Rent Own Neither" at bounding box center [960, 285] width 1094 height 12
type input "New Port [PERSON_NAME]"
select select "9"
click at [730, 250] on select "County" at bounding box center [823, 257] width 261 height 24
select select "50"
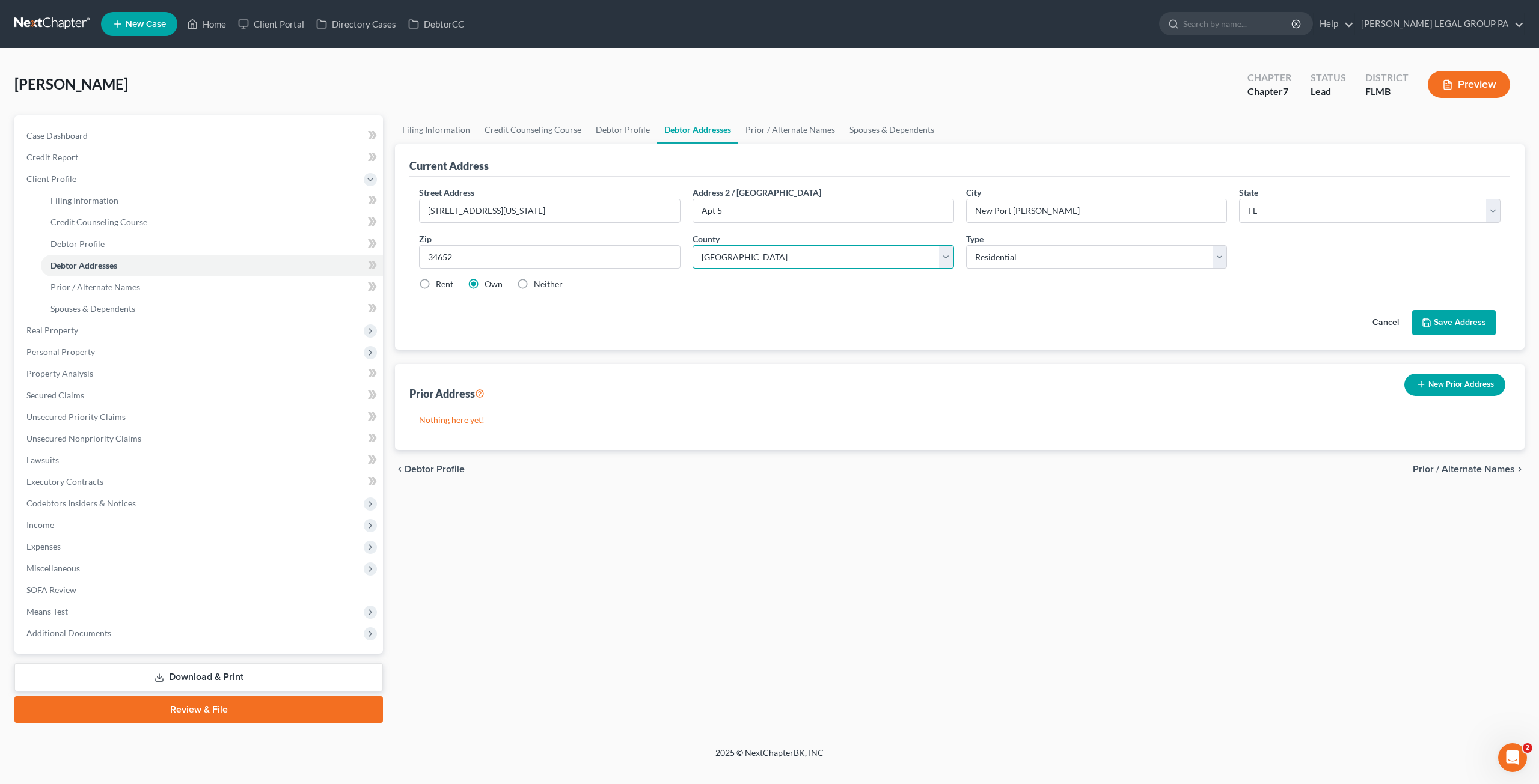
click at [692, 245] on select "County [GEOGRAPHIC_DATA] [GEOGRAPHIC_DATA] [GEOGRAPHIC_DATA] [GEOGRAPHIC_DATA] …" at bounding box center [823, 257] width 261 height 24
click at [436, 282] on label "Rent" at bounding box center [445, 285] width 17 height 12
click at [441, 282] on input "Rent" at bounding box center [445, 283] width 8 height 8
radio input "true"
click at [767, 321] on button "Save Address" at bounding box center [1453, 323] width 84 height 25
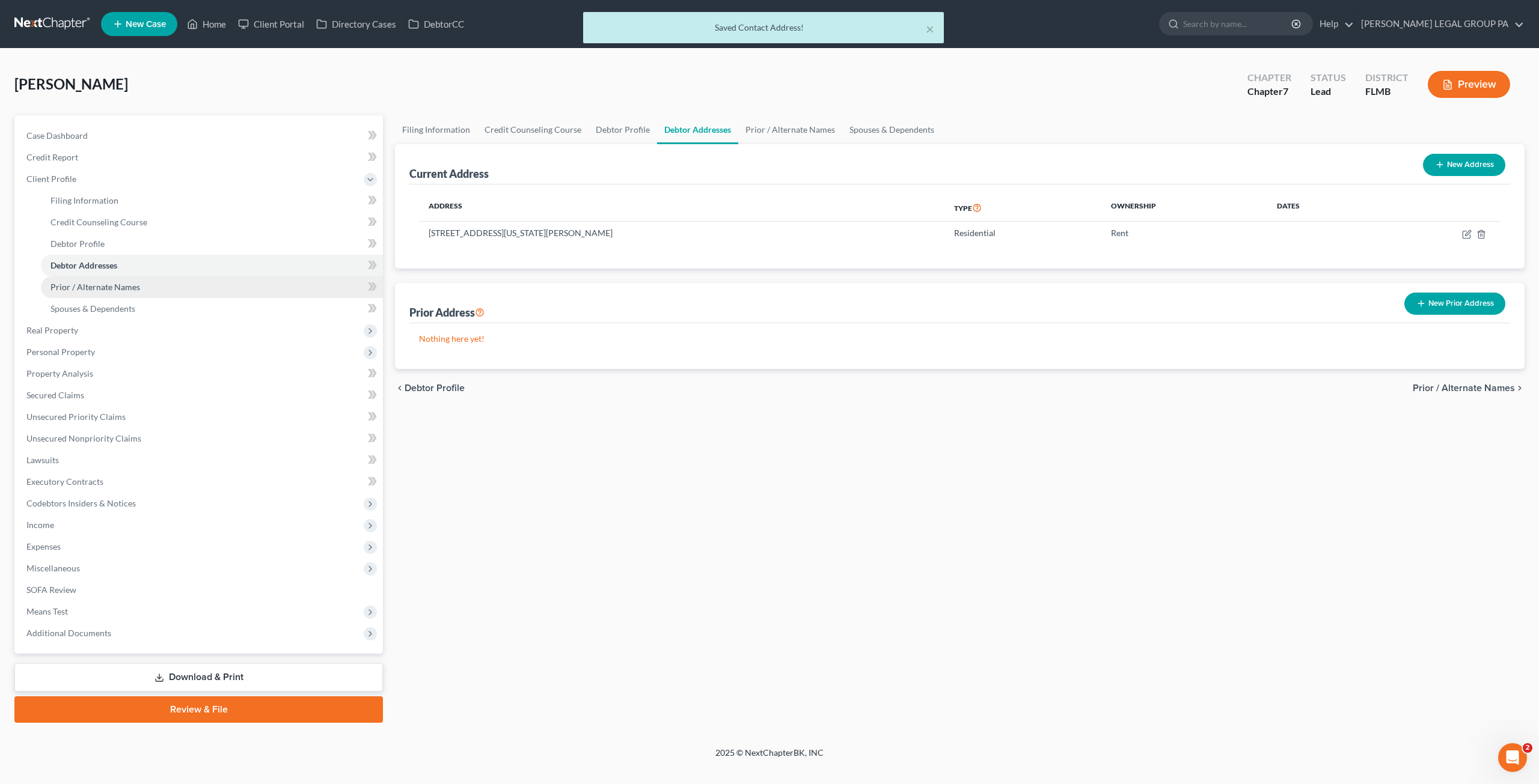
click at [99, 287] on span "Prior / Alternate Names" at bounding box center [95, 287] width 90 height 10
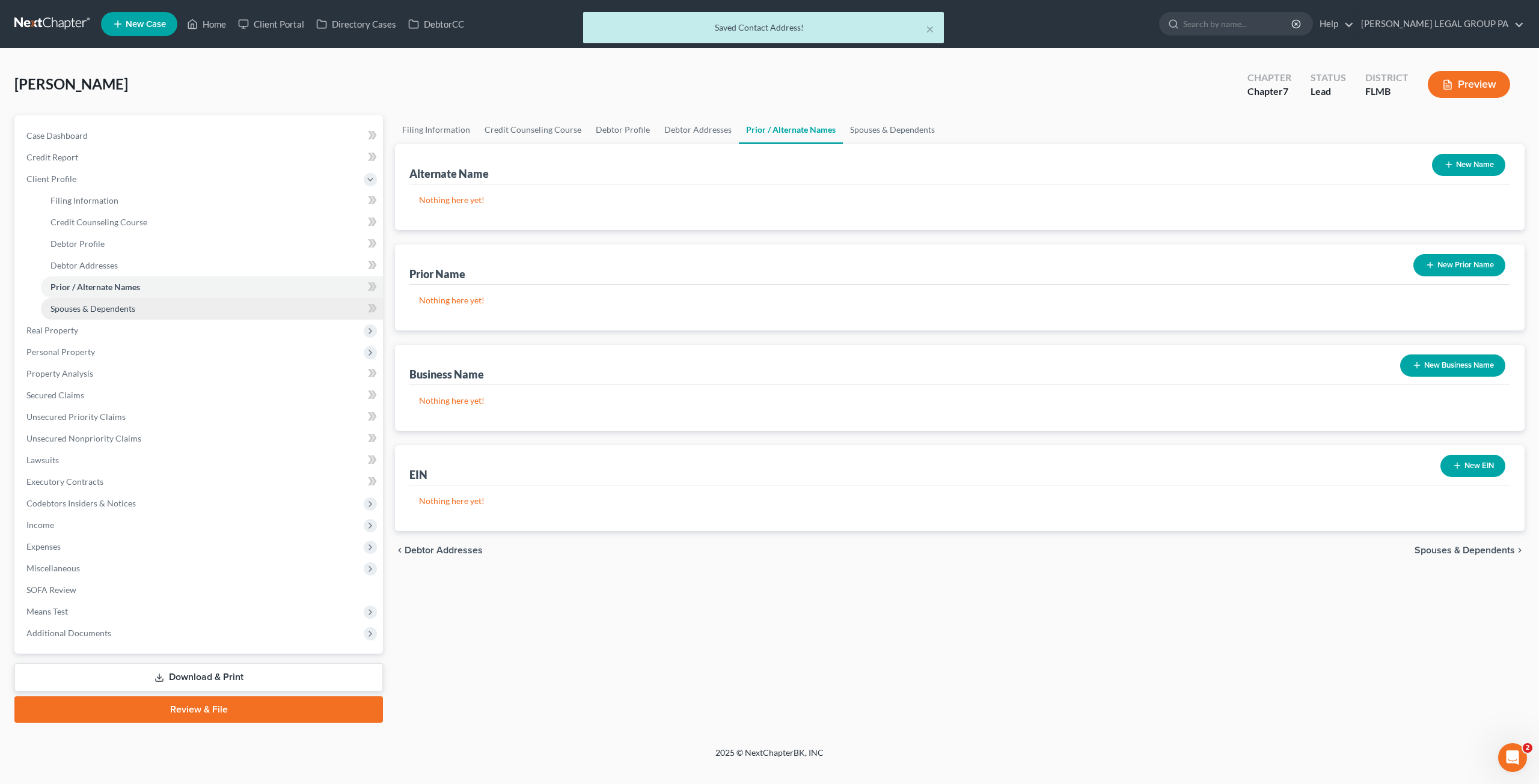
click at [94, 309] on span "Spouses & Dependents" at bounding box center [92, 308] width 85 height 10
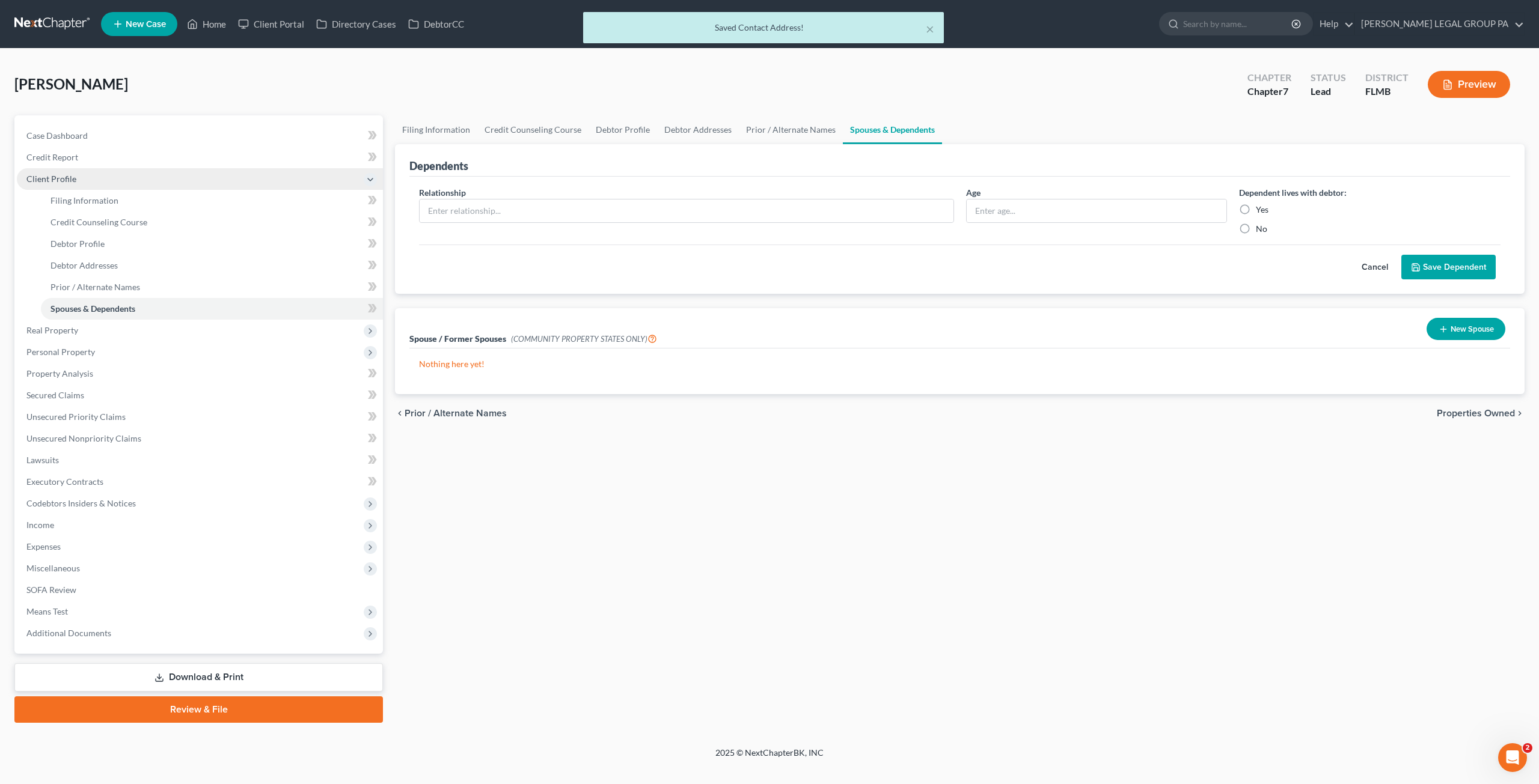
click at [60, 179] on span "Client Profile" at bounding box center [51, 178] width 50 height 10
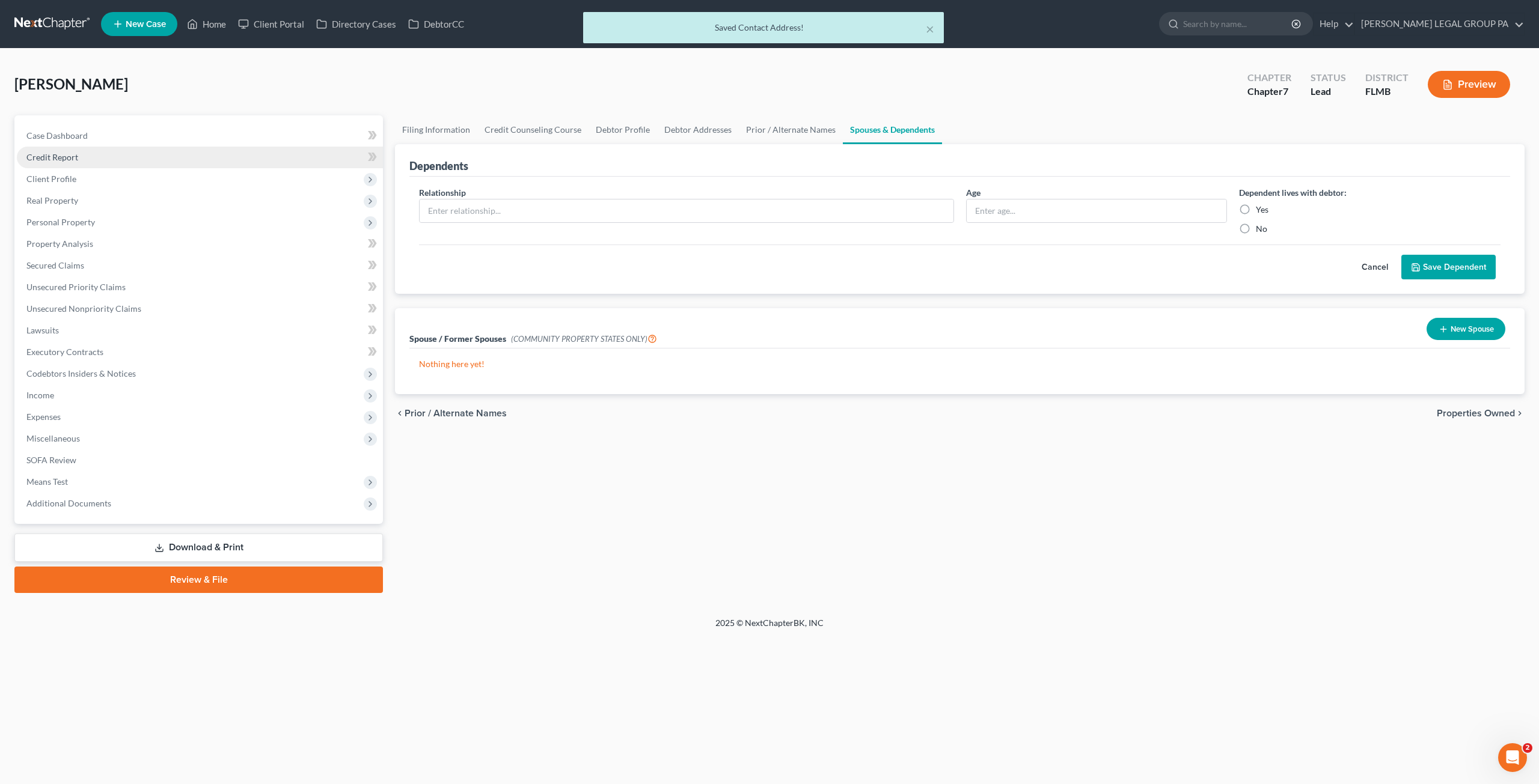
click at [54, 157] on span "Credit Report" at bounding box center [52, 157] width 52 height 10
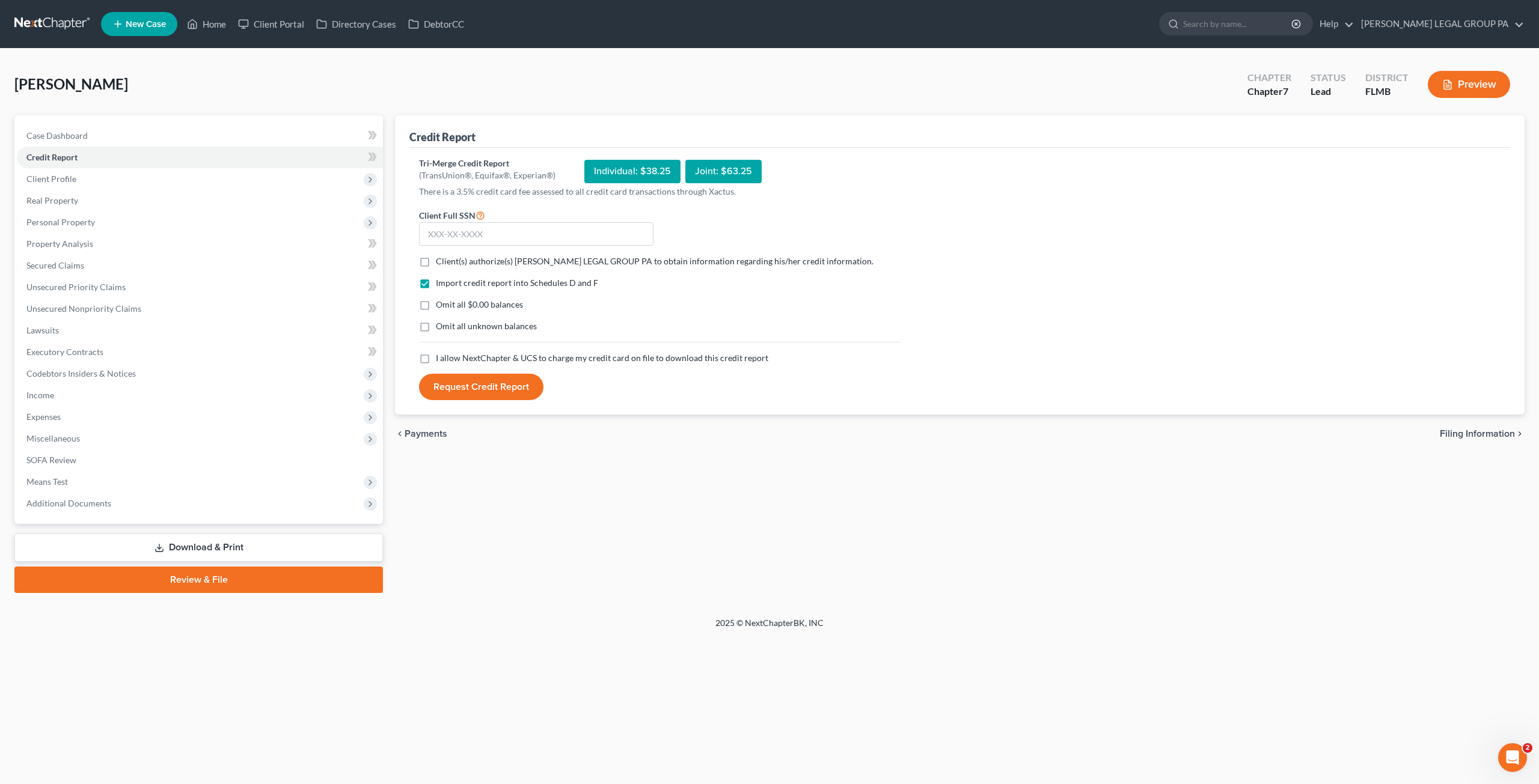
click at [436, 261] on label "Client(s) authorize(s) [PERSON_NAME] LEGAL GROUP PA to obtain information regar…" at bounding box center [654, 261] width 437 height 12
click at [441, 261] on input "Client(s) authorize(s) [PERSON_NAME] LEGAL GROUP PA to obtain information regar…" at bounding box center [445, 259] width 8 height 8
checkbox input "true"
click at [436, 299] on label "Omit all $0.00 balances" at bounding box center [480, 305] width 87 height 12
click at [441, 299] on input "Omit all $0.00 balances" at bounding box center [445, 303] width 8 height 8
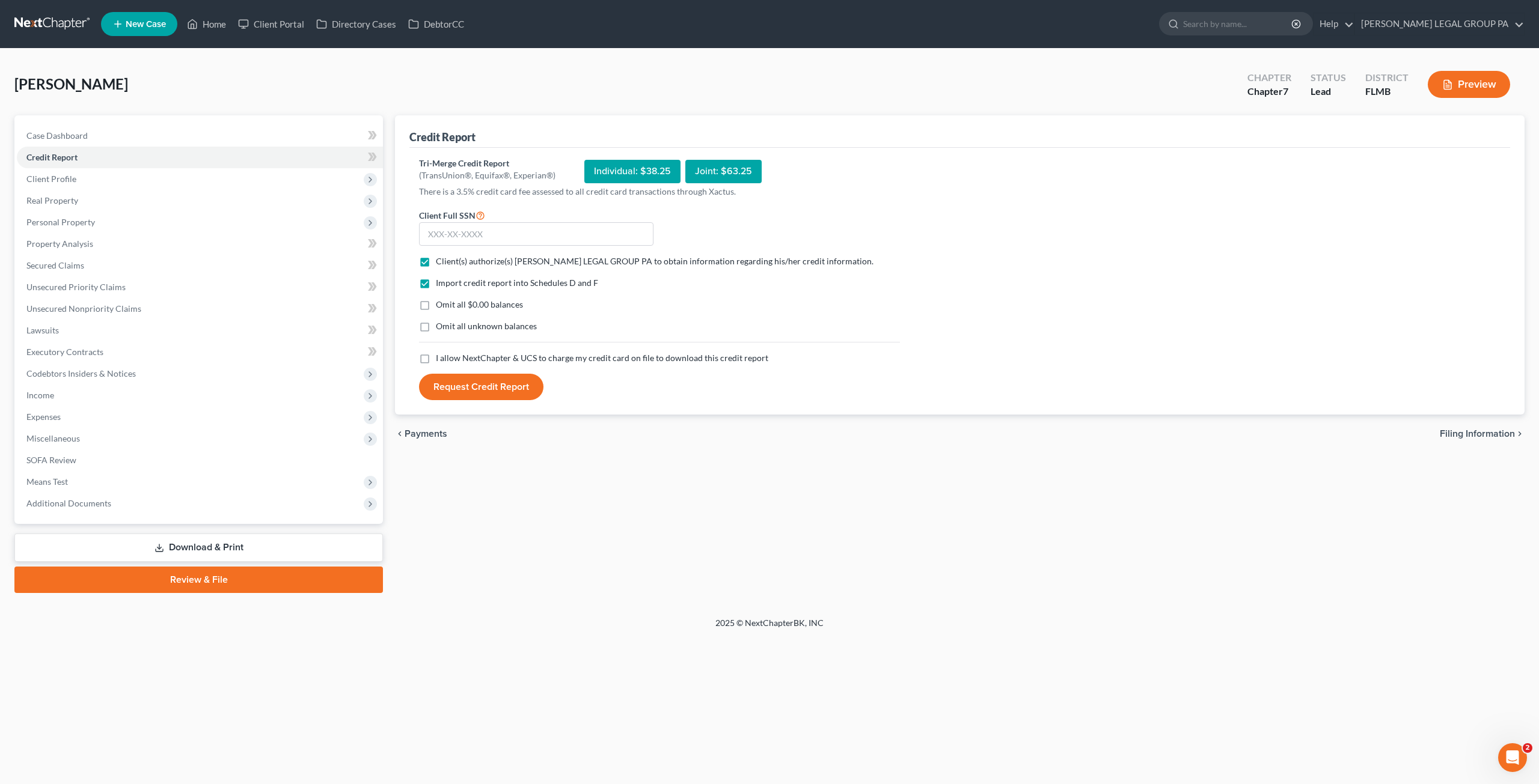
checkbox input "true"
click at [436, 326] on label "Omit all unknown balances" at bounding box center [486, 326] width 101 height 12
click at [441, 326] on input "Omit all unknown balances" at bounding box center [445, 324] width 8 height 8
checkbox input "true"
click at [436, 359] on label "I allow NextChapter & UCS to charge my credit card on file to download this cre…" at bounding box center [602, 358] width 332 height 12
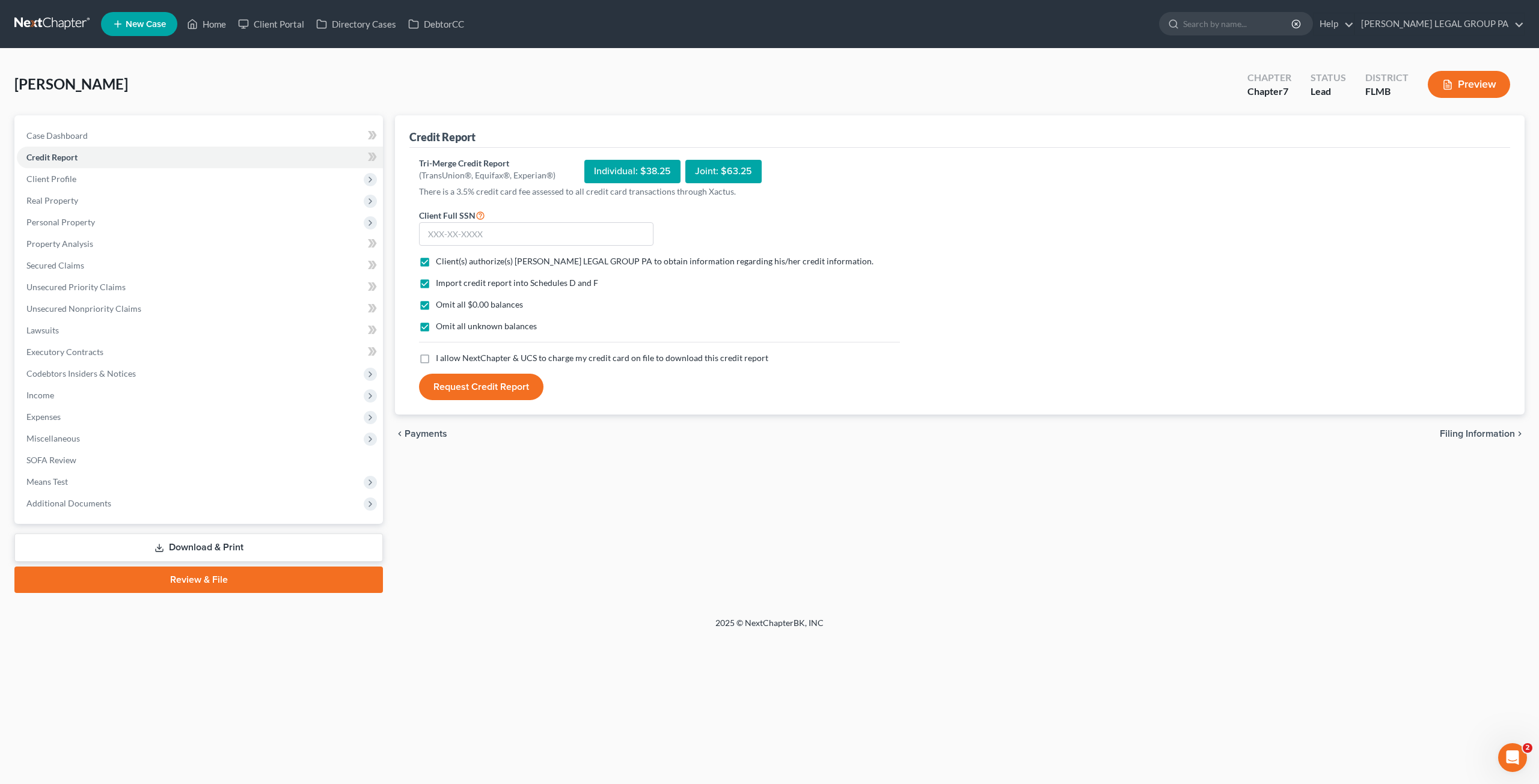
click at [441, 359] on input "I allow NextChapter & UCS to charge my credit card on file to download this cre…" at bounding box center [445, 356] width 8 height 8
checkbox input "true"
click at [446, 235] on input "text" at bounding box center [536, 234] width 234 height 24
type input "356-58-3593"
click at [419, 374] on button "Request Credit Report" at bounding box center [482, 386] width 125 height 26
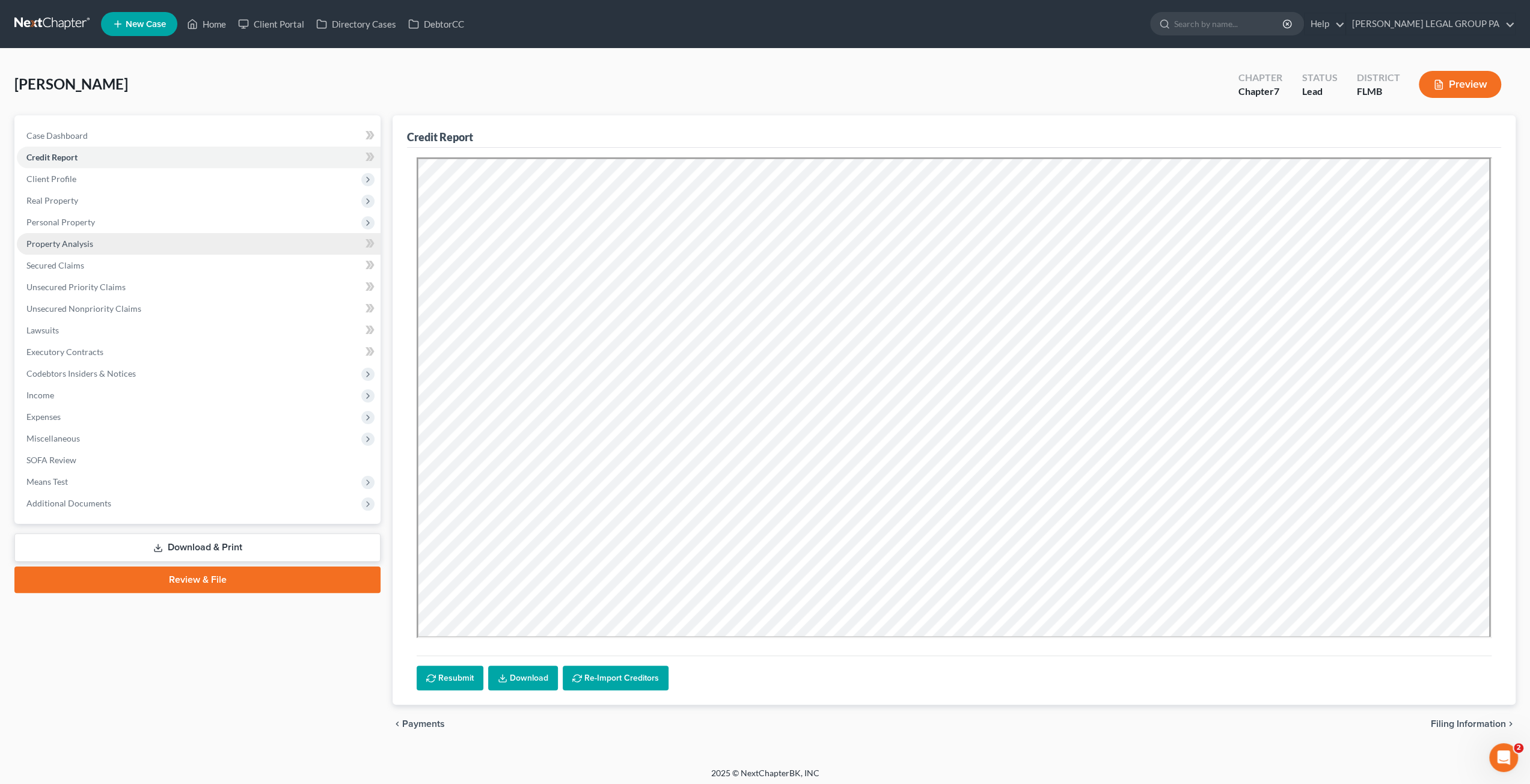
click at [52, 254] on link "Property Analysis" at bounding box center [198, 244] width 364 height 21
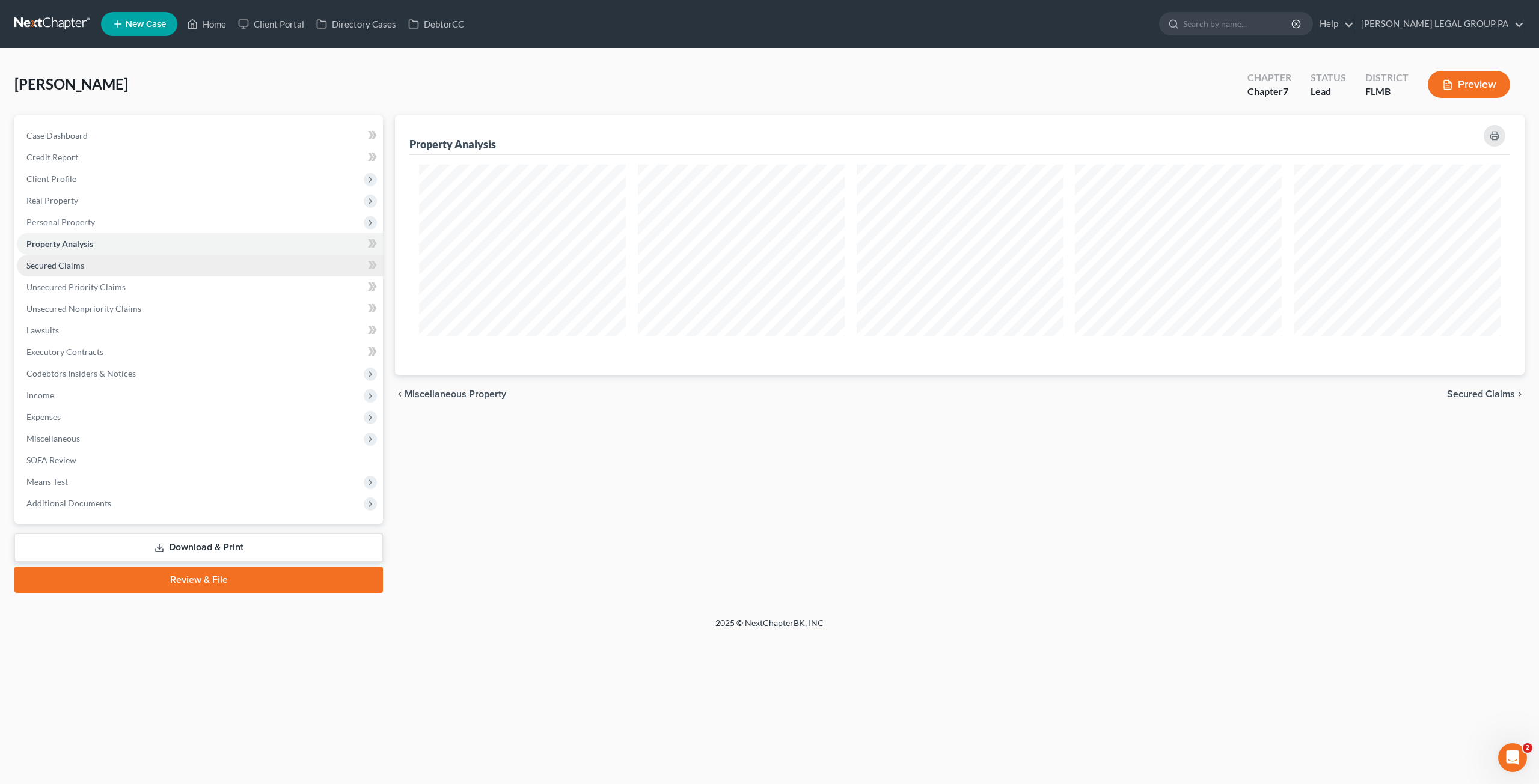
scroll to position [259, 1129]
click at [52, 260] on span "Secured Claims" at bounding box center [55, 265] width 58 height 10
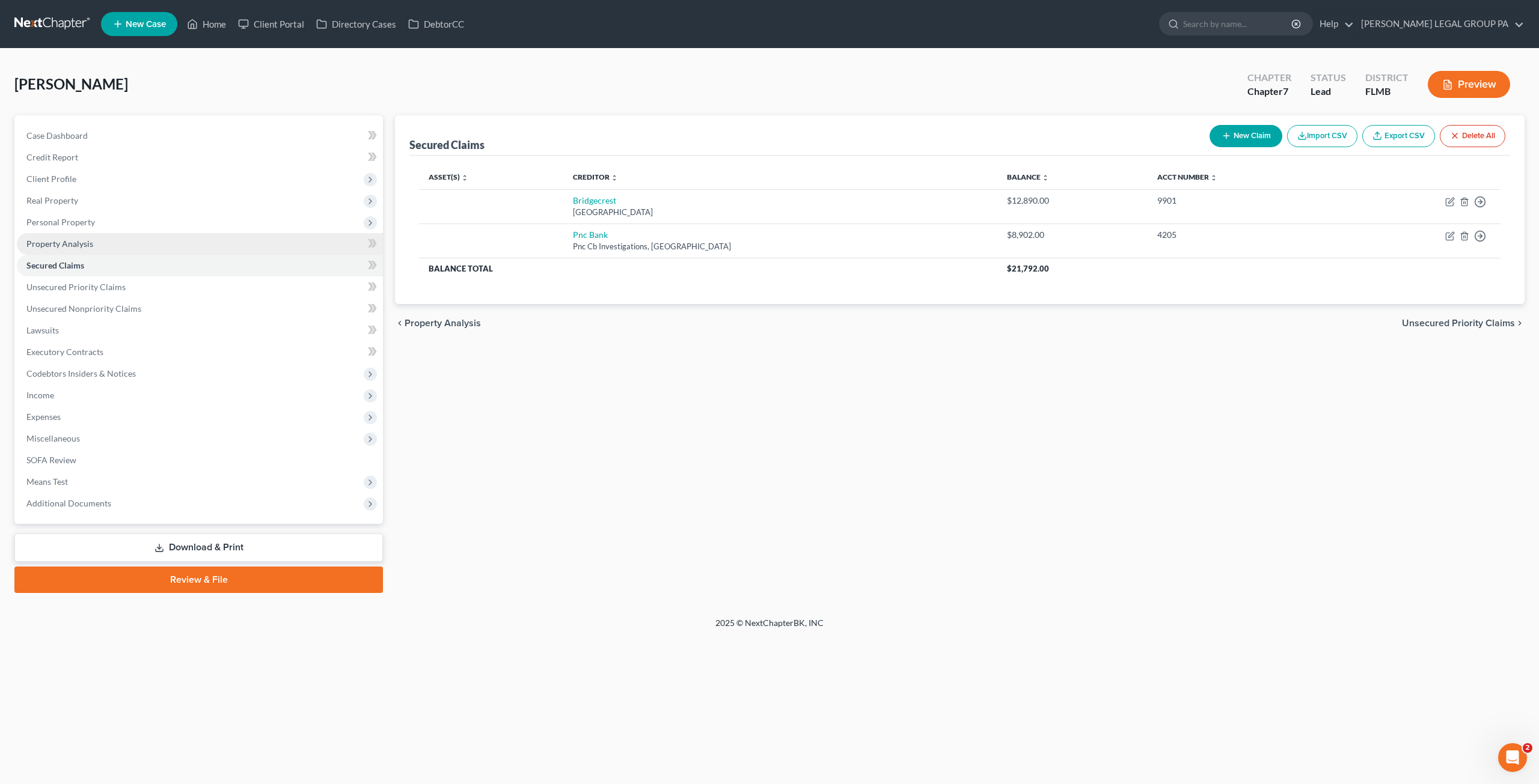
click at [53, 244] on span "Property Analysis" at bounding box center [60, 243] width 67 height 10
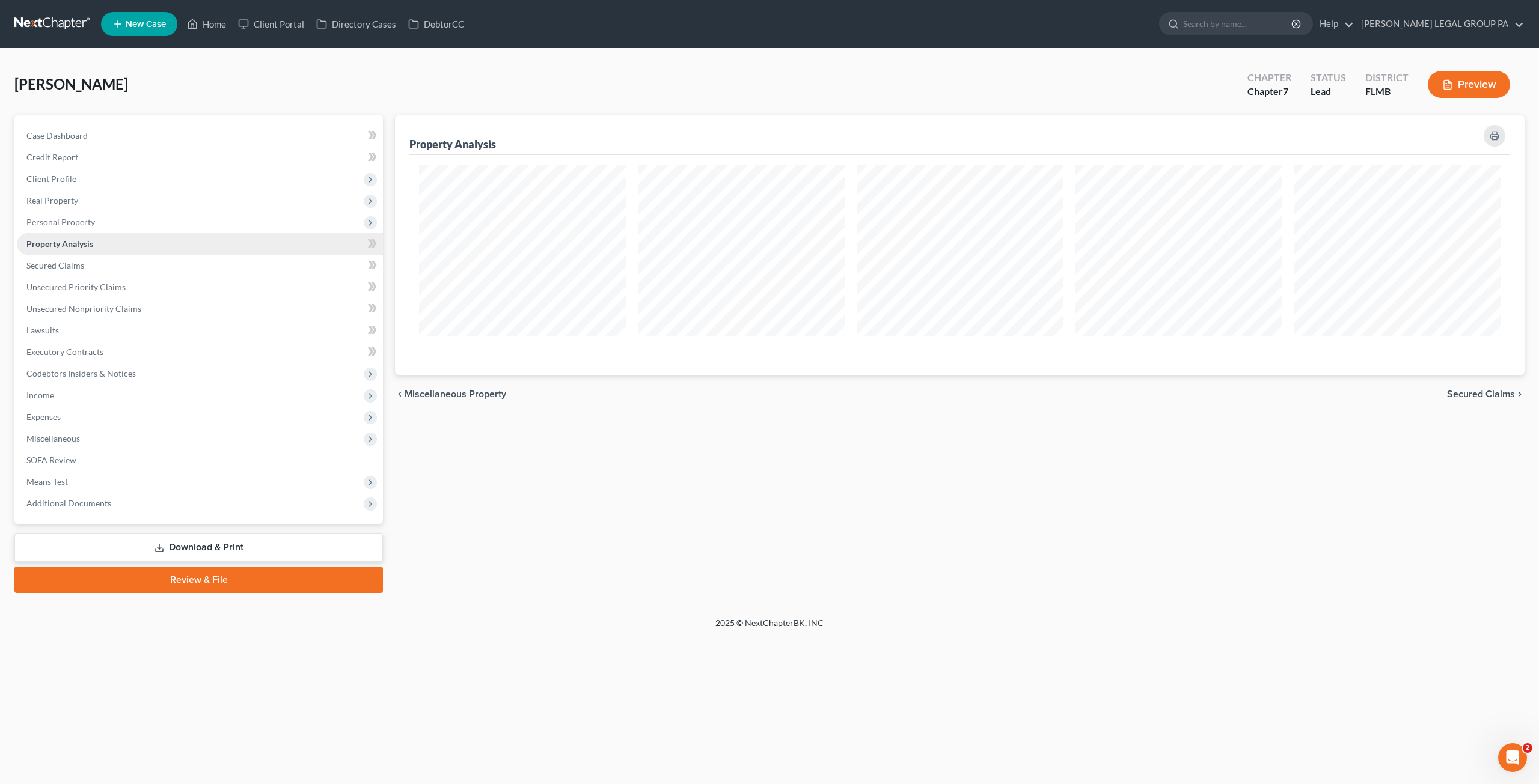
scroll to position [259, 1129]
click at [47, 175] on span "Client Profile" at bounding box center [51, 178] width 50 height 10
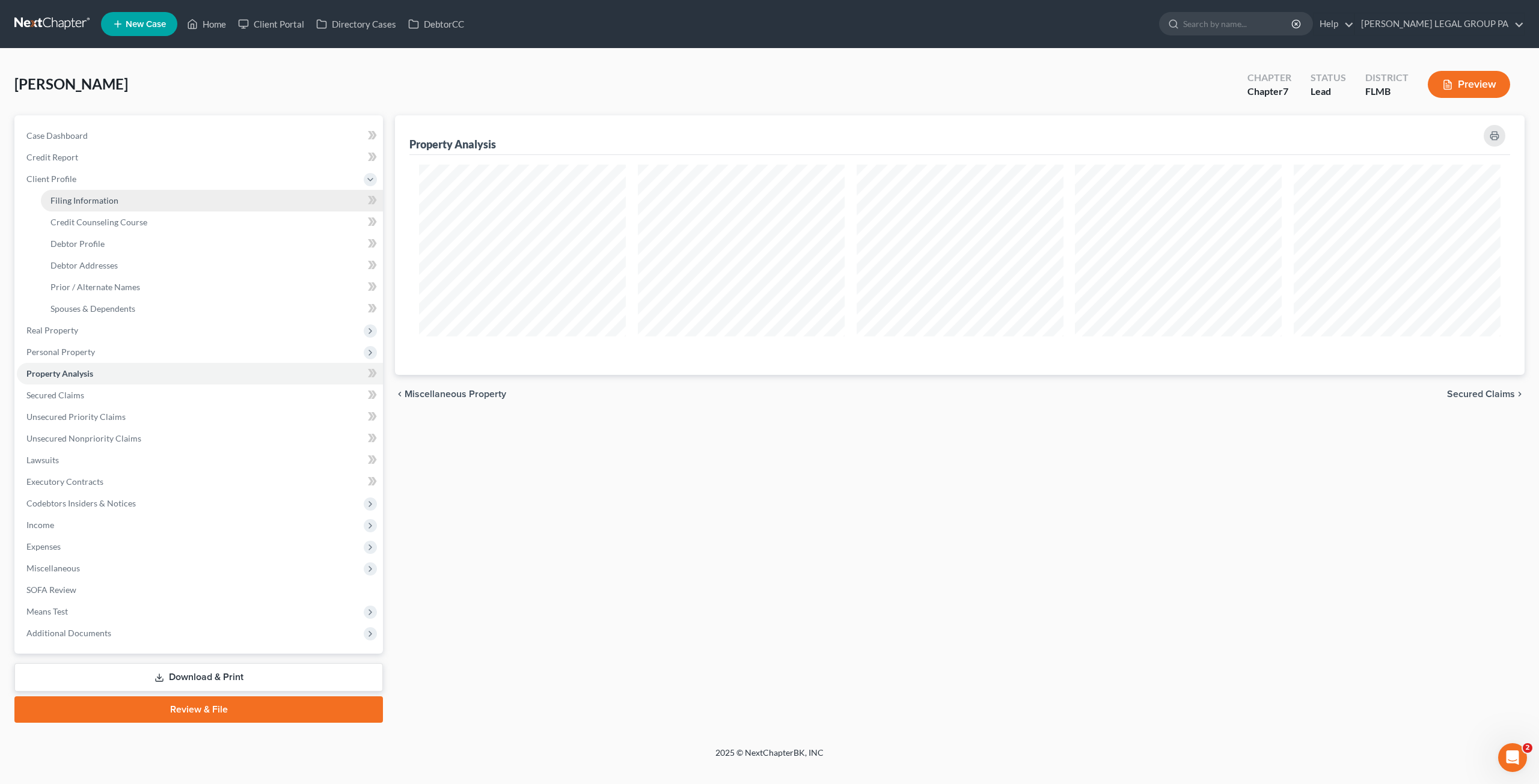
click at [94, 208] on link "Filing Information" at bounding box center [212, 201] width 342 height 21
select select "1"
select select "0"
select select "15"
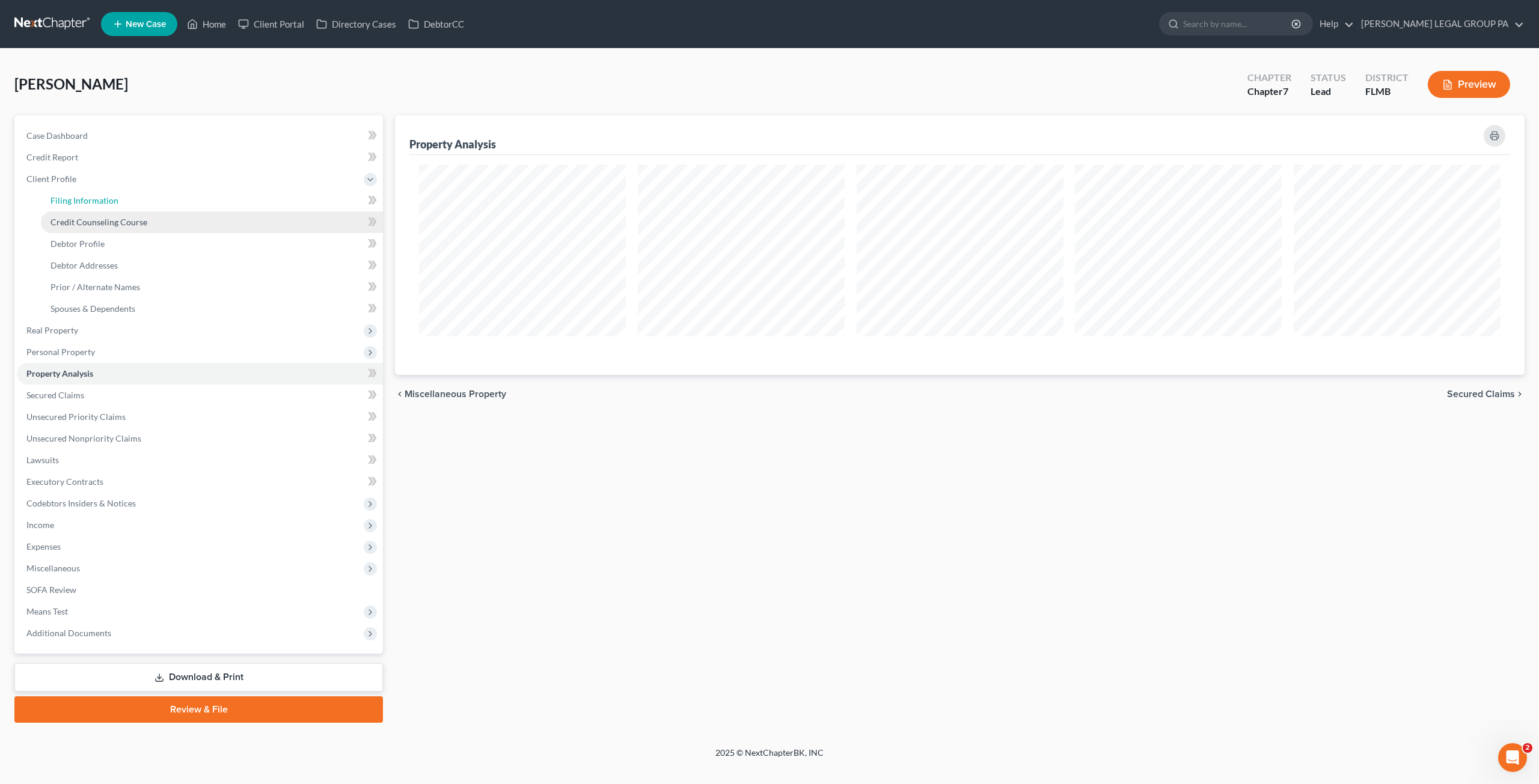
select select "0"
select select "9"
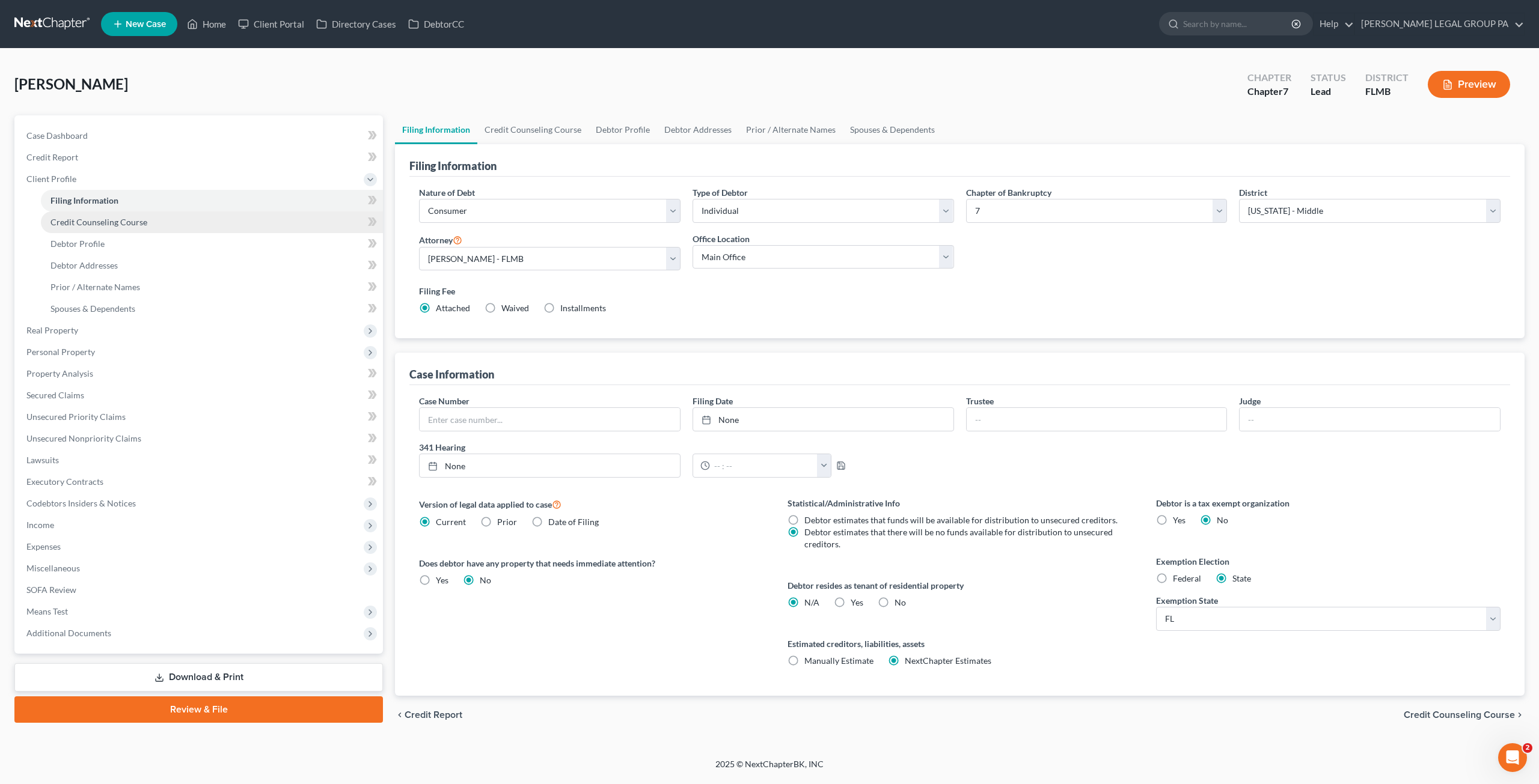
click at [92, 232] on link "Credit Counseling Course" at bounding box center [212, 222] width 342 height 21
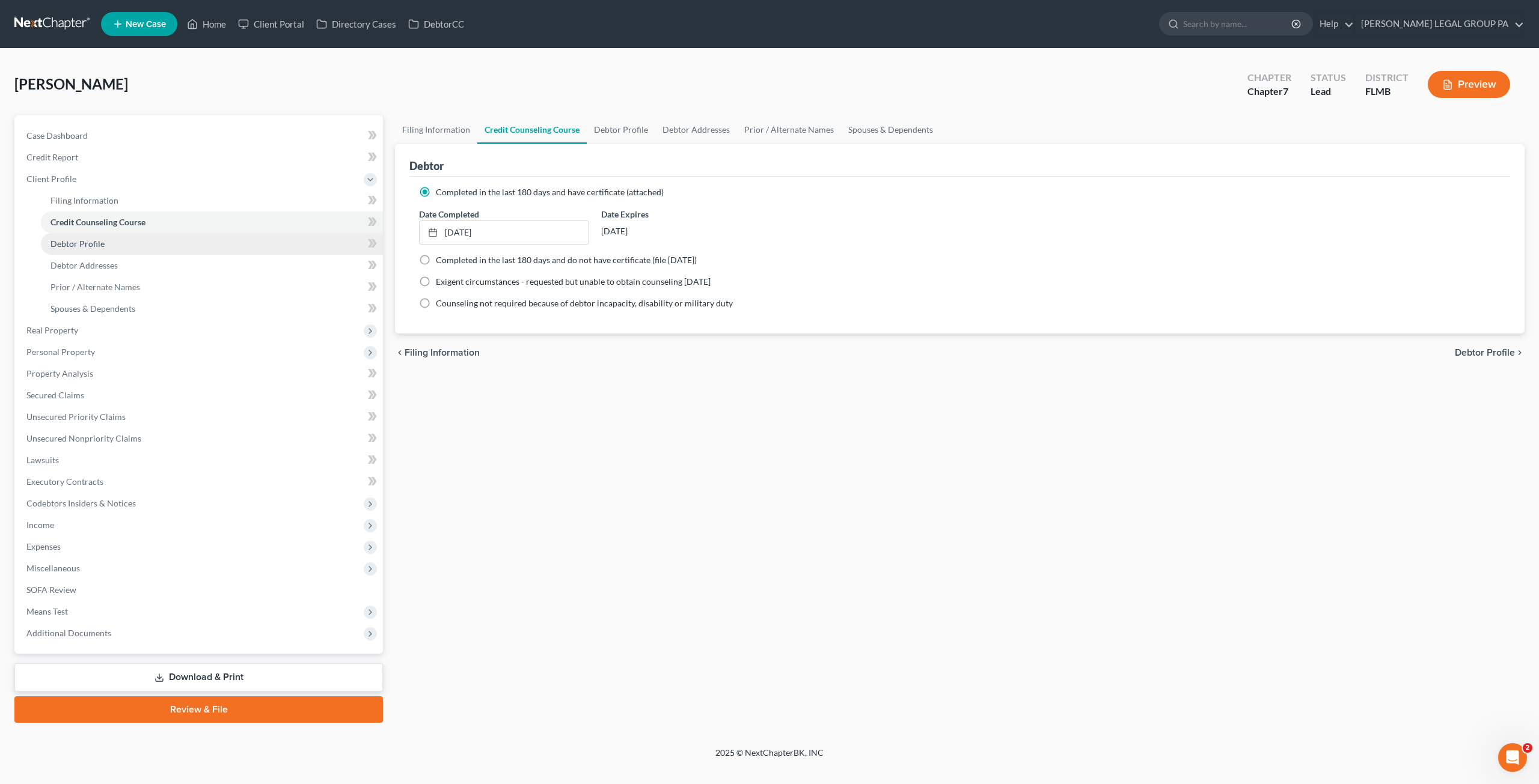
click at [90, 246] on span "Debtor Profile" at bounding box center [77, 243] width 54 height 10
select select "0"
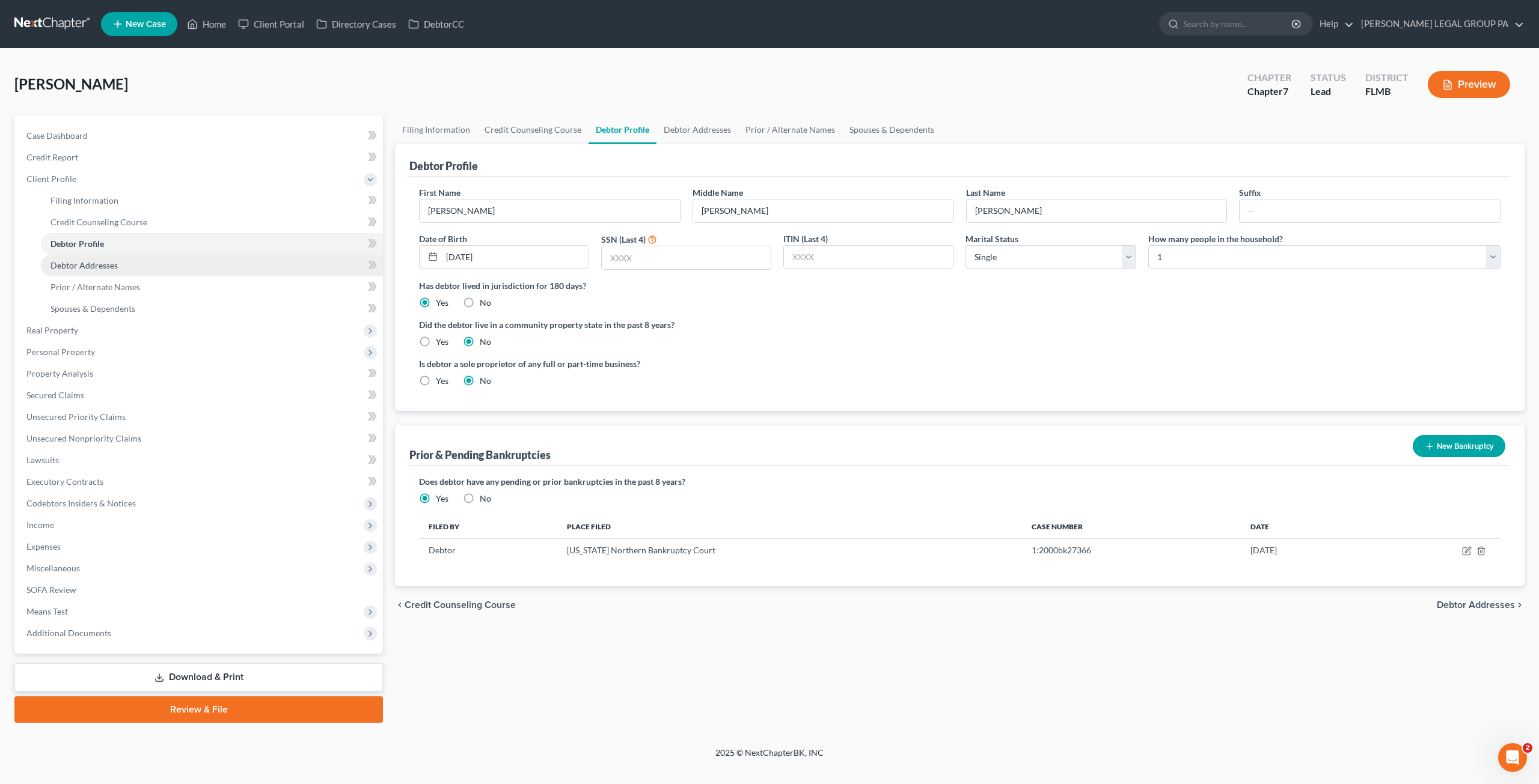
click at [80, 271] on link "Debtor Addresses" at bounding box center [212, 266] width 342 height 21
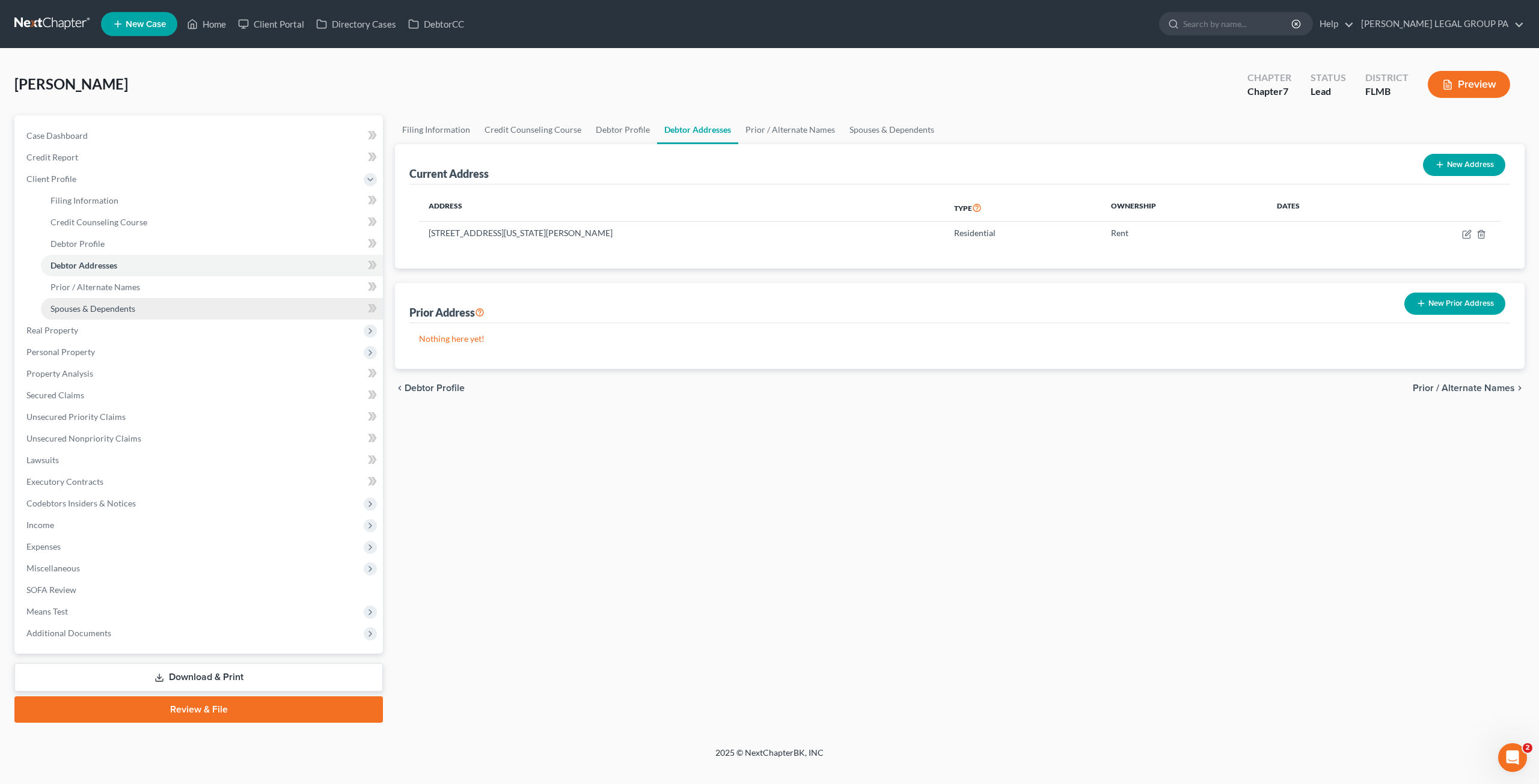
click at [82, 315] on link "Spouses & Dependents" at bounding box center [212, 309] width 342 height 21
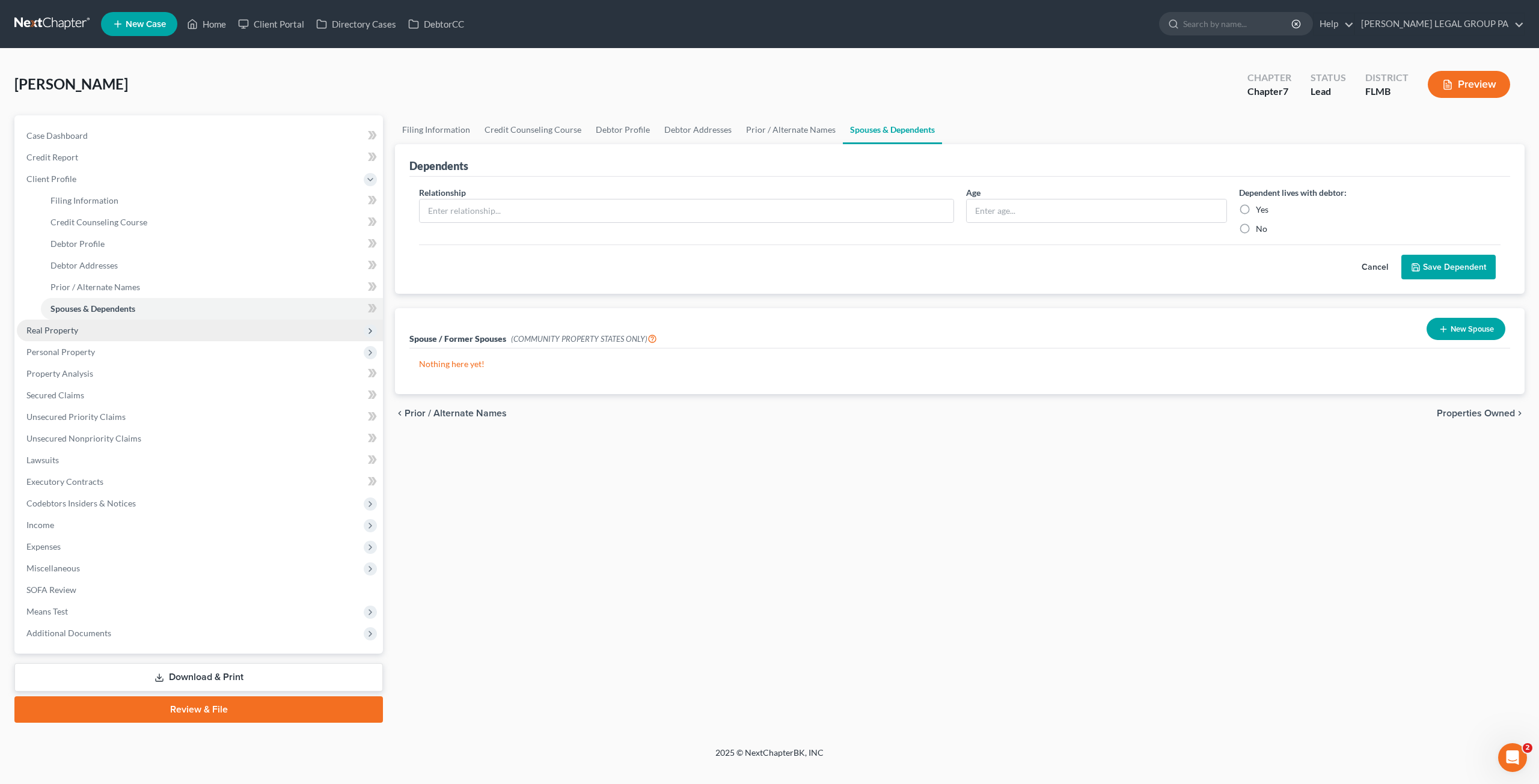
click at [56, 327] on span "Real Property" at bounding box center [52, 330] width 52 height 10
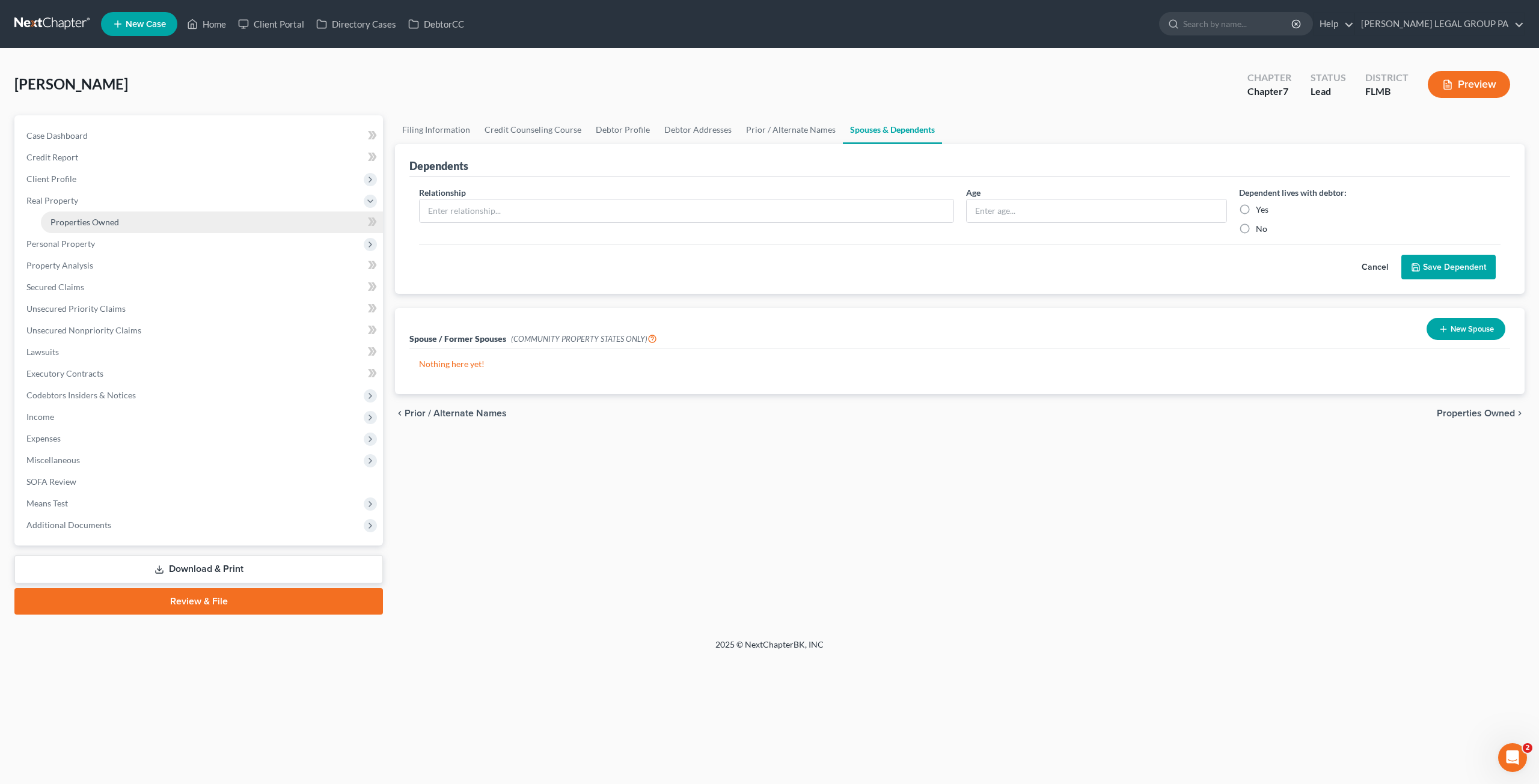
click at [70, 220] on span "Properties Owned" at bounding box center [84, 222] width 68 height 10
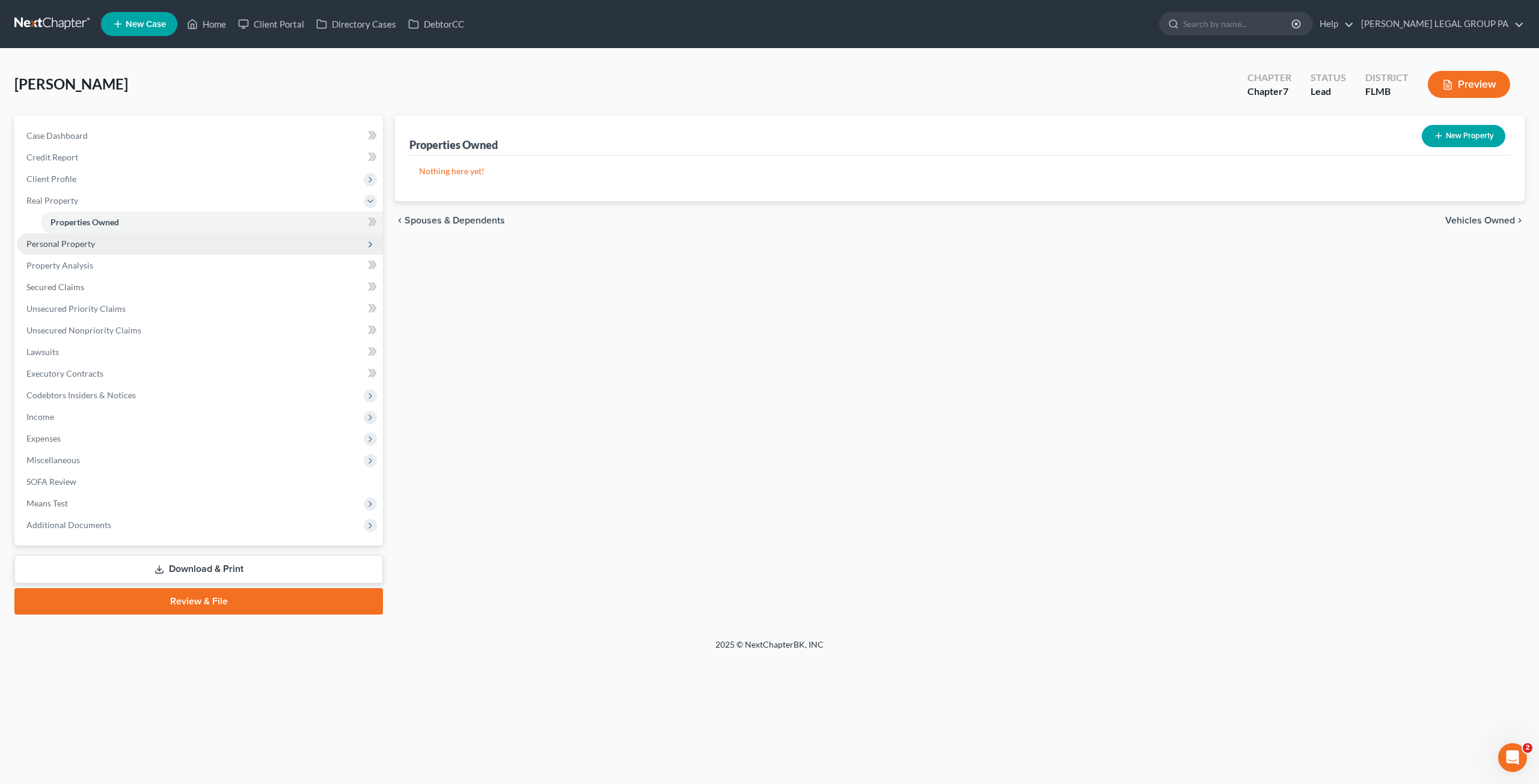
click at [84, 243] on span "Personal Property" at bounding box center [60, 243] width 68 height 10
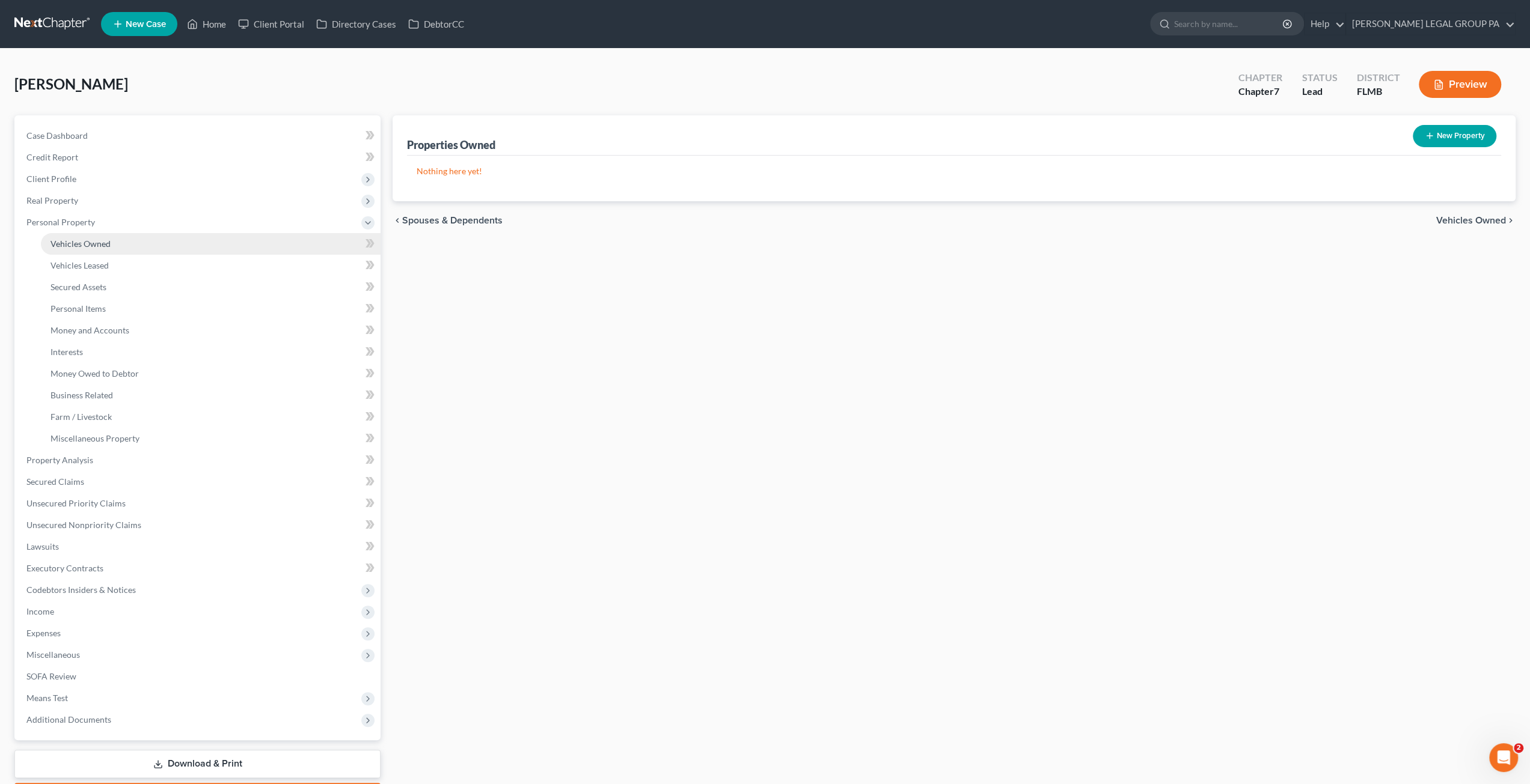
click at [68, 239] on span "Vehicles Owned" at bounding box center [80, 243] width 60 height 10
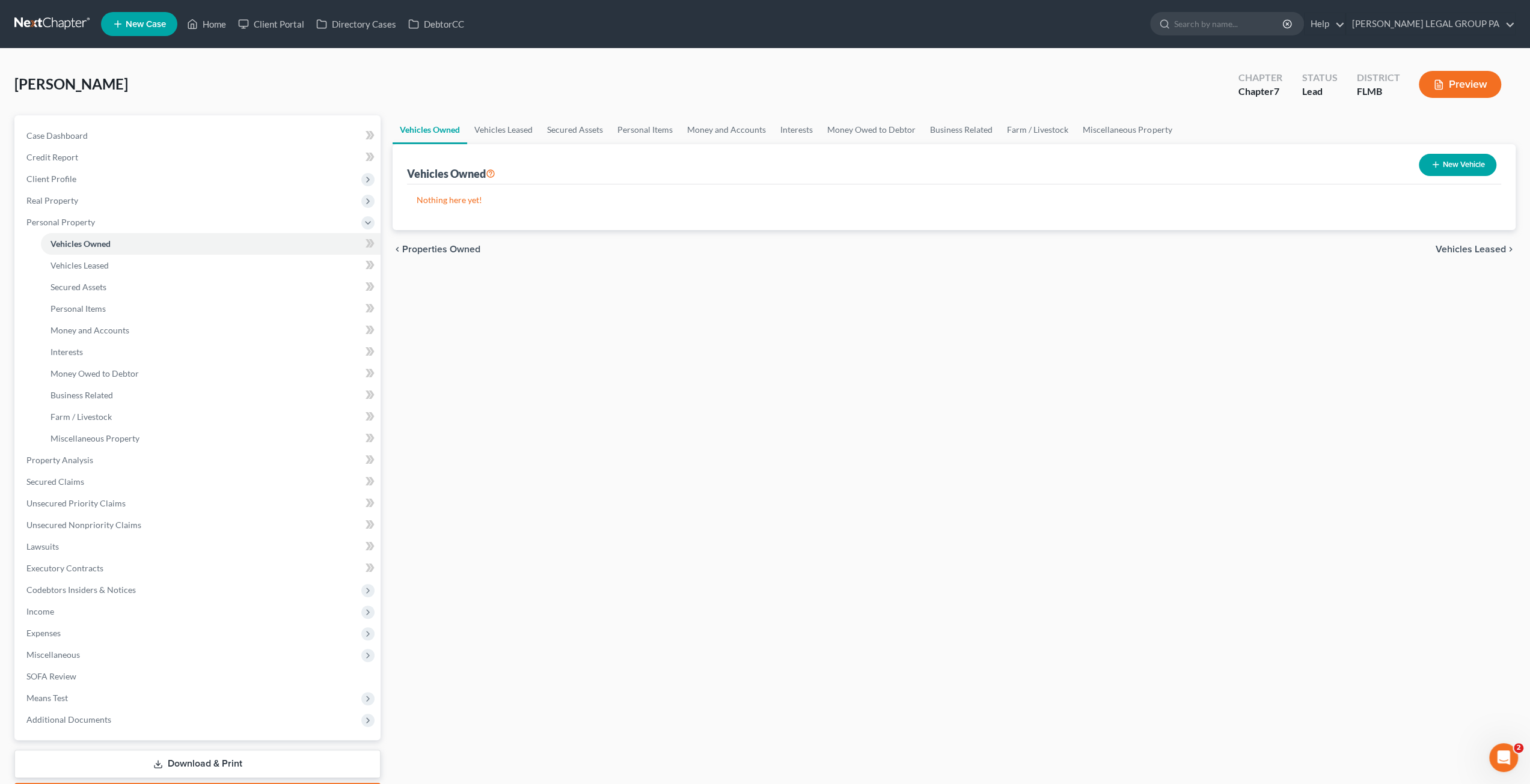
click at [768, 173] on button "New Vehicle" at bounding box center [1458, 165] width 78 height 22
select select "0"
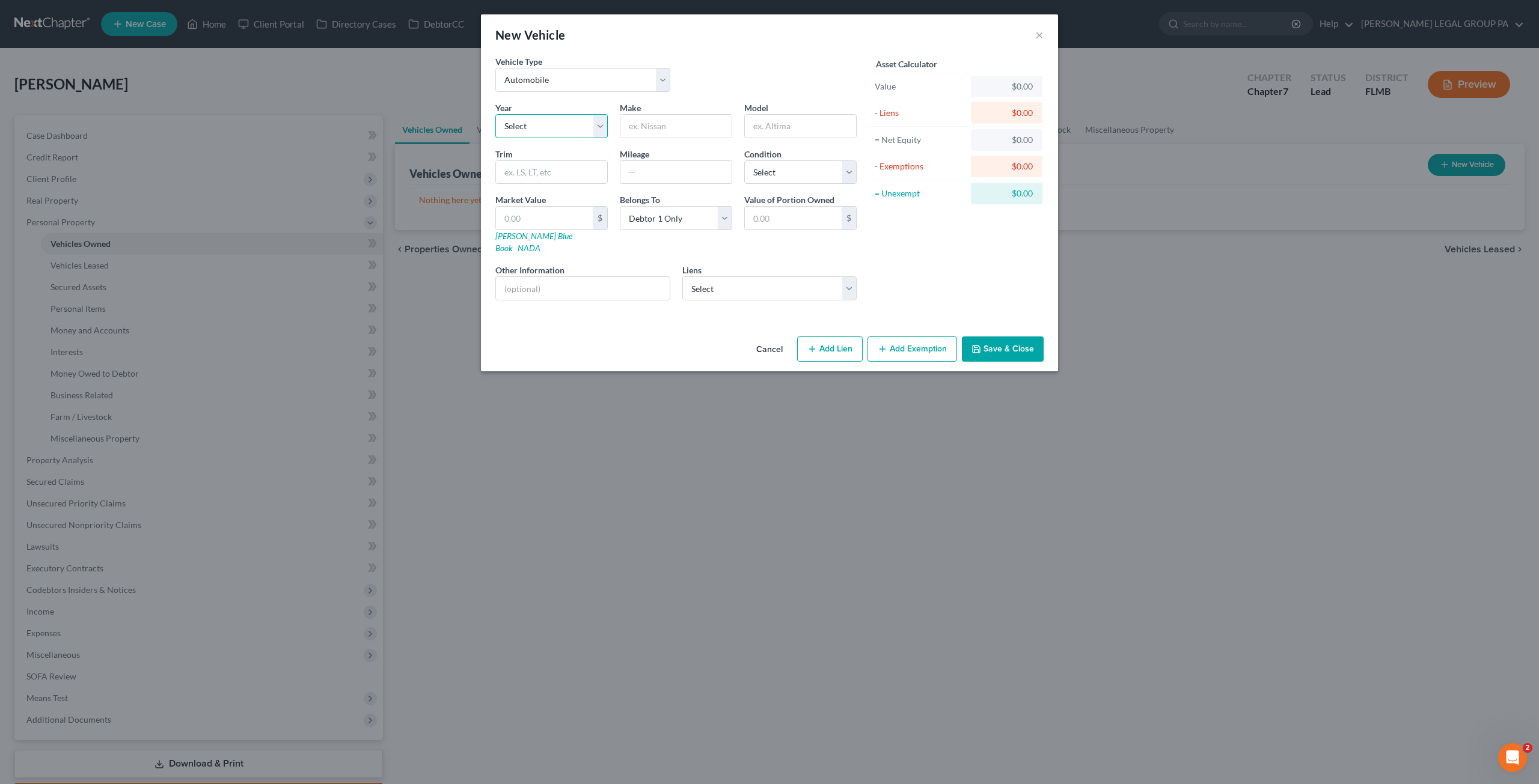
click at [560, 121] on select "Select 2026 2025 2024 2023 2022 2021 2020 2019 2018 2017 2016 2015 2014 2013 20…" at bounding box center [552, 127] width 113 height 24
select select "9"
click at [496, 114] on select "Select 2026 2025 2024 2023 2022 2021 2020 2019 2018 2017 2016 2015 2014 2013 20…" at bounding box center [552, 127] width 113 height 24
click at [643, 131] on input "text" at bounding box center [676, 126] width 111 height 23
type input "VIN: [US_VEHICLE_IDENTIFICATION_NUMBER]"
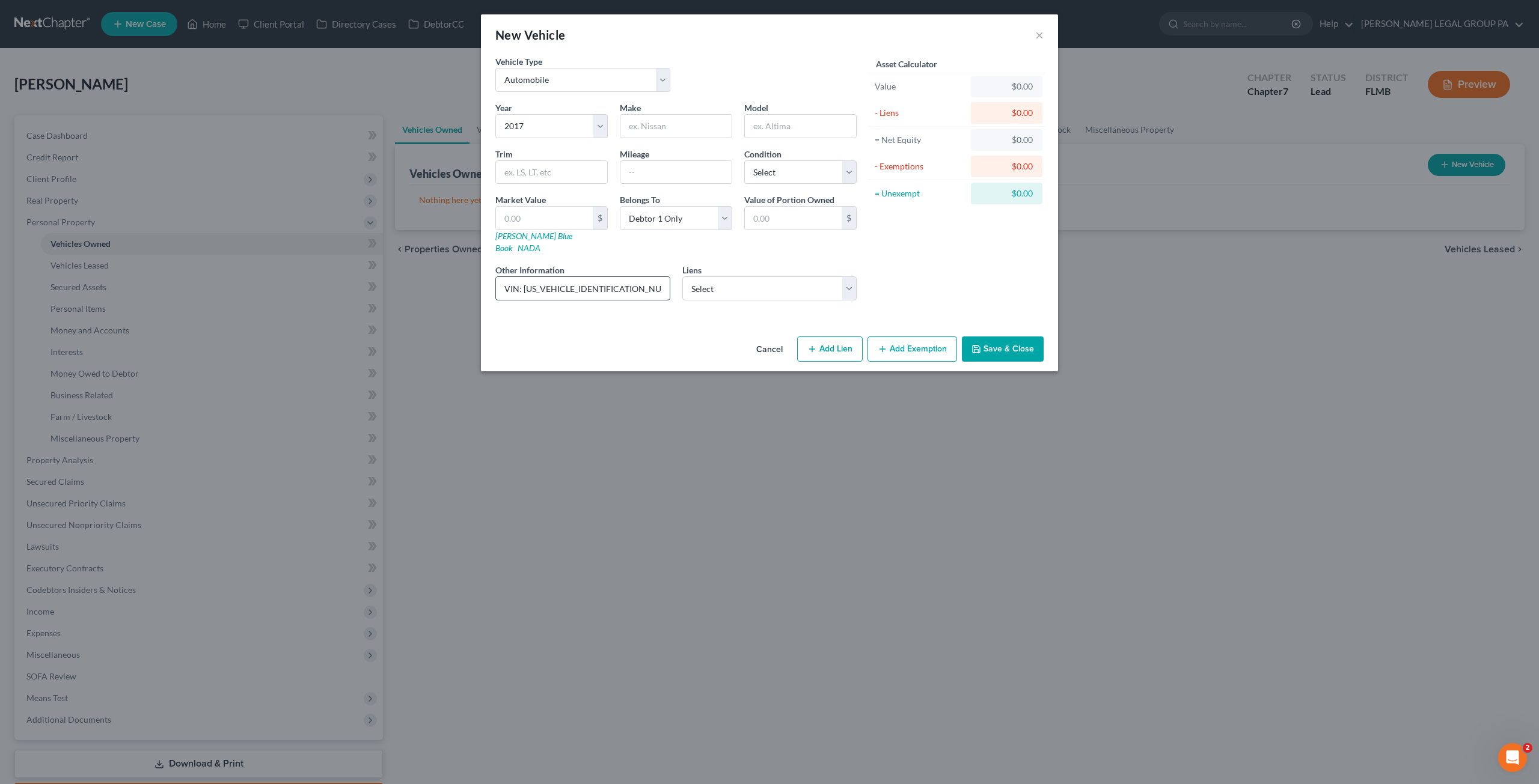
drag, startPoint x: 621, startPoint y: 275, endPoint x: 523, endPoint y: 279, distance: 98.1
click at [523, 279] on input "VIN: [US_VEHICLE_IDENTIFICATION_NUMBER]" at bounding box center [582, 289] width 173 height 23
click at [642, 121] on input "text" at bounding box center [676, 126] width 111 height 23
type input "n"
type input "Nissan"
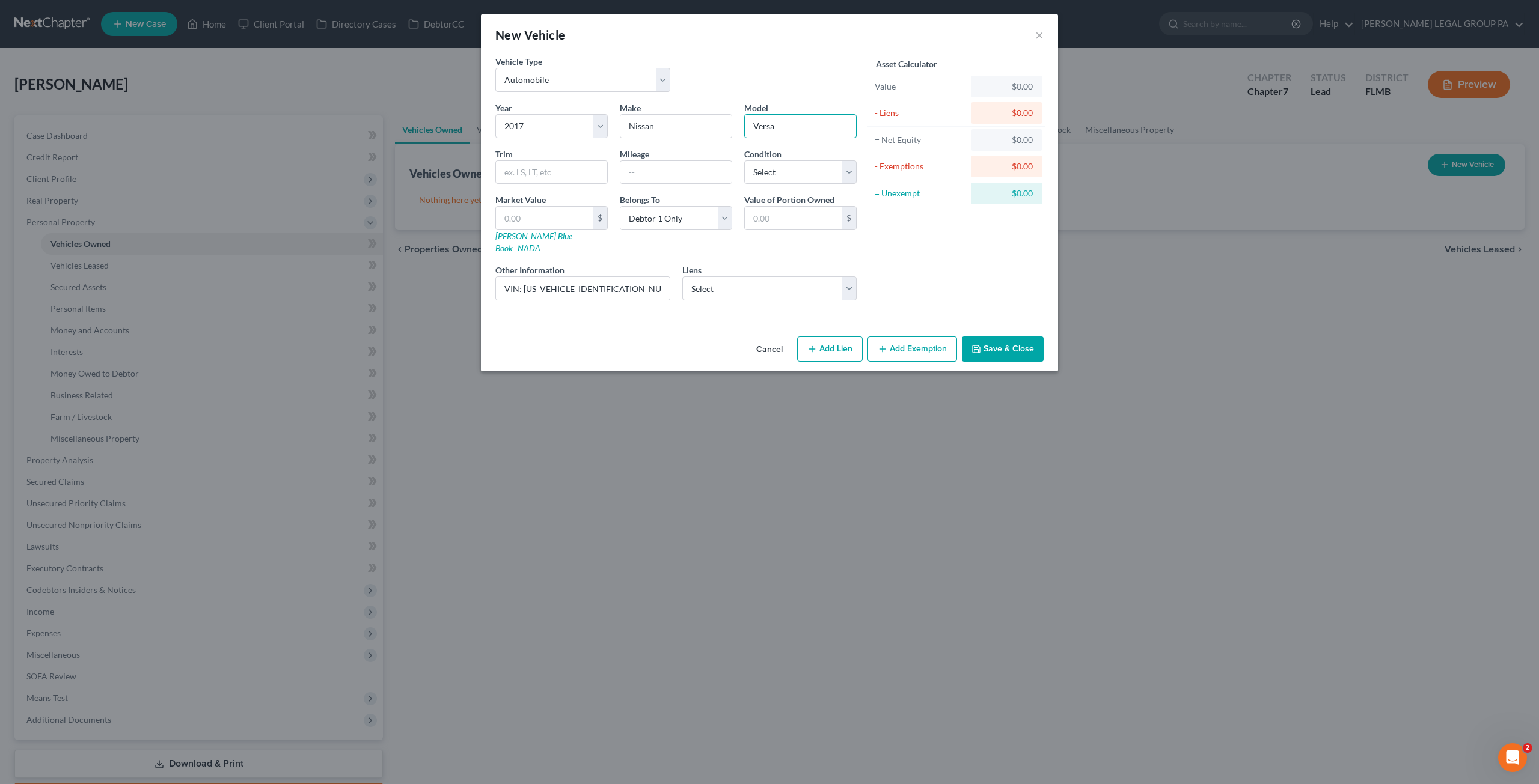
type input "Versa"
